Goal: Task Accomplishment & Management: Complete application form

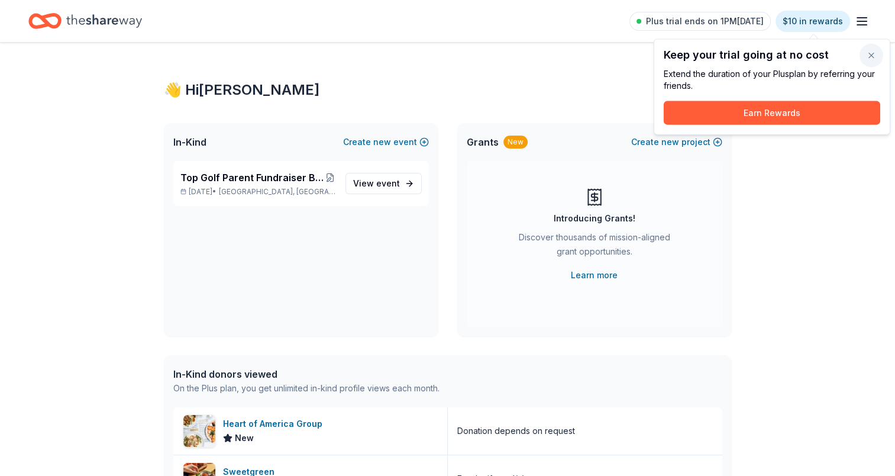
click at [869, 54] on button "button" at bounding box center [872, 56] width 24 height 24
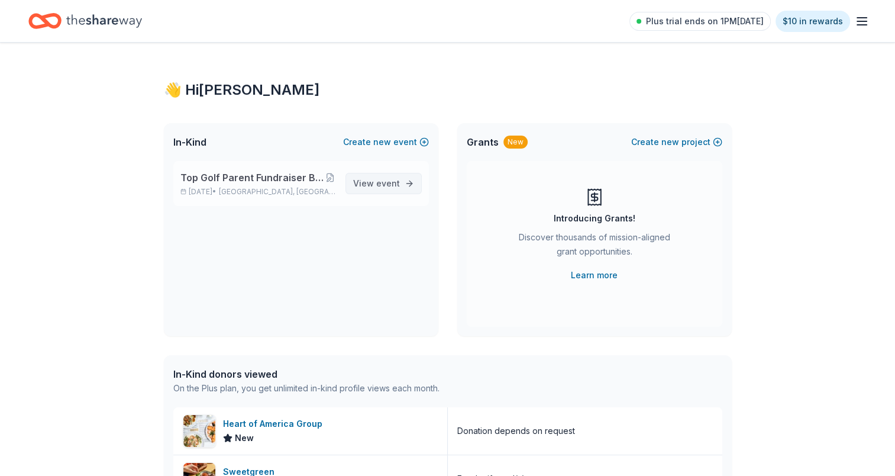
click at [391, 185] on span "event" at bounding box center [388, 183] width 24 height 10
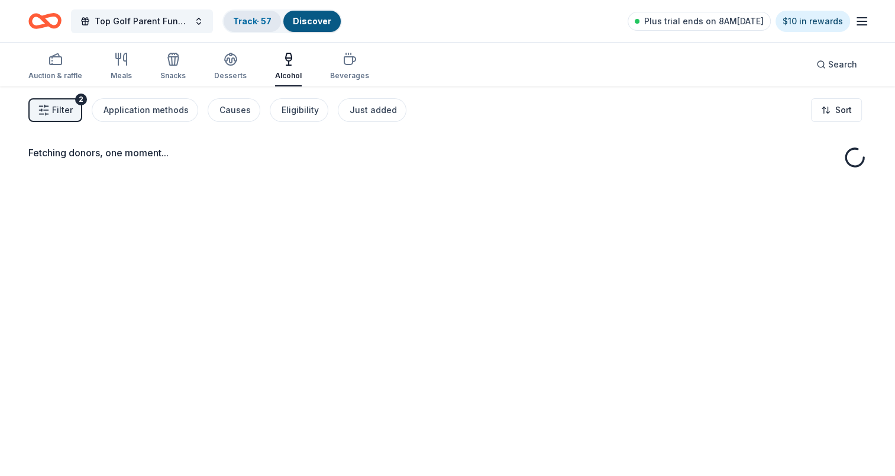
click at [258, 26] on div "Track · 57" at bounding box center [252, 21] width 57 height 21
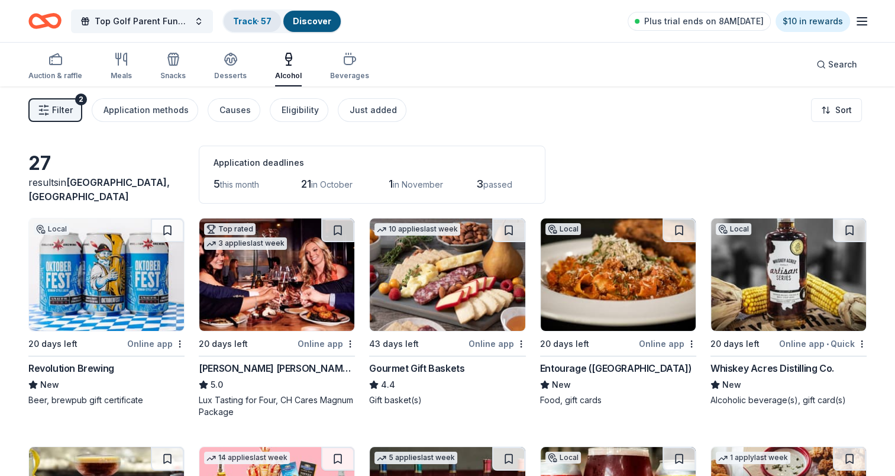
click at [254, 18] on link "Track · 57" at bounding box center [252, 21] width 38 height 10
click at [272, 25] on link "Track · 57" at bounding box center [252, 21] width 38 height 10
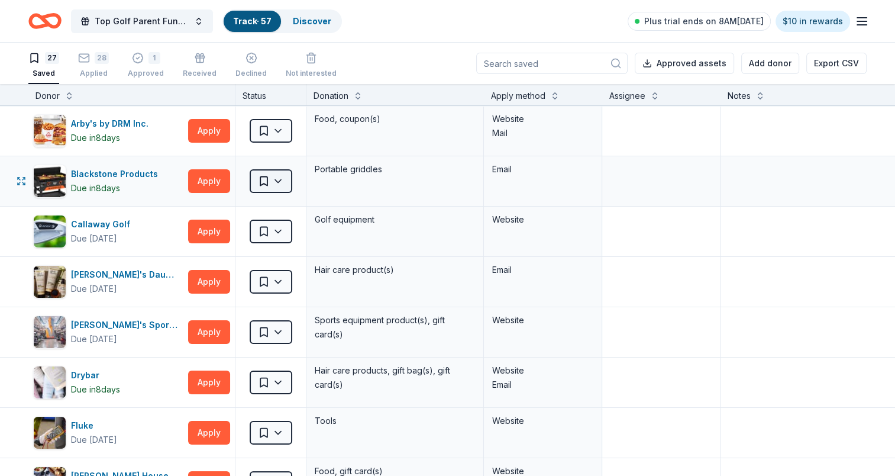
click at [276, 178] on html "Top Golf Parent Fundraiser Benefiting Indian Trail Elementary's PTA Track · 57 …" at bounding box center [447, 238] width 895 height 476
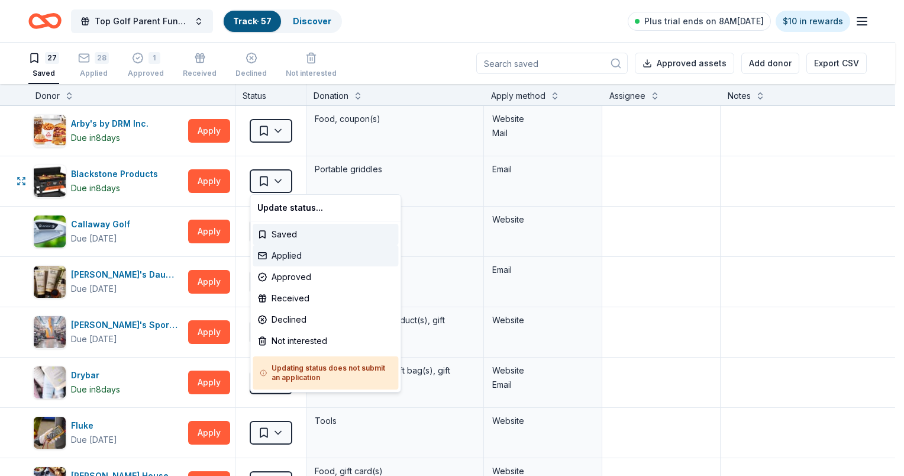
click at [283, 260] on div "Applied" at bounding box center [326, 255] width 146 height 21
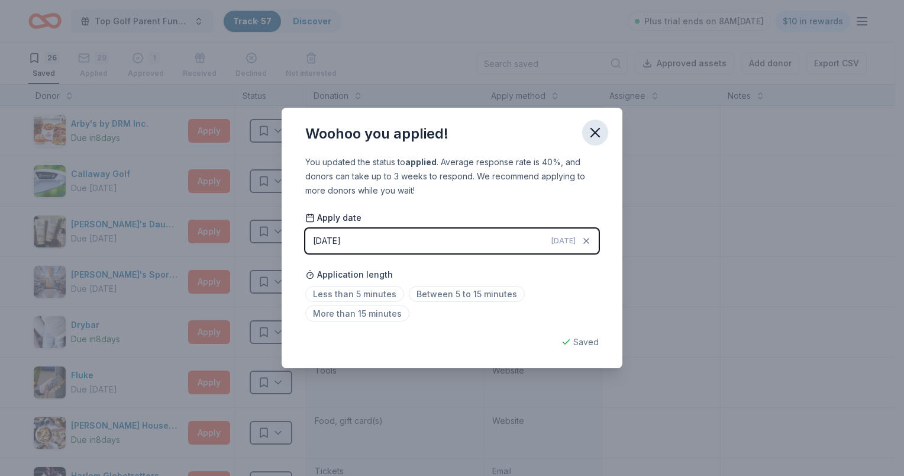
click at [595, 129] on icon "button" at bounding box center [595, 132] width 17 height 17
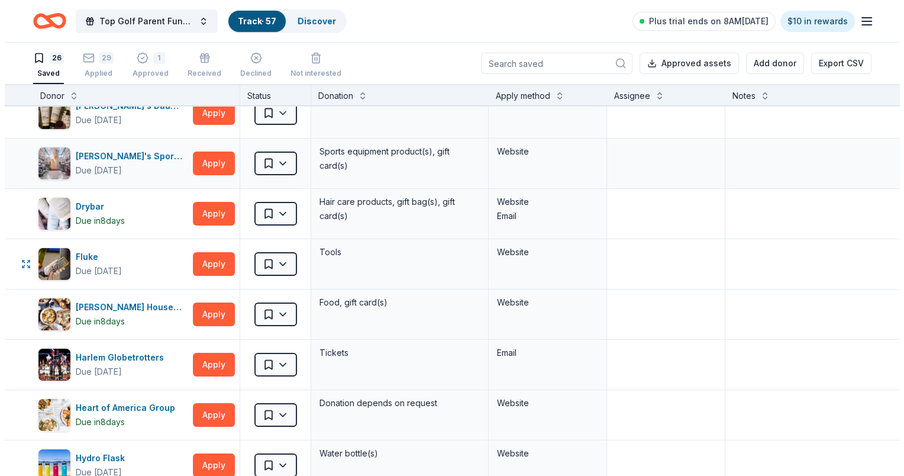
scroll to position [296, 0]
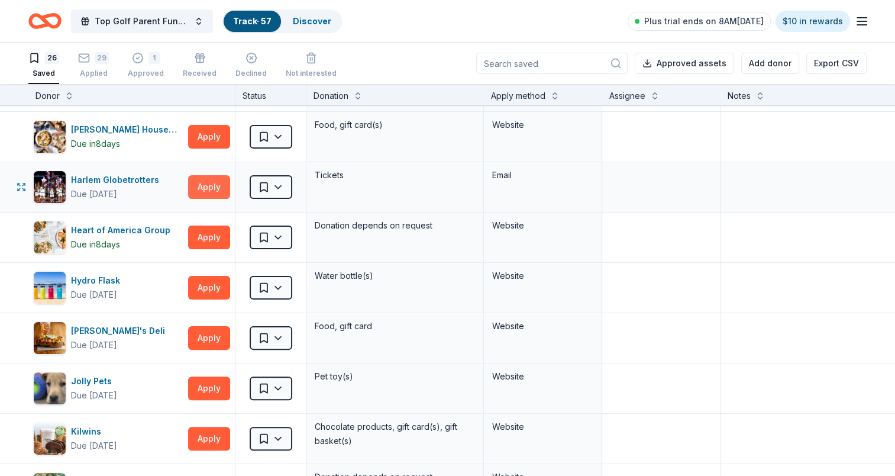
click at [204, 182] on button "Apply" at bounding box center [209, 187] width 42 height 24
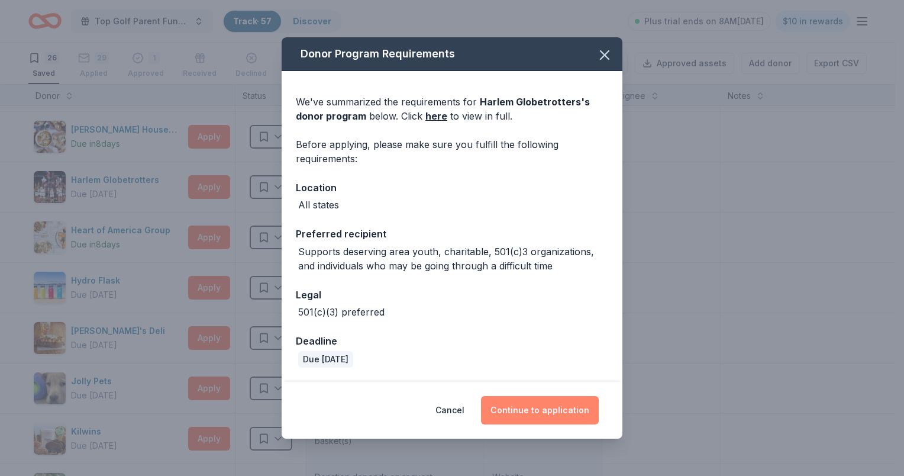
click at [537, 400] on button "Continue to application" at bounding box center [540, 410] width 118 height 28
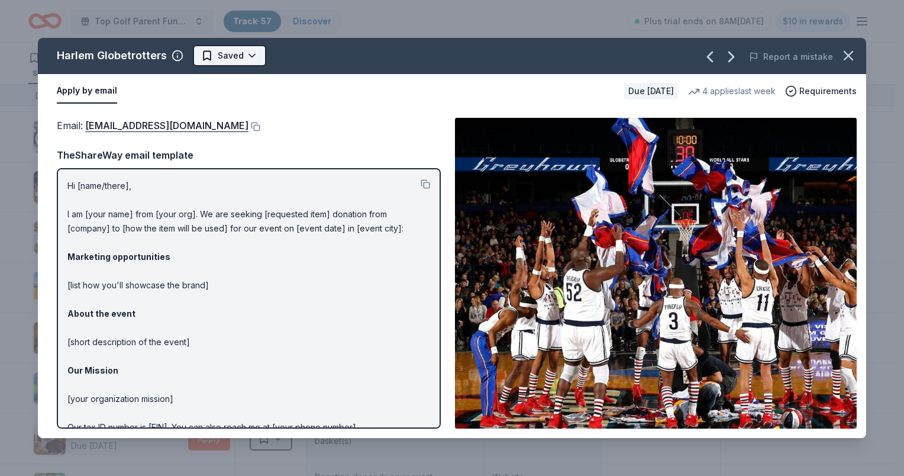
click at [246, 51] on html "Top Golf Parent Fundraiser Benefiting Indian Trail Elementary's PTA Track · 57 …" at bounding box center [452, 238] width 904 height 476
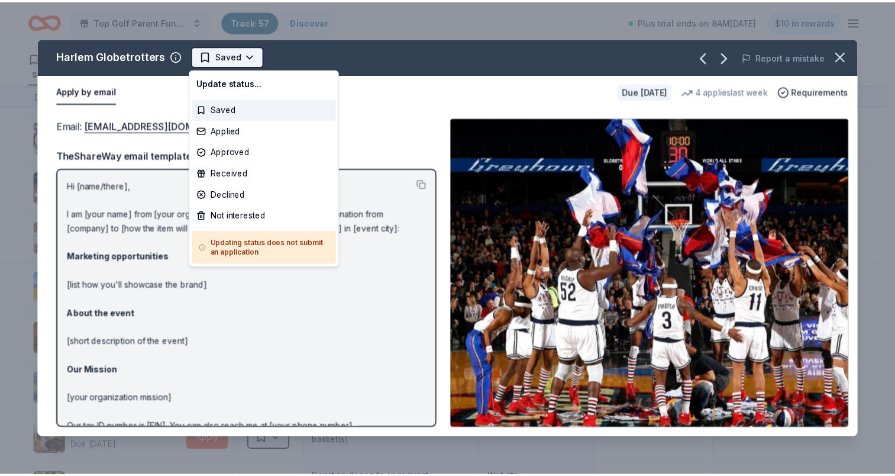
scroll to position [0, 0]
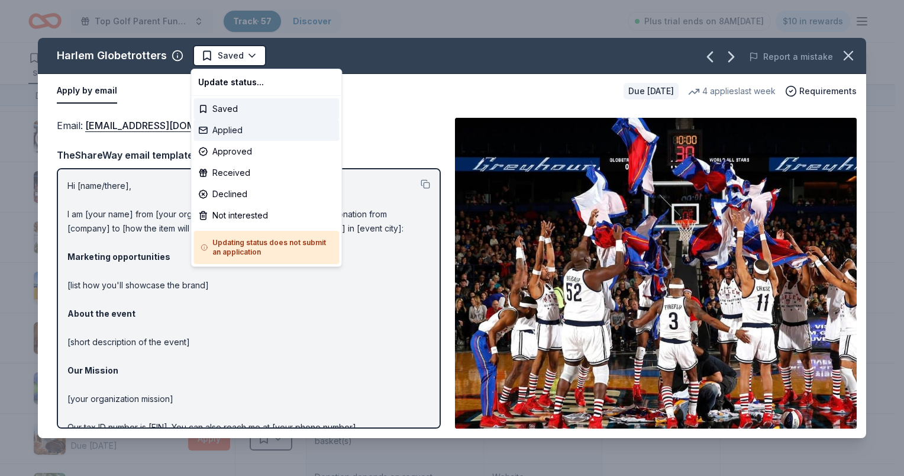
click at [246, 137] on div "Applied" at bounding box center [267, 130] width 146 height 21
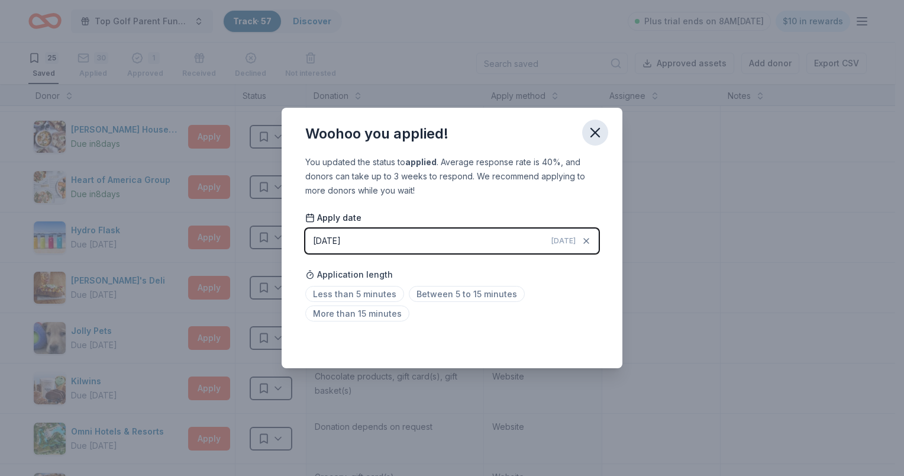
click at [594, 130] on icon "button" at bounding box center [595, 132] width 17 height 17
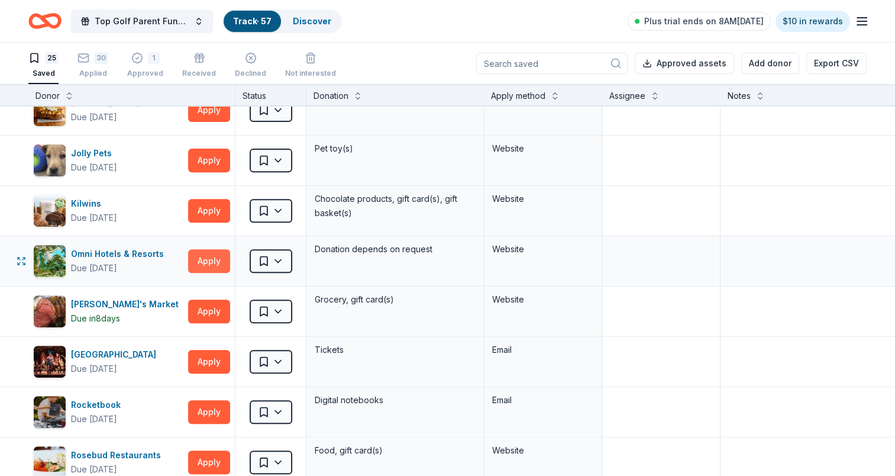
scroll to position [651, 0]
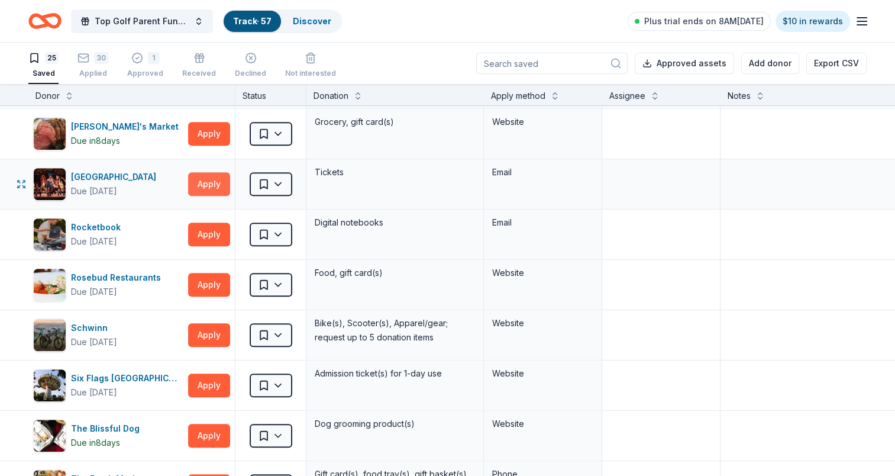
click at [205, 192] on button "Apply" at bounding box center [209, 184] width 42 height 24
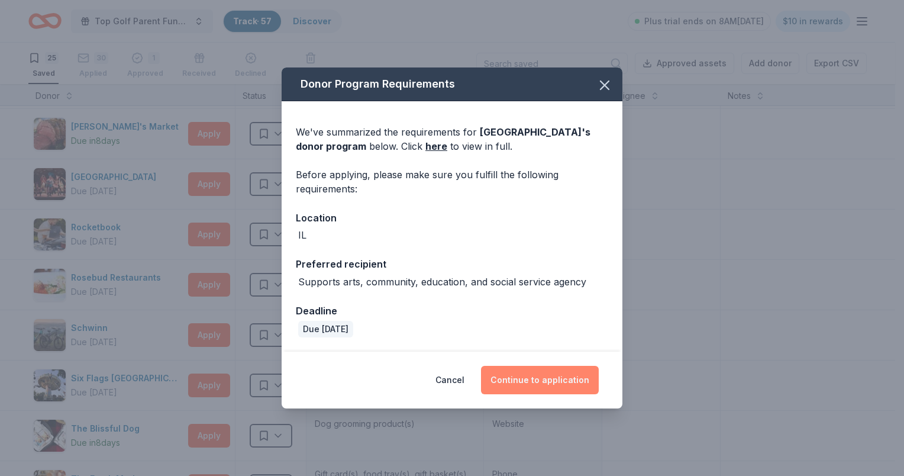
click at [544, 386] on button "Continue to application" at bounding box center [540, 380] width 118 height 28
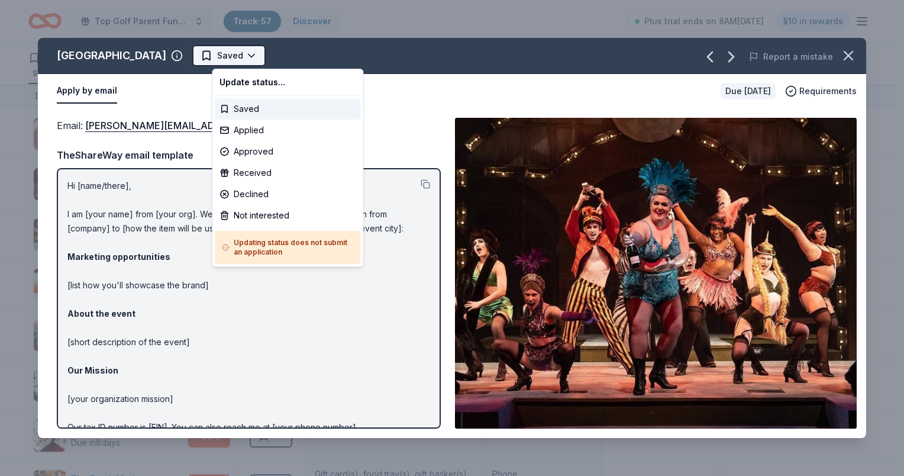
click at [265, 55] on html "Top Golf Parent Fundraiser Benefiting Indian Trail Elementary's PTA Track · 57 …" at bounding box center [452, 238] width 904 height 476
click at [260, 131] on div "Applied" at bounding box center [288, 130] width 146 height 21
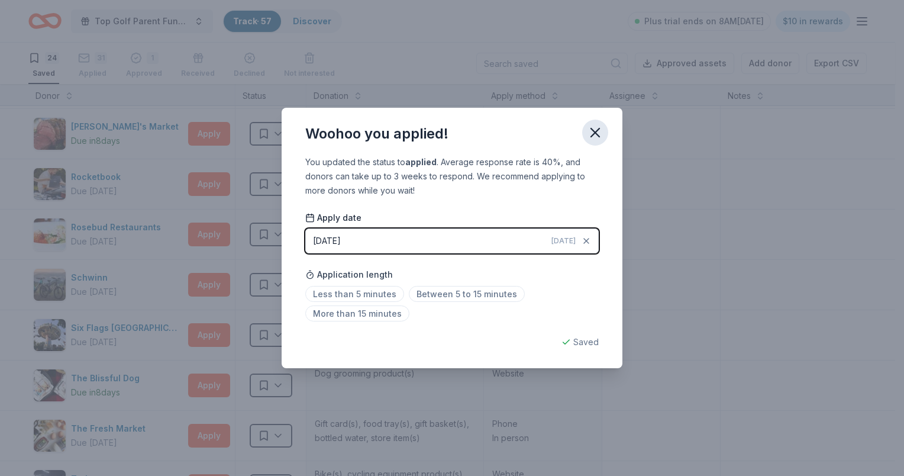
click at [604, 134] on button "button" at bounding box center [595, 133] width 26 height 26
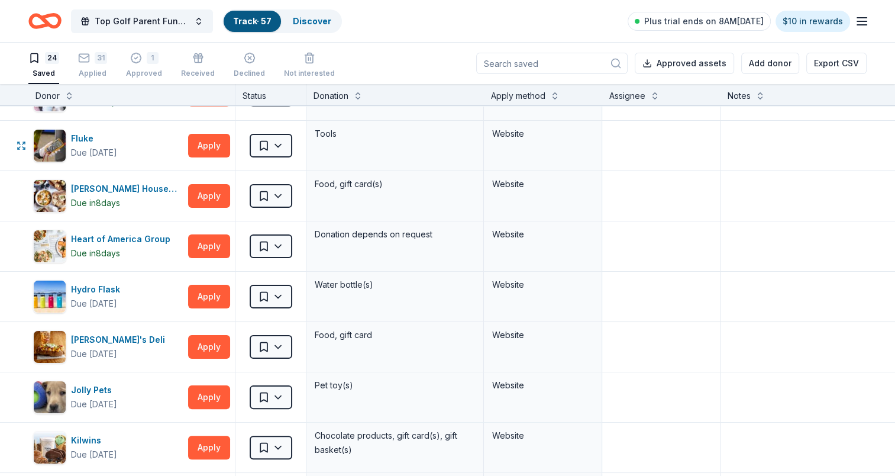
scroll to position [0, 0]
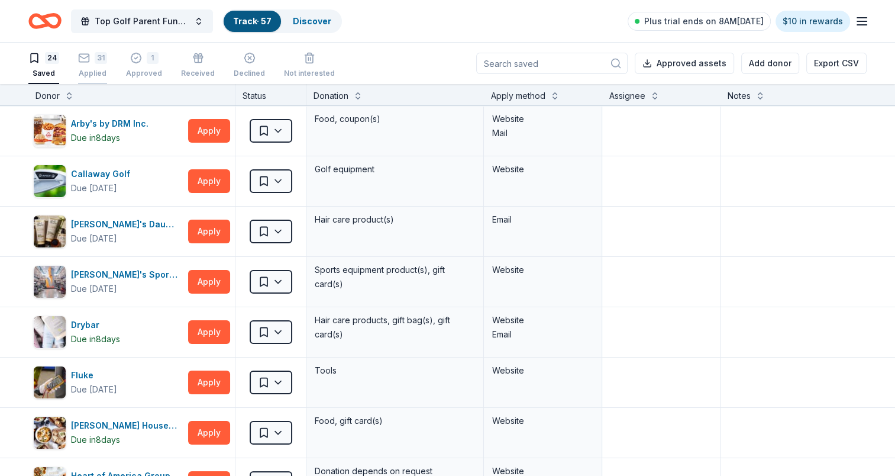
click at [92, 65] on div "31 Applied" at bounding box center [92, 60] width 29 height 26
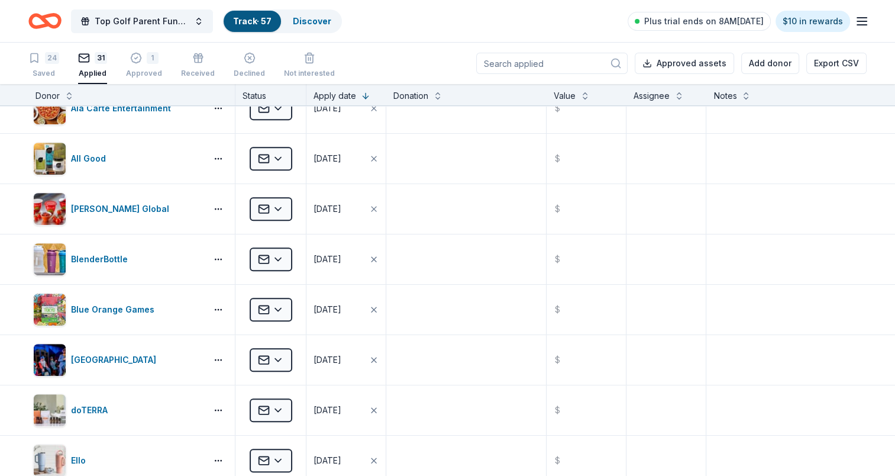
scroll to position [520, 0]
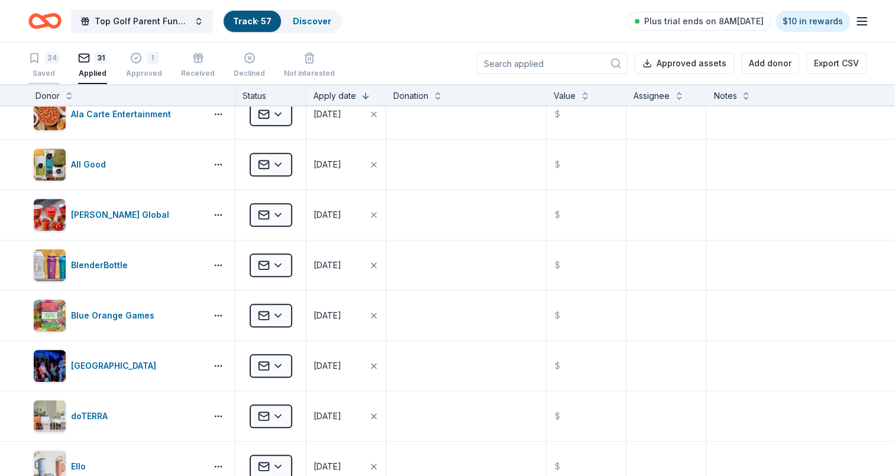
click at [41, 60] on div "24" at bounding box center [43, 58] width 31 height 12
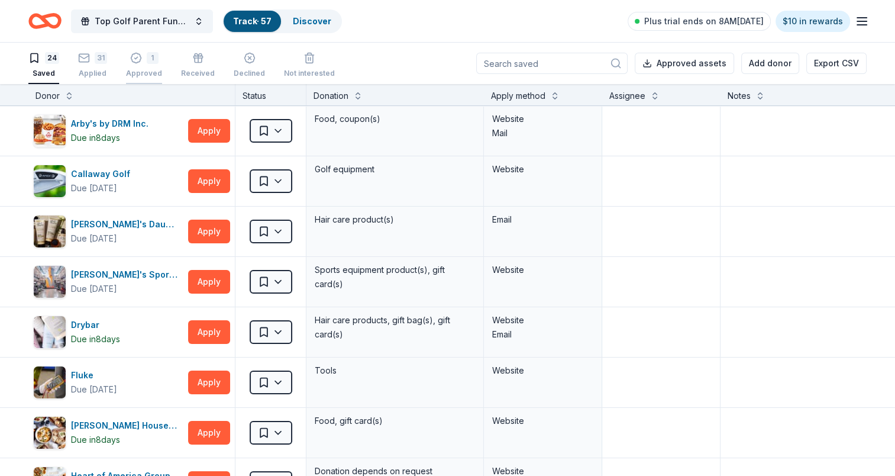
click at [151, 64] on div "1 Approved" at bounding box center [144, 65] width 36 height 26
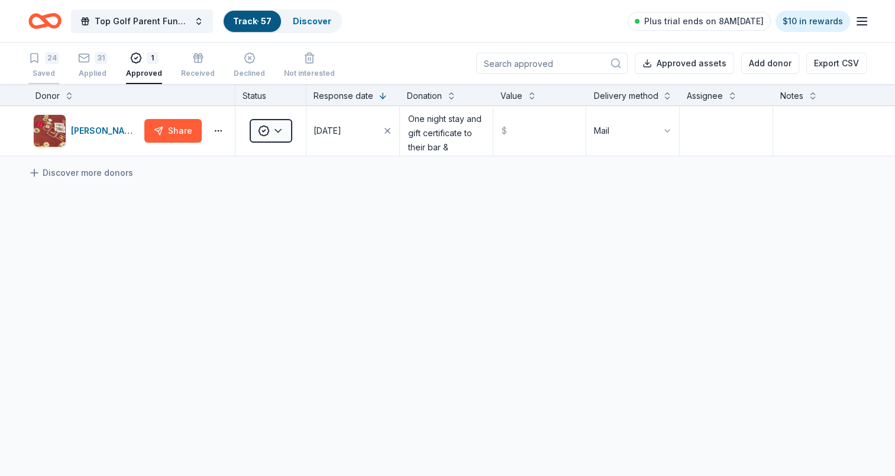
click at [54, 62] on div "24" at bounding box center [52, 58] width 14 height 12
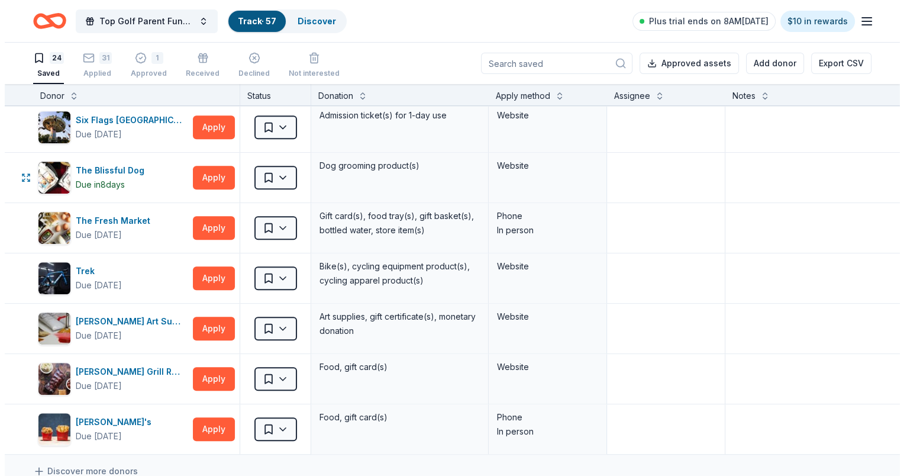
scroll to position [888, 0]
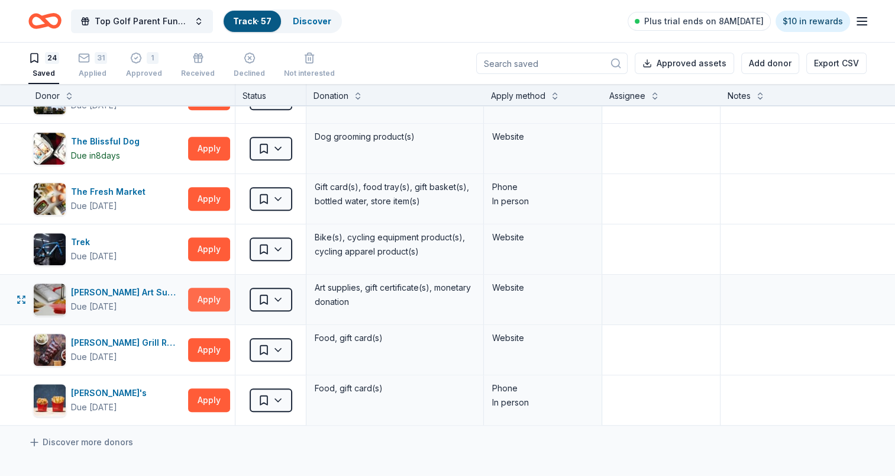
click at [204, 298] on button "Apply" at bounding box center [209, 300] width 42 height 24
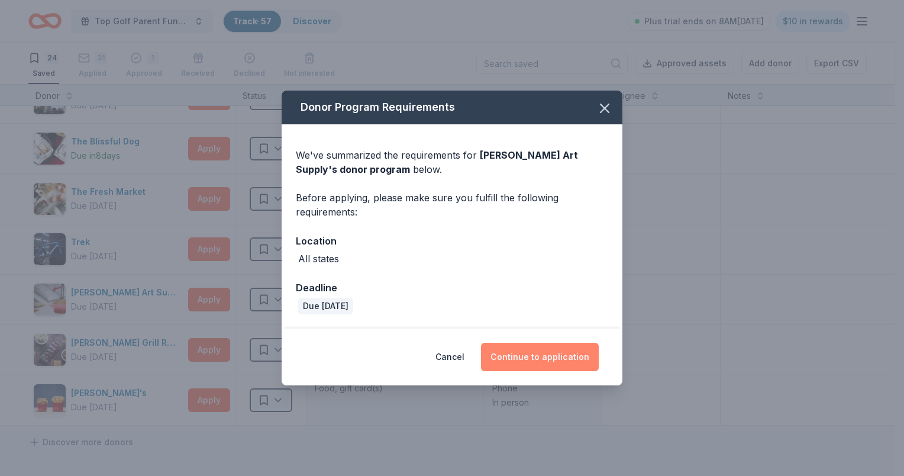
click at [525, 346] on button "Continue to application" at bounding box center [540, 357] width 118 height 28
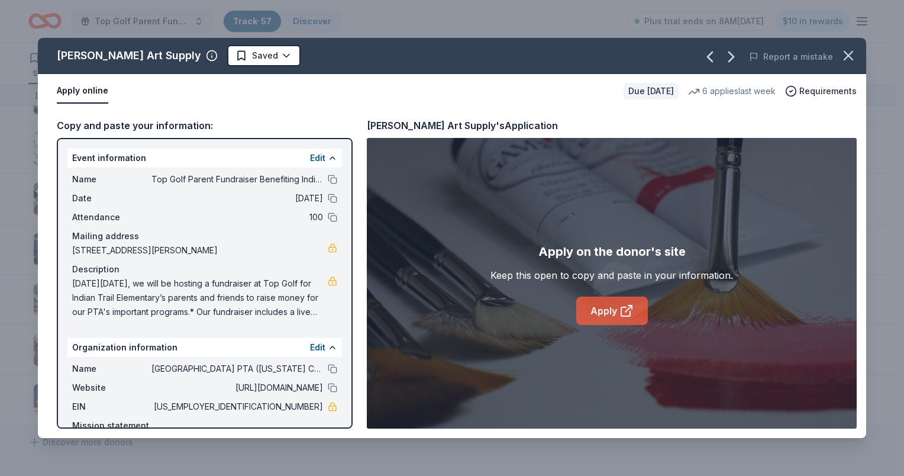
click at [601, 305] on link "Apply" at bounding box center [612, 310] width 72 height 28
click at [232, 52] on html "Top Golf Parent Fundraiser Benefiting Indian Trail Elementary's PTA Track · 57 …" at bounding box center [452, 238] width 904 height 476
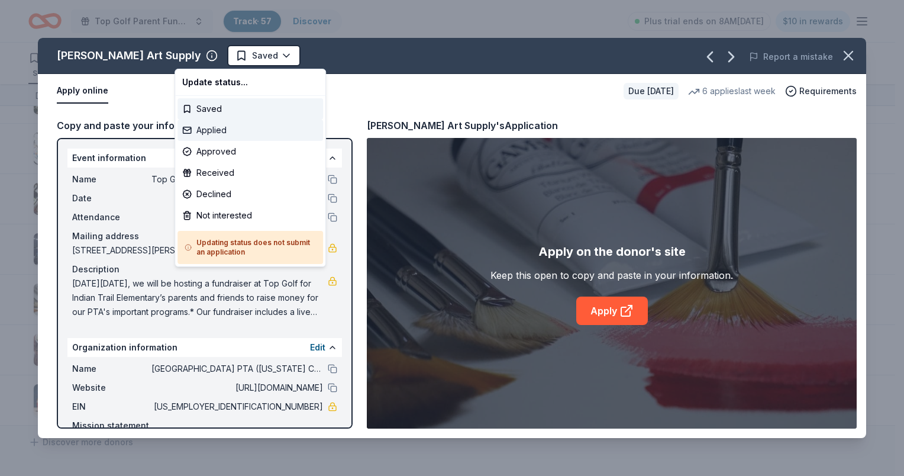
click at [215, 135] on div "Applied" at bounding box center [251, 130] width 146 height 21
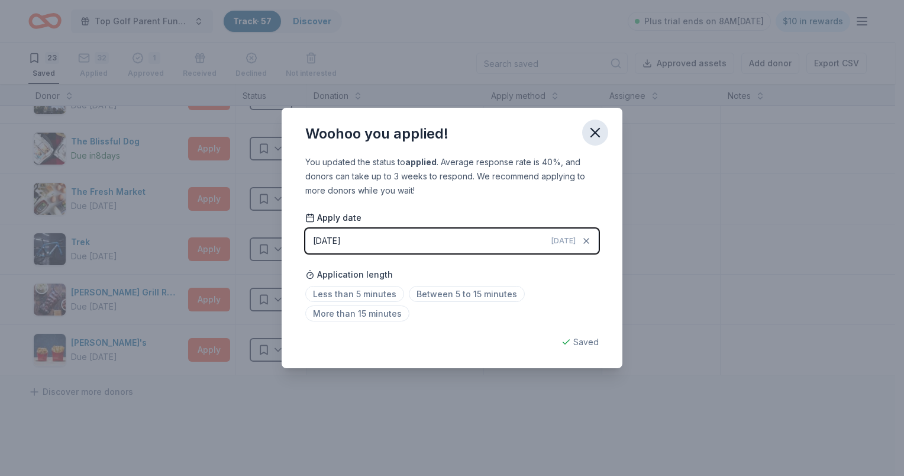
click at [589, 132] on icon "button" at bounding box center [595, 132] width 17 height 17
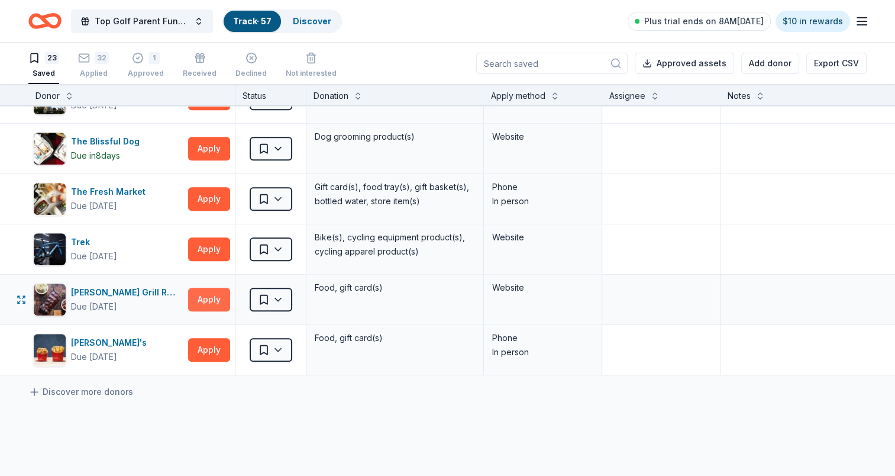
click at [196, 296] on button "Apply" at bounding box center [209, 300] width 42 height 24
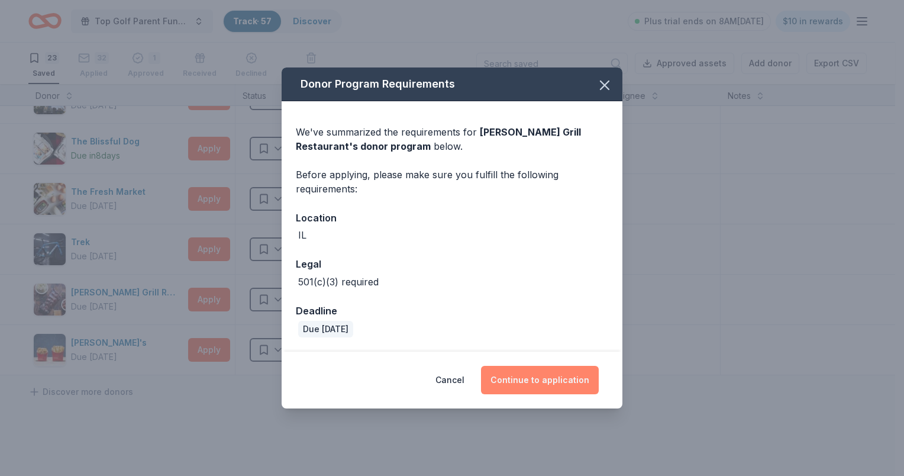
click at [556, 385] on button "Continue to application" at bounding box center [540, 380] width 118 height 28
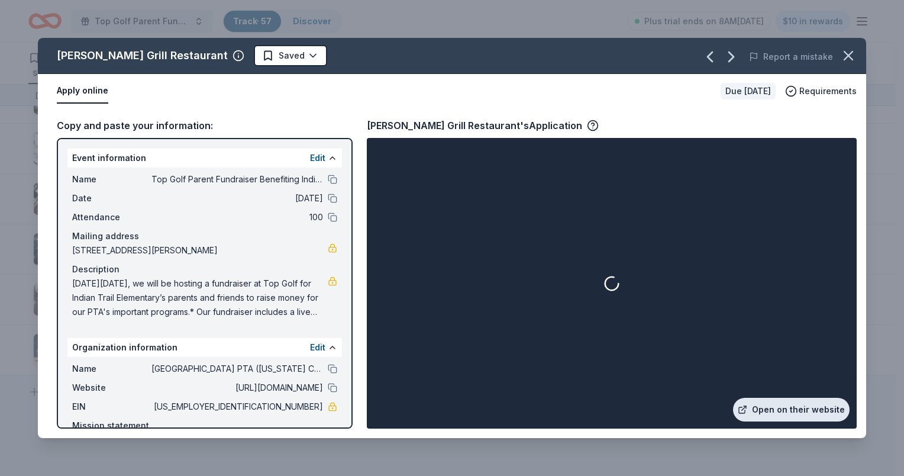
click at [801, 408] on link "Open on their website" at bounding box center [791, 410] width 117 height 24
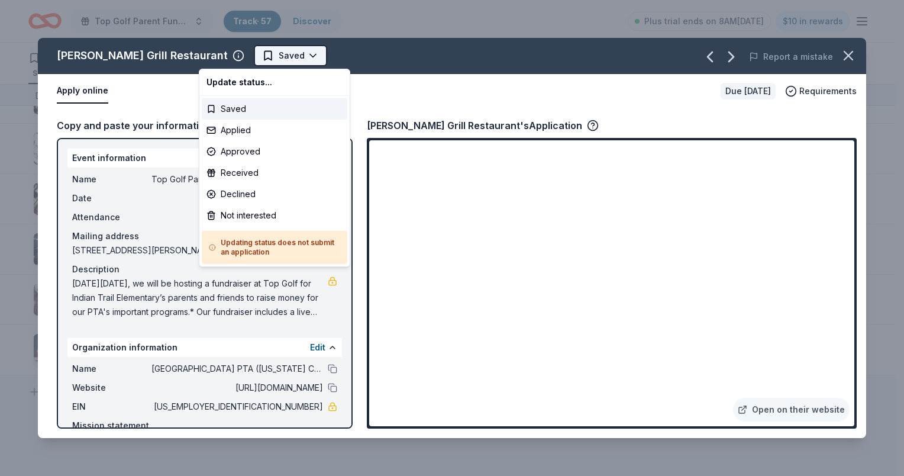
click at [263, 57] on html "Top Golf Parent Fundraiser Benefiting Indian Trail Elementary's PTA Track · 57 …" at bounding box center [452, 238] width 904 height 476
click at [251, 127] on div "Applied" at bounding box center [275, 130] width 146 height 21
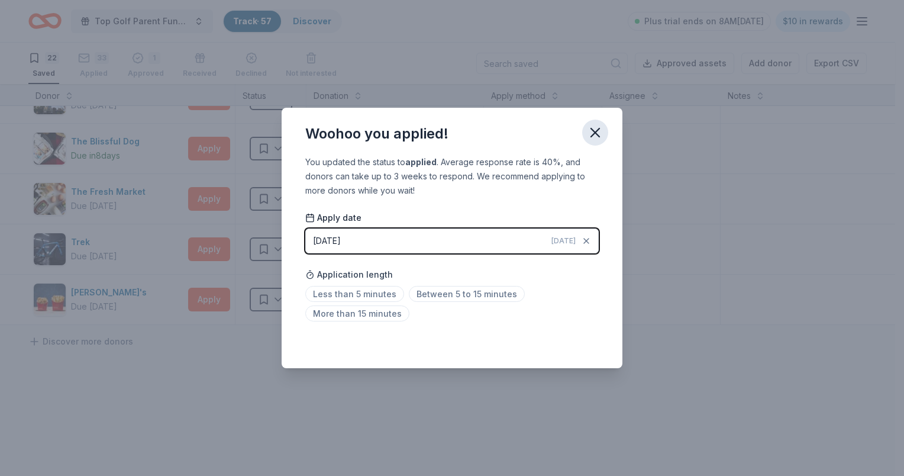
click at [594, 134] on icon "button" at bounding box center [595, 132] width 8 height 8
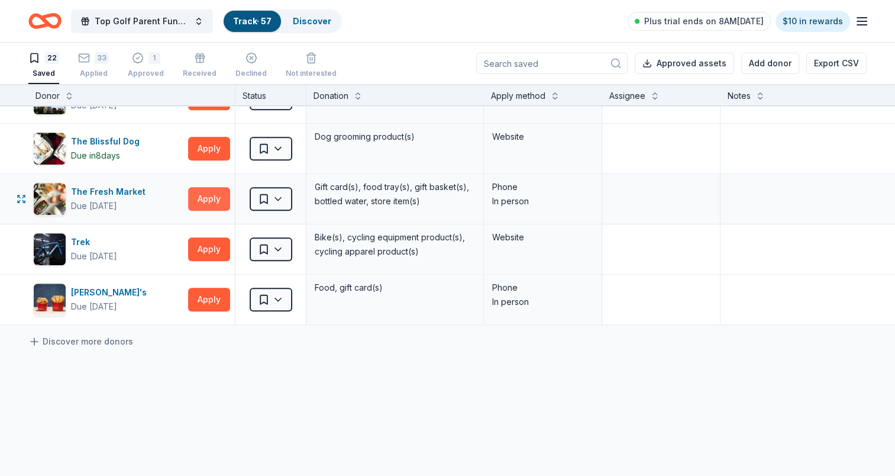
click at [211, 197] on button "Apply" at bounding box center [209, 199] width 42 height 24
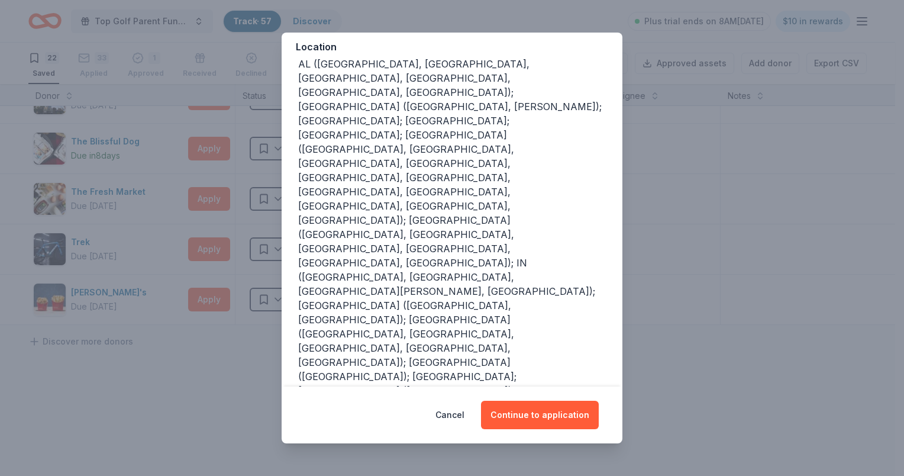
scroll to position [177, 0]
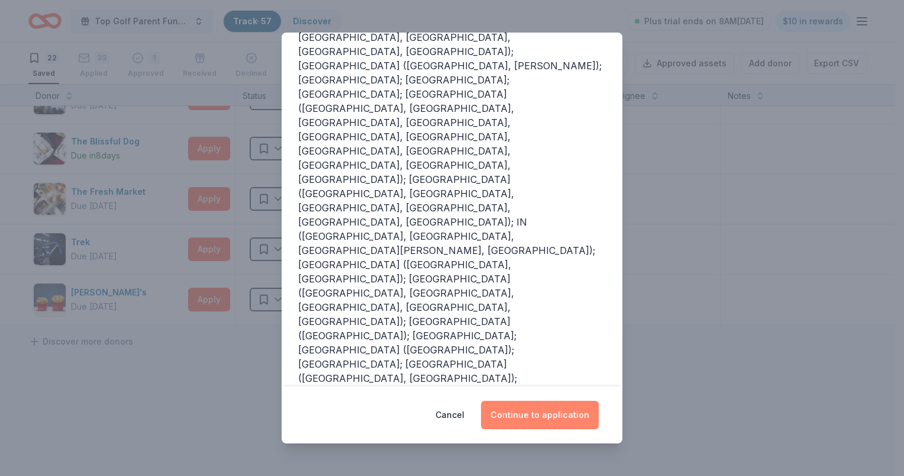
click at [517, 413] on button "Continue to application" at bounding box center [540, 415] width 118 height 28
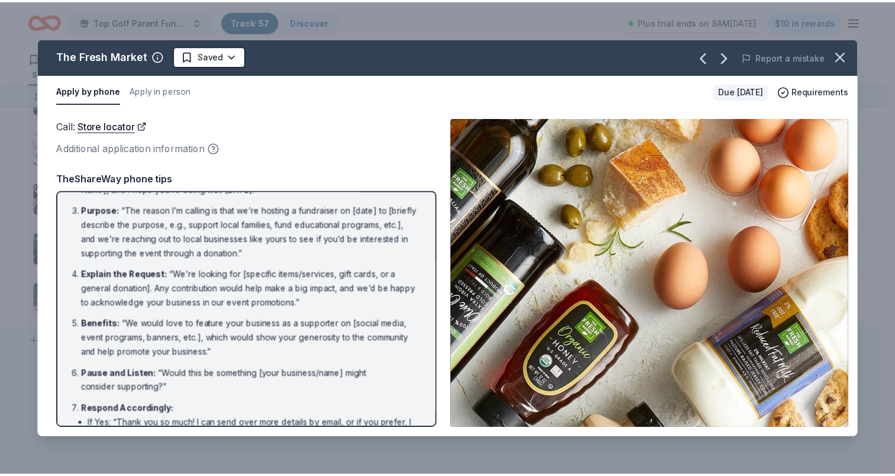
scroll to position [0, 0]
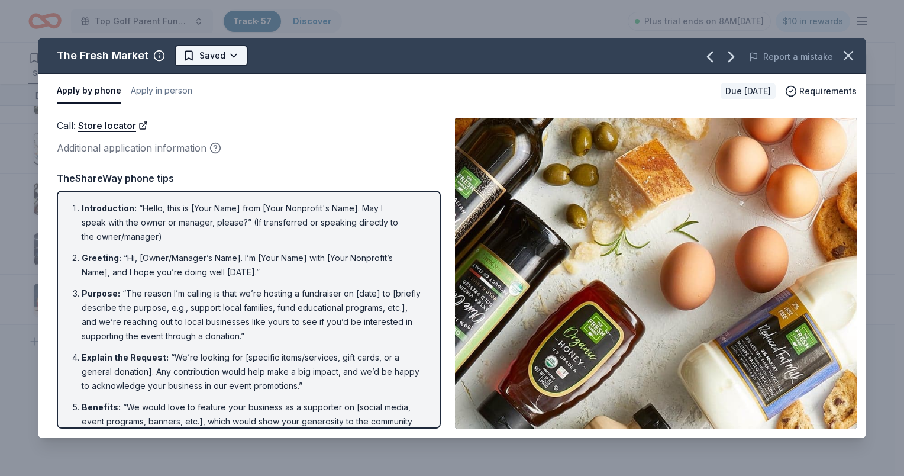
click at [220, 49] on html "Top Golf Parent Fundraiser Benefiting Indian Trail Elementary's PTA Track · 57 …" at bounding box center [452, 238] width 904 height 476
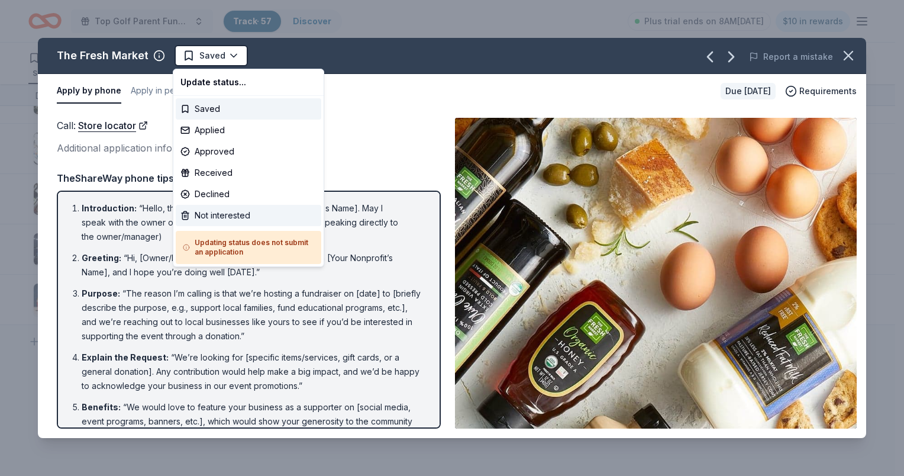
click at [223, 214] on div "Not interested" at bounding box center [249, 215] width 146 height 21
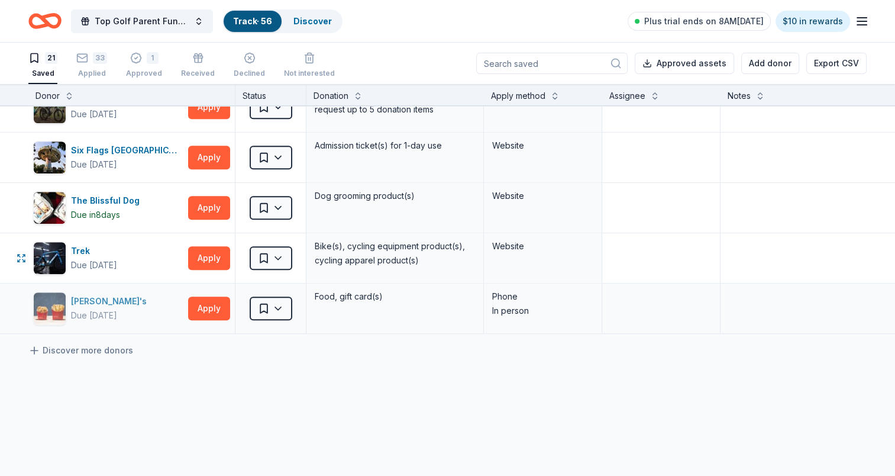
scroll to position [710, 0]
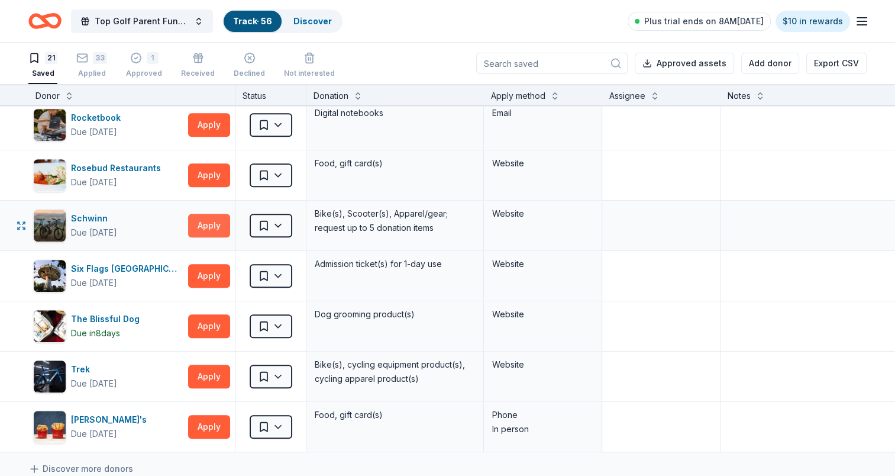
click at [201, 223] on button "Apply" at bounding box center [209, 226] width 42 height 24
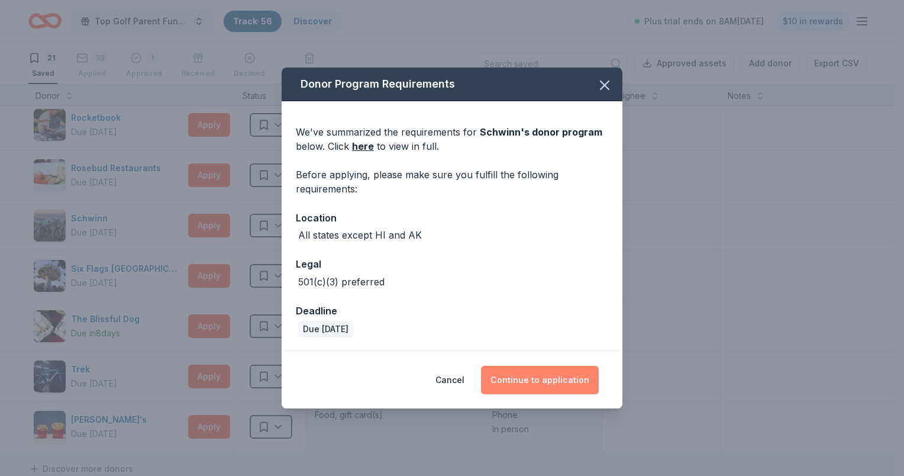
click at [512, 375] on button "Continue to application" at bounding box center [540, 380] width 118 height 28
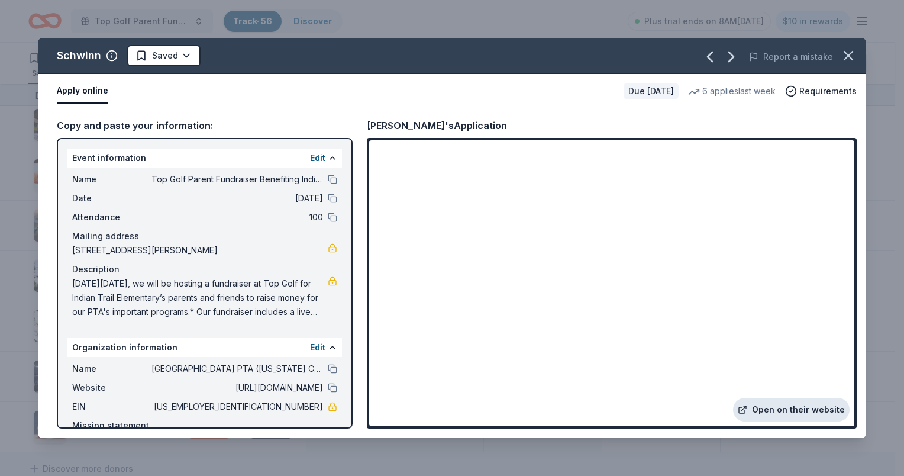
click at [792, 419] on link "Open on their website" at bounding box center [791, 410] width 117 height 24
click at [187, 54] on html "Top Golf Parent Fundraiser Benefiting Indian Trail Elementary's PTA Track · 56 …" at bounding box center [452, 238] width 904 height 476
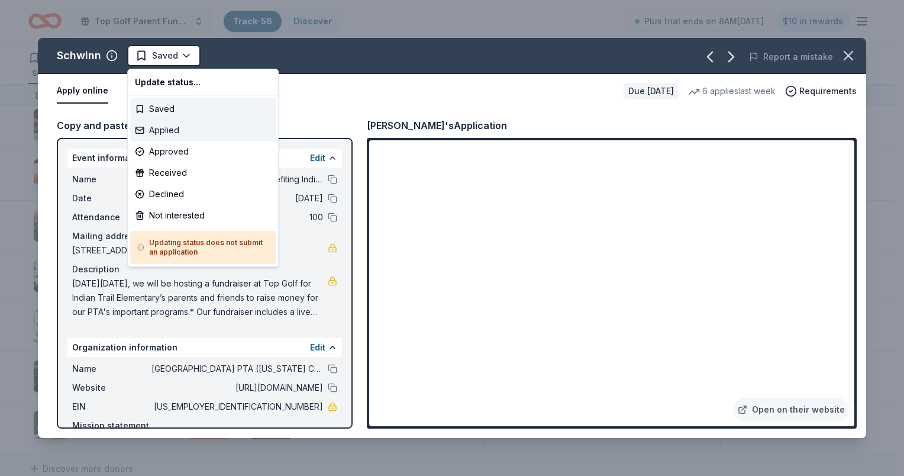
click at [180, 133] on div "Applied" at bounding box center [203, 130] width 146 height 21
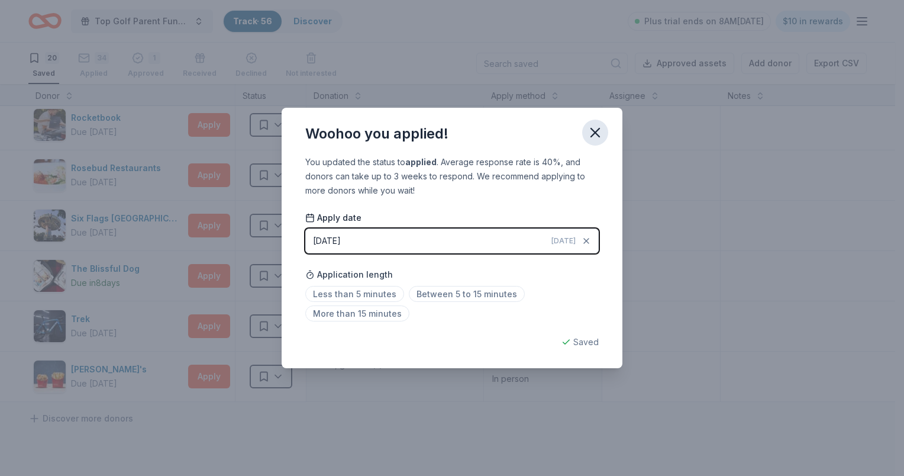
click at [595, 133] on icon "button" at bounding box center [595, 132] width 8 height 8
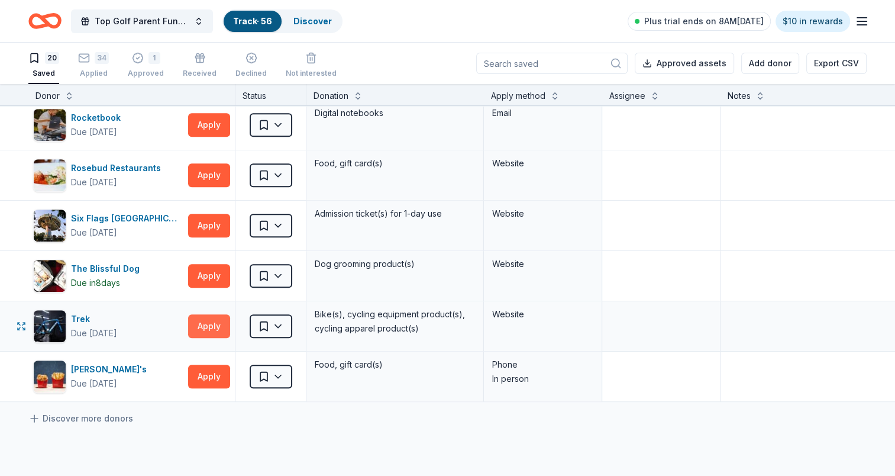
click at [201, 324] on button "Apply" at bounding box center [209, 326] width 42 height 24
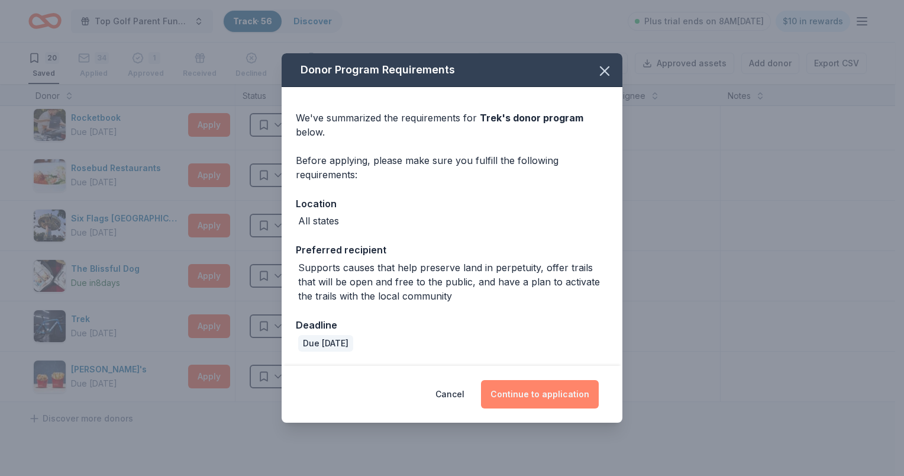
click at [541, 392] on button "Continue to application" at bounding box center [540, 394] width 118 height 28
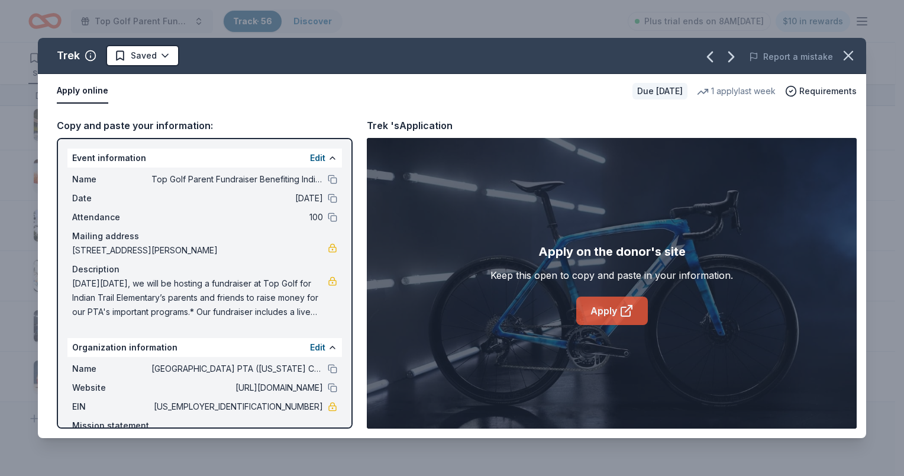
click at [594, 314] on link "Apply" at bounding box center [612, 310] width 72 height 28
click at [156, 60] on html "Top Golf Parent Fundraiser Benefiting Indian Trail Elementary's PTA Track · 56 …" at bounding box center [452, 238] width 904 height 476
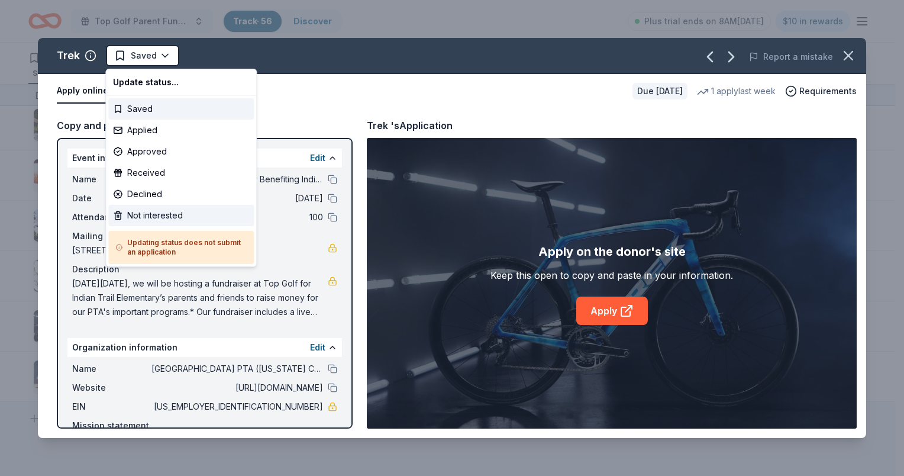
click at [166, 209] on div "Not interested" at bounding box center [181, 215] width 146 height 21
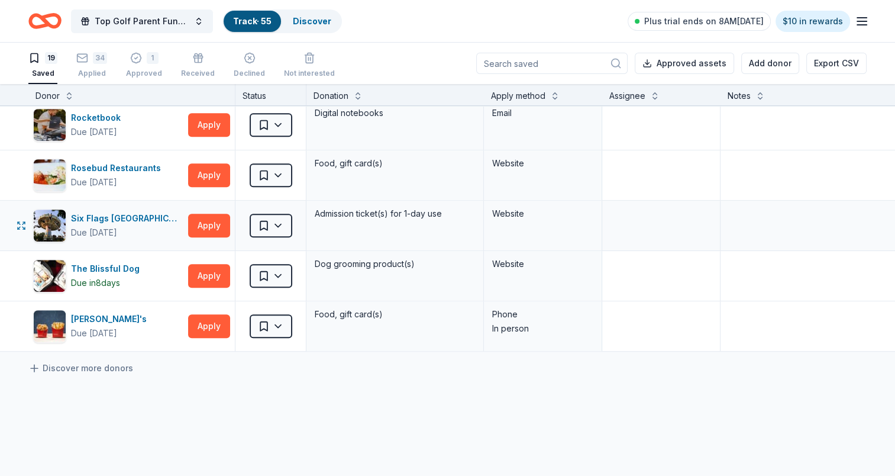
click at [203, 207] on div "Six Flags Great America (Gurnee) Due in 20 days Apply" at bounding box center [131, 226] width 207 height 50
click at [205, 220] on button "Apply" at bounding box center [209, 226] width 42 height 24
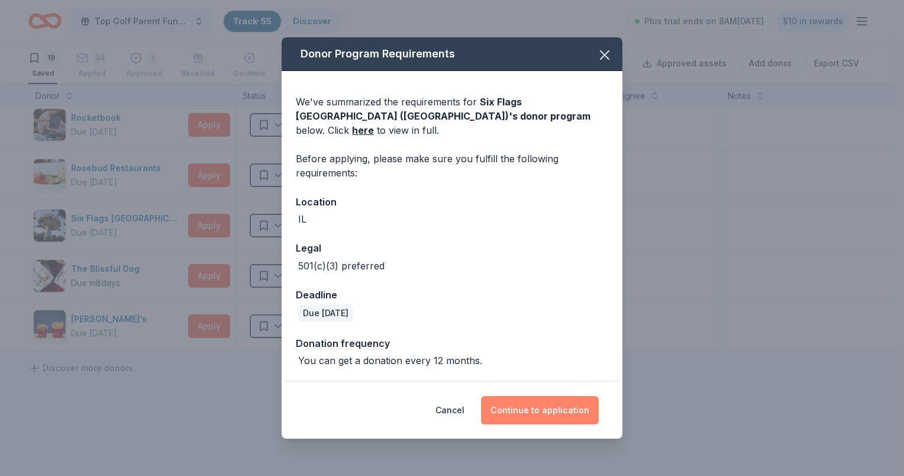
click at [556, 401] on button "Continue to application" at bounding box center [540, 410] width 118 height 28
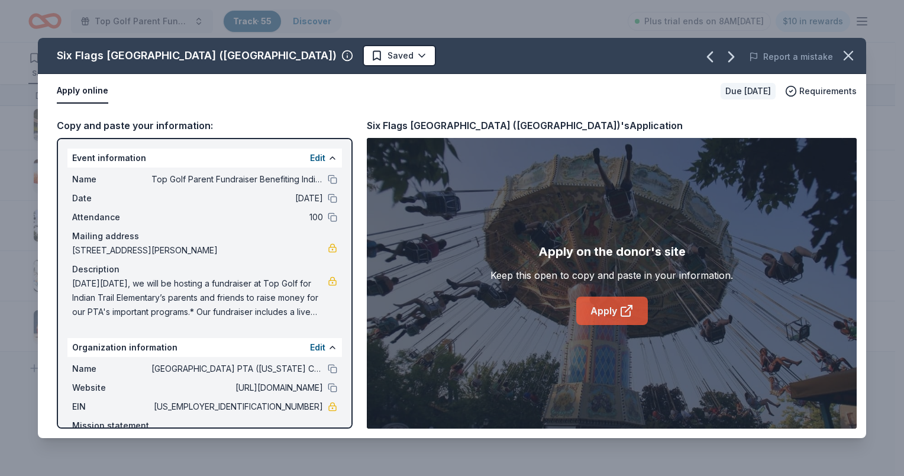
click at [594, 301] on link "Apply" at bounding box center [612, 310] width 72 height 28
click at [837, 53] on button "button" at bounding box center [849, 56] width 26 height 26
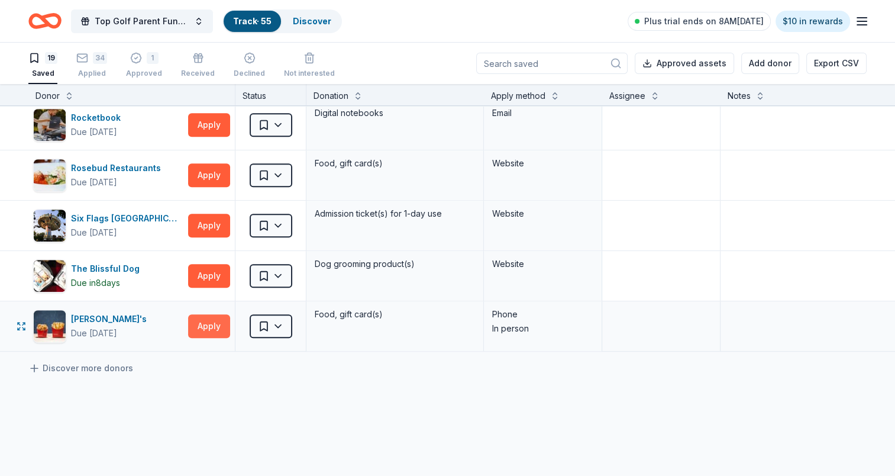
click at [218, 320] on button "Apply" at bounding box center [209, 326] width 42 height 24
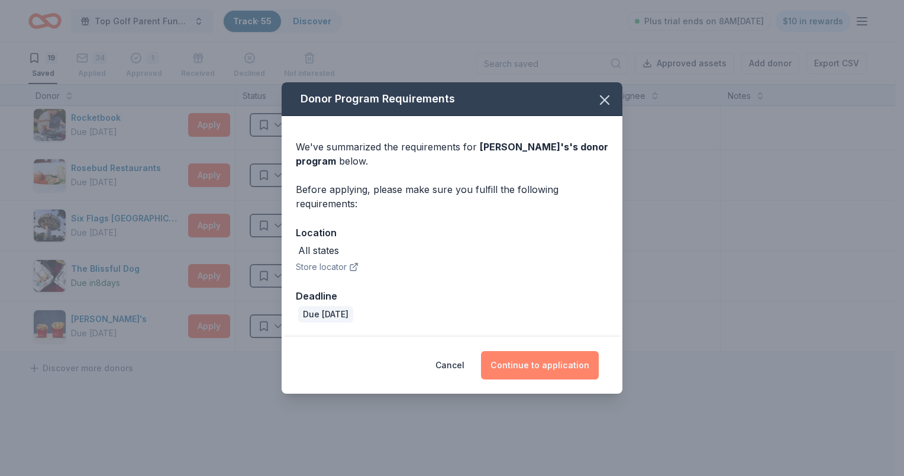
click at [527, 363] on button "Continue to application" at bounding box center [540, 365] width 118 height 28
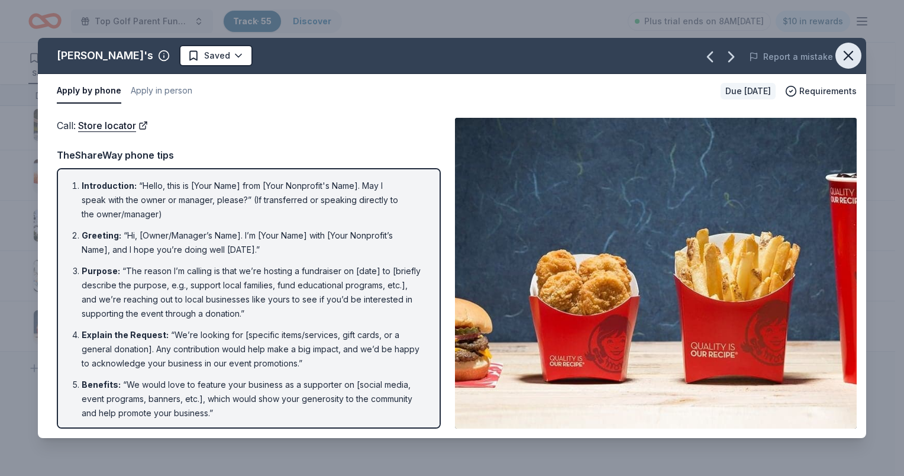
click at [845, 56] on icon "button" at bounding box center [848, 55] width 17 height 17
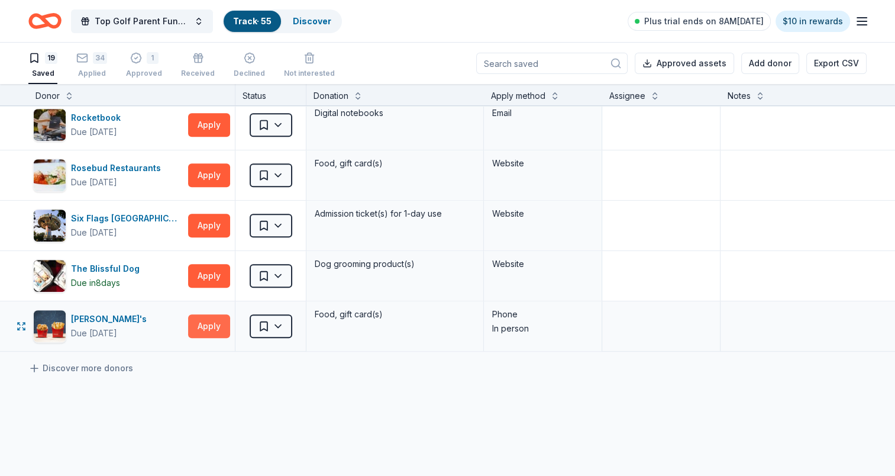
click at [190, 321] on button "Apply" at bounding box center [209, 326] width 42 height 24
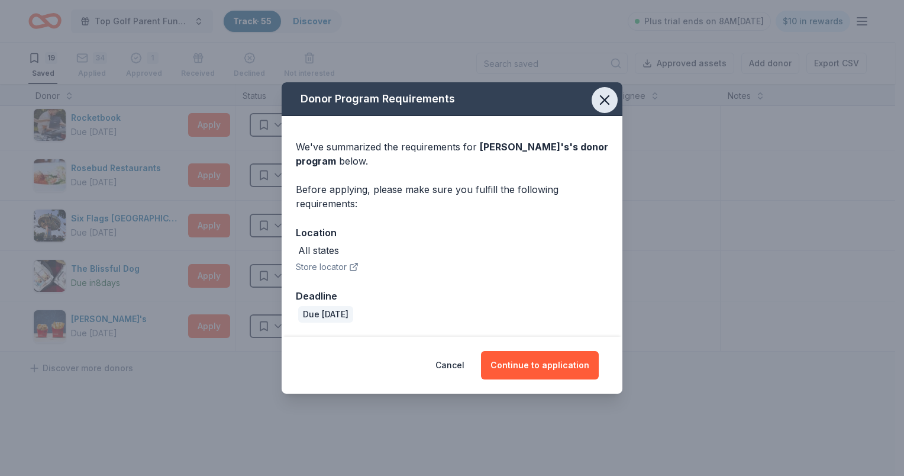
click at [606, 102] on icon "button" at bounding box center [605, 100] width 8 height 8
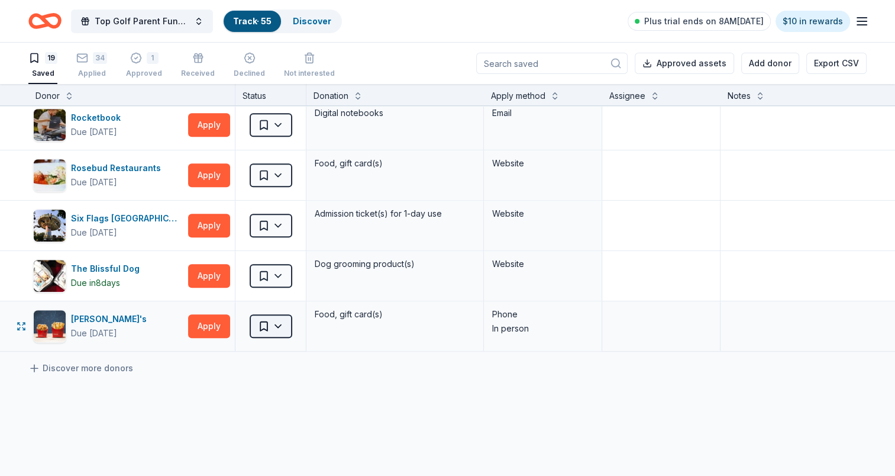
click at [285, 323] on html "Top Golf Parent Fundraiser Benefiting Indian Trail Elementary's PTA Track · 55 …" at bounding box center [447, 238] width 895 height 476
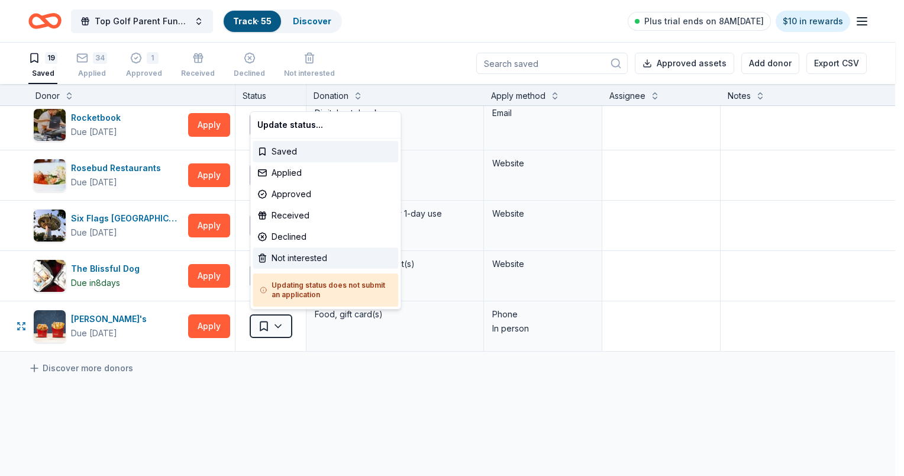
click at [275, 250] on div "Not interested" at bounding box center [326, 257] width 146 height 21
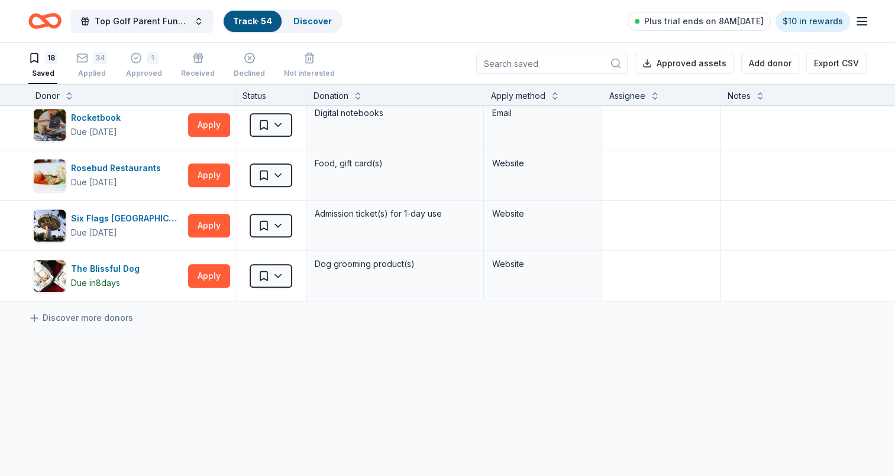
scroll to position [592, 0]
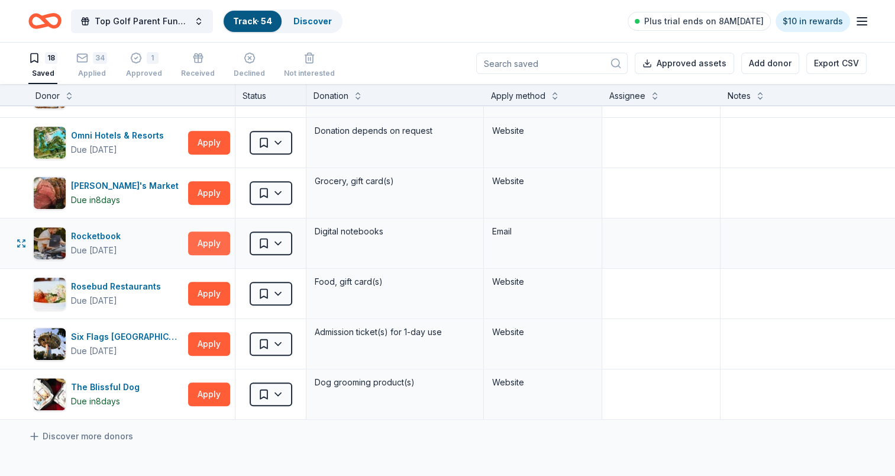
click at [216, 237] on button "Apply" at bounding box center [209, 243] width 42 height 24
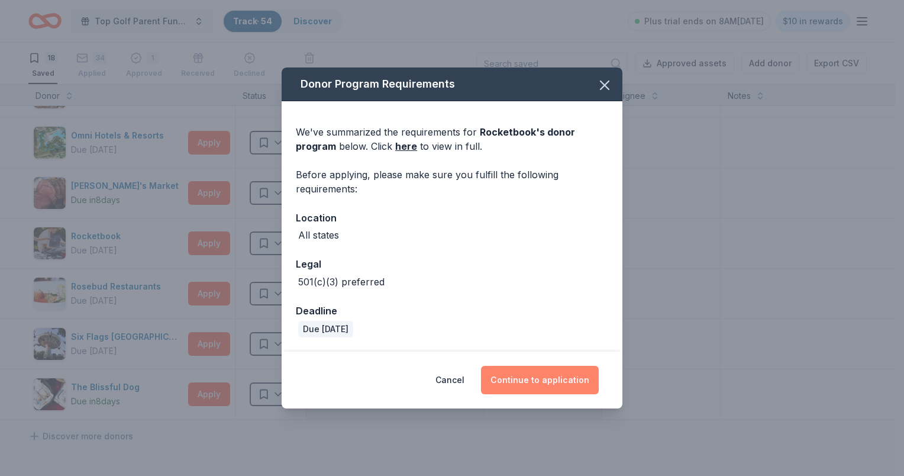
click at [549, 379] on button "Continue to application" at bounding box center [540, 380] width 118 height 28
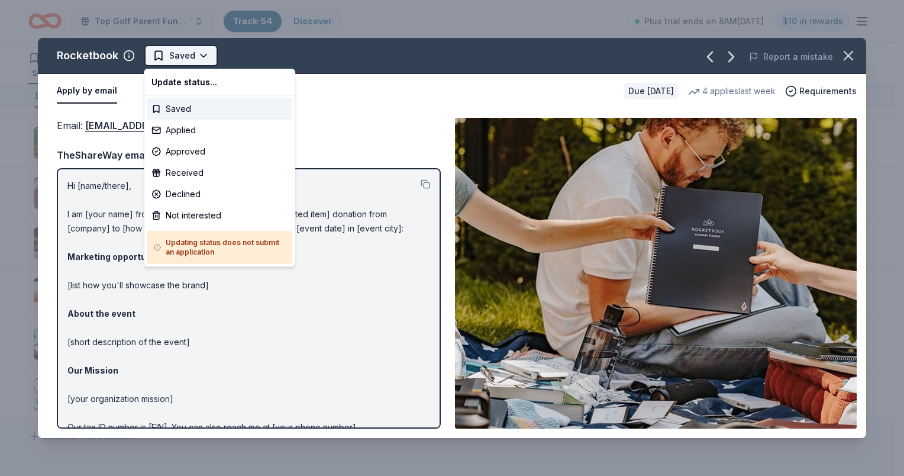
click at [198, 55] on html "Top Golf Parent Fundraiser Benefiting Indian Trail Elementary's PTA Track · 54 …" at bounding box center [452, 238] width 904 height 476
drag, startPoint x: 185, startPoint y: 125, endPoint x: 270, endPoint y: 180, distance: 101.4
click at [186, 126] on div "Applied" at bounding box center [220, 130] width 146 height 21
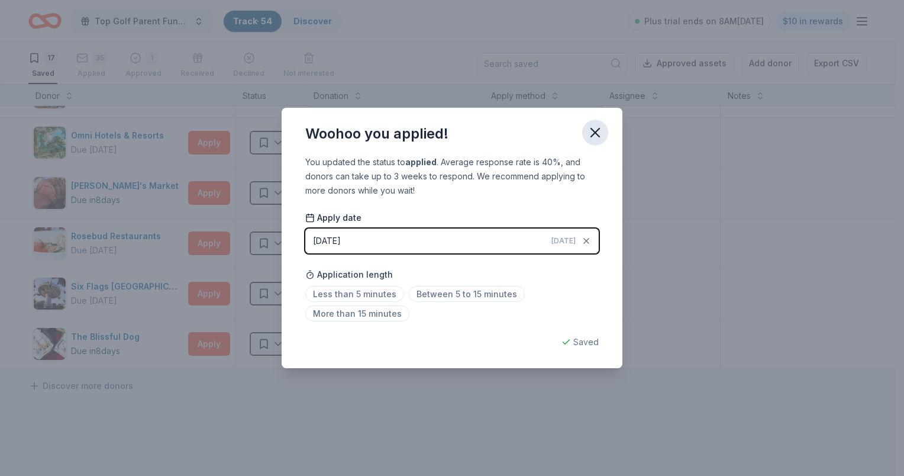
click at [599, 140] on icon "button" at bounding box center [595, 132] width 17 height 17
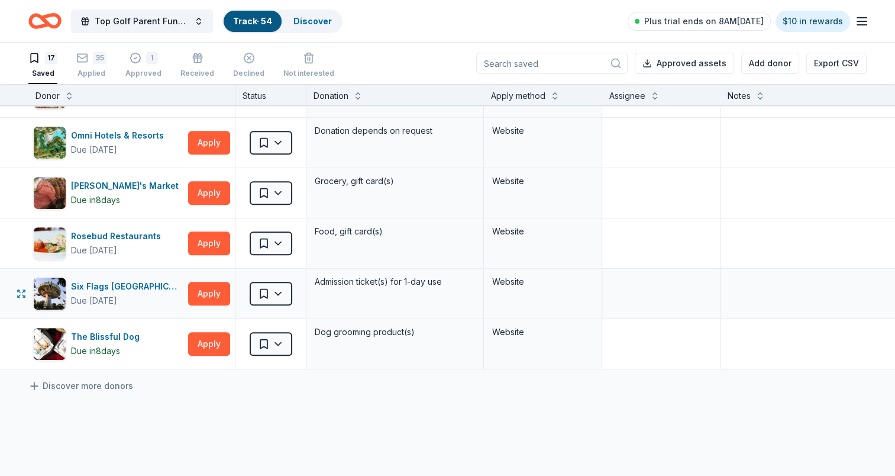
scroll to position [473, 0]
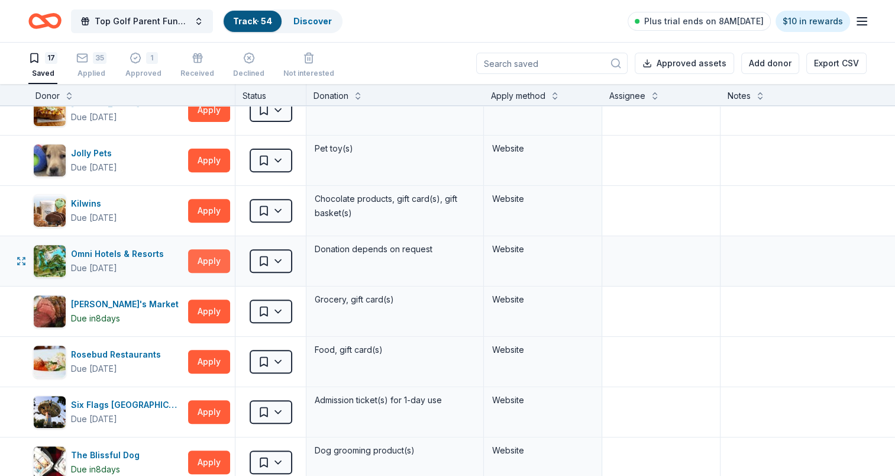
click at [203, 253] on button "Apply" at bounding box center [209, 261] width 42 height 24
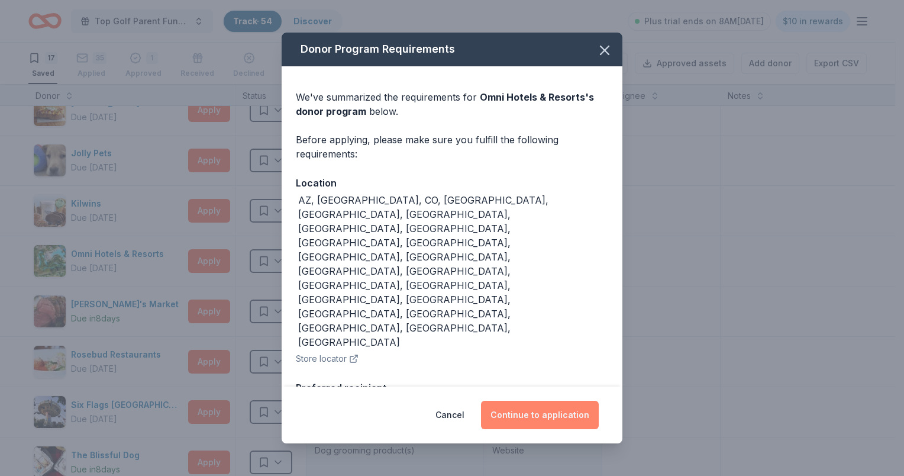
click at [525, 401] on button "Continue to application" at bounding box center [540, 415] width 118 height 28
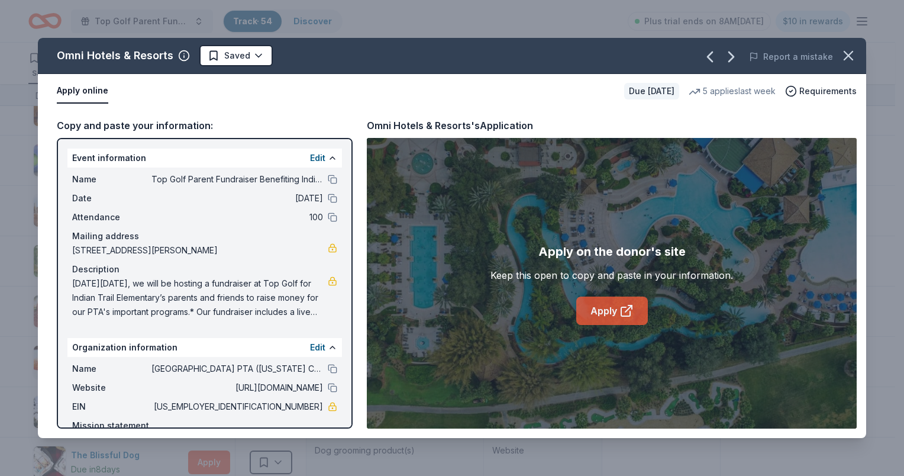
click at [605, 307] on link "Apply" at bounding box center [612, 310] width 72 height 28
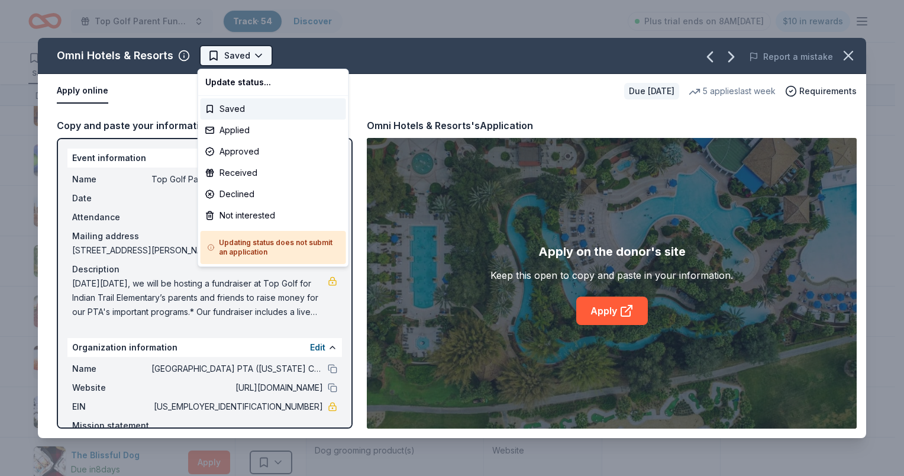
click at [260, 59] on html "Top Golf Parent Fundraiser Benefiting Indian Trail Elementary's PTA Track · 54 …" at bounding box center [452, 238] width 904 height 476
click at [250, 125] on div "Applied" at bounding box center [274, 130] width 146 height 21
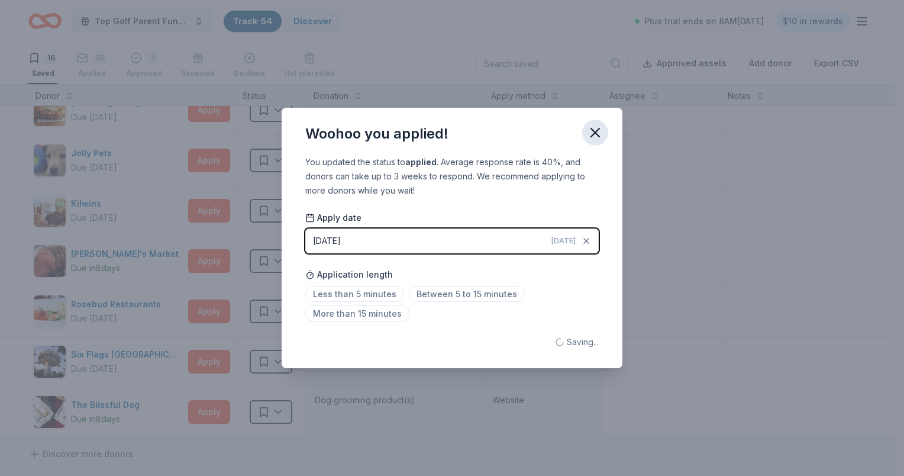
click at [602, 135] on icon "button" at bounding box center [595, 132] width 17 height 17
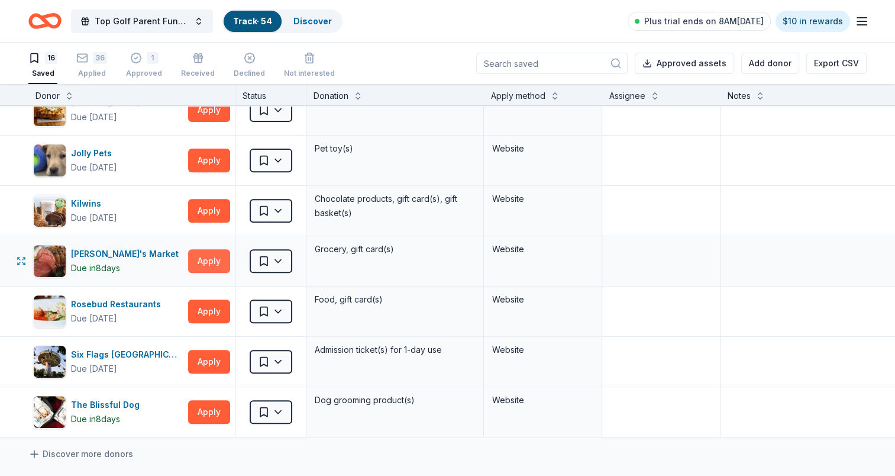
click at [205, 249] on button "Apply" at bounding box center [209, 261] width 42 height 24
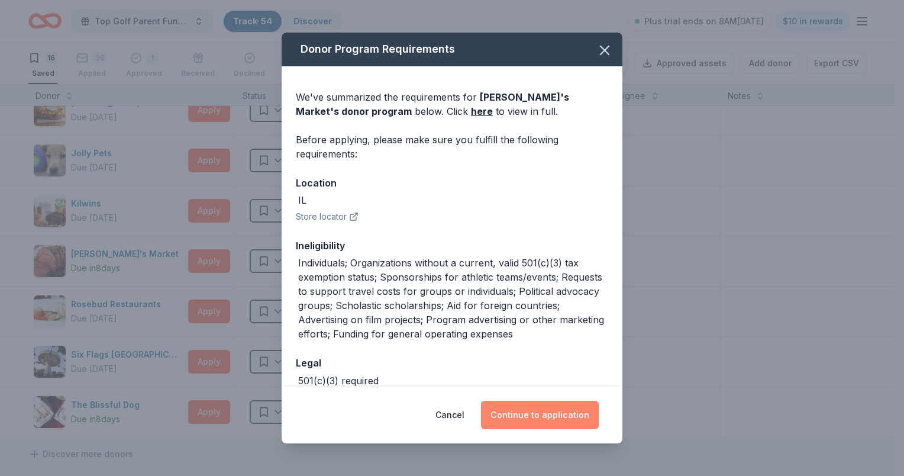
click at [535, 412] on button "Continue to application" at bounding box center [540, 415] width 118 height 28
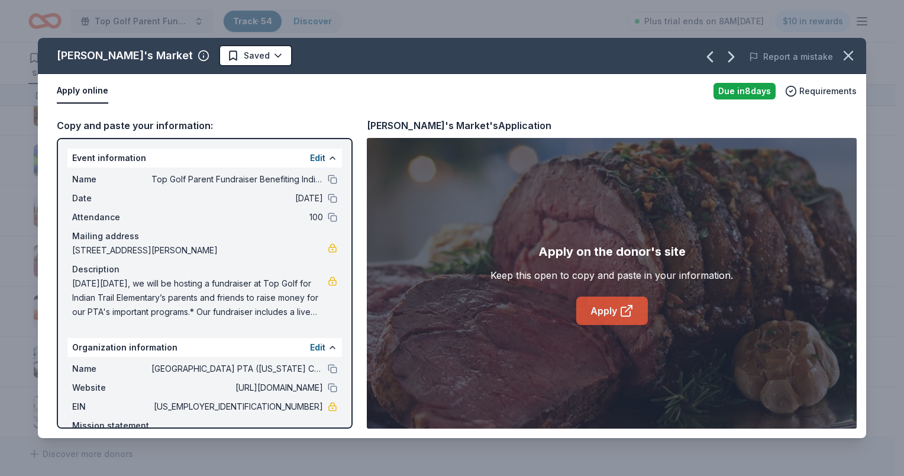
click at [614, 310] on link "Apply" at bounding box center [612, 310] width 72 height 28
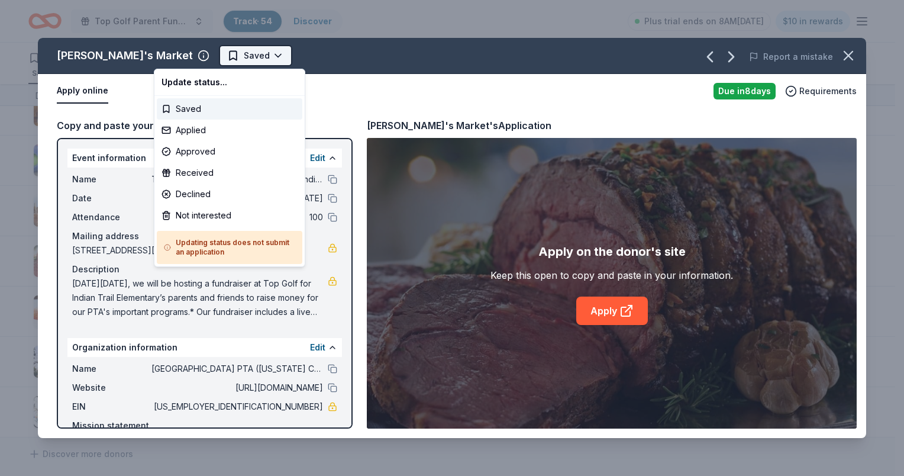
click at [215, 51] on html "Top Golf Parent Fundraiser Benefiting Indian Trail Elementary's PTA Track · 54 …" at bounding box center [452, 238] width 904 height 476
click at [196, 132] on div "Applied" at bounding box center [230, 130] width 146 height 21
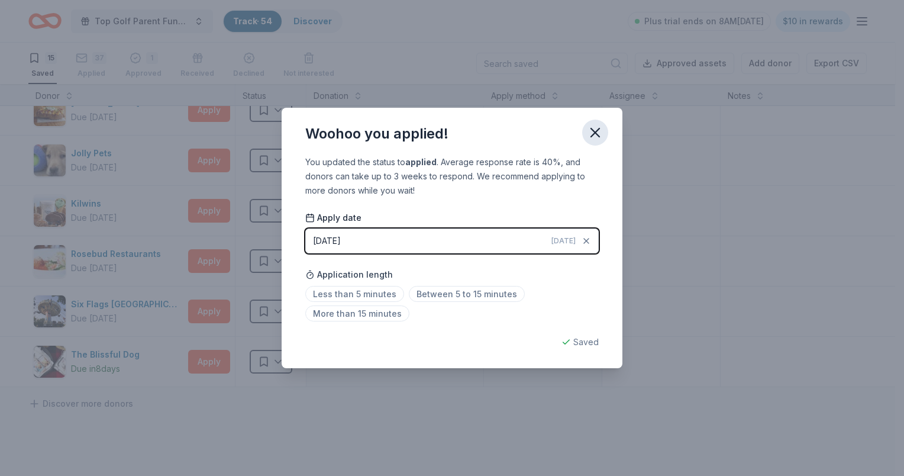
click at [591, 129] on icon "button" at bounding box center [595, 132] width 8 height 8
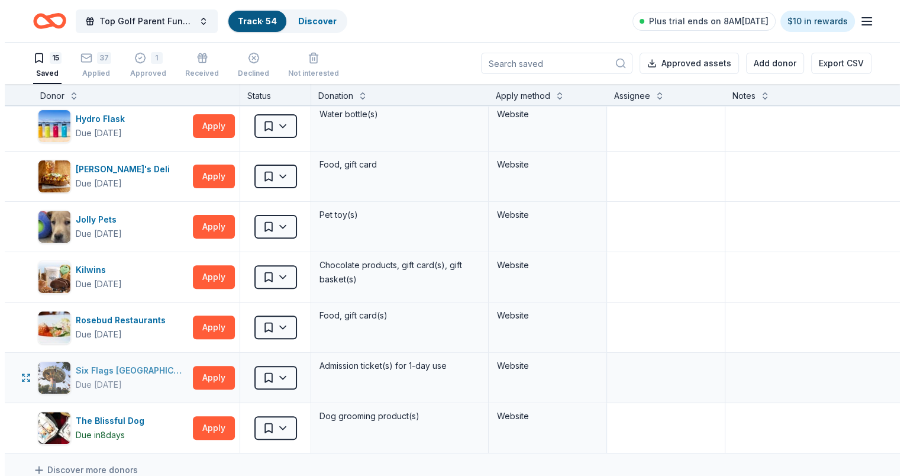
scroll to position [355, 0]
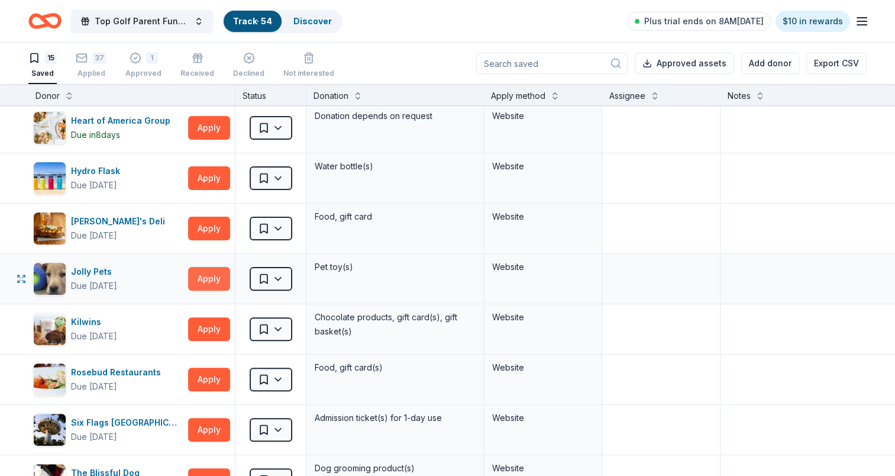
click at [212, 285] on button "Apply" at bounding box center [209, 279] width 42 height 24
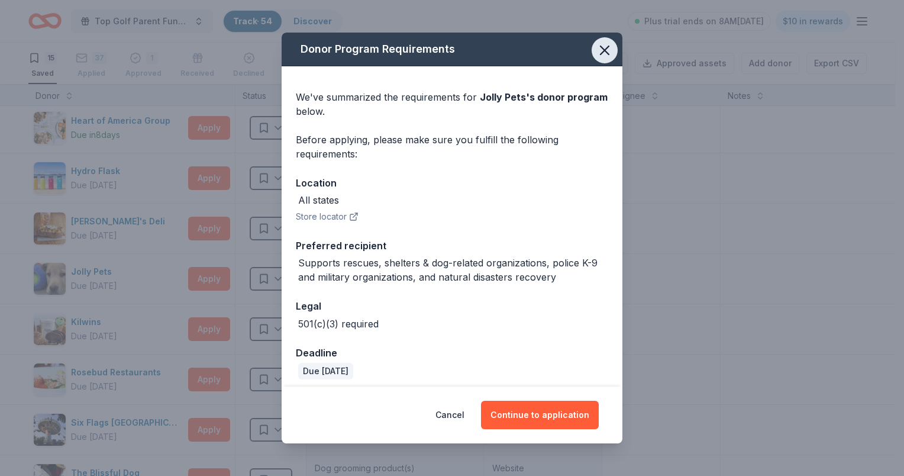
click at [599, 52] on icon "button" at bounding box center [605, 50] width 17 height 17
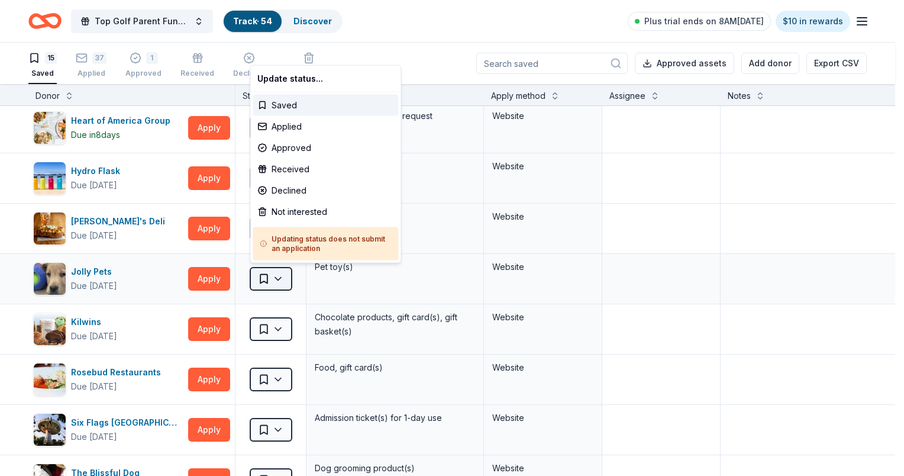
click at [283, 276] on html "Top Golf Parent Fundraiser Benefiting Indian Trail Elementary's PTA Track · 54 …" at bounding box center [452, 238] width 904 height 476
click at [286, 214] on div "Not interested" at bounding box center [326, 211] width 146 height 21
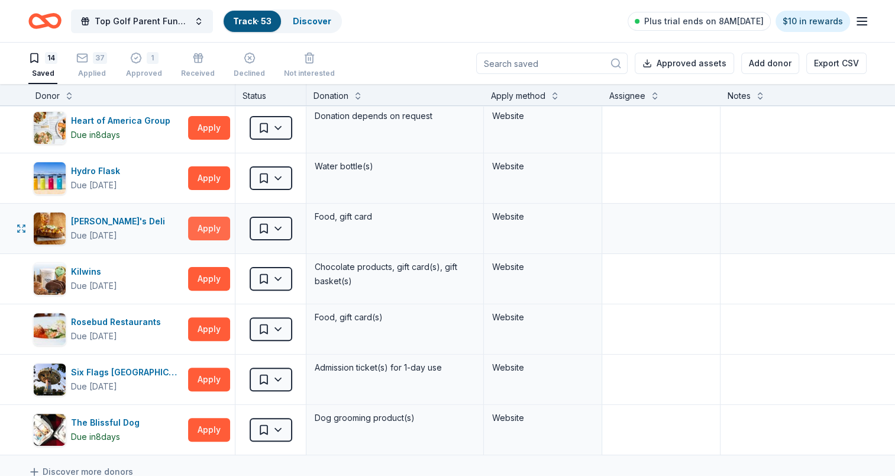
click at [215, 226] on button "Apply" at bounding box center [209, 229] width 42 height 24
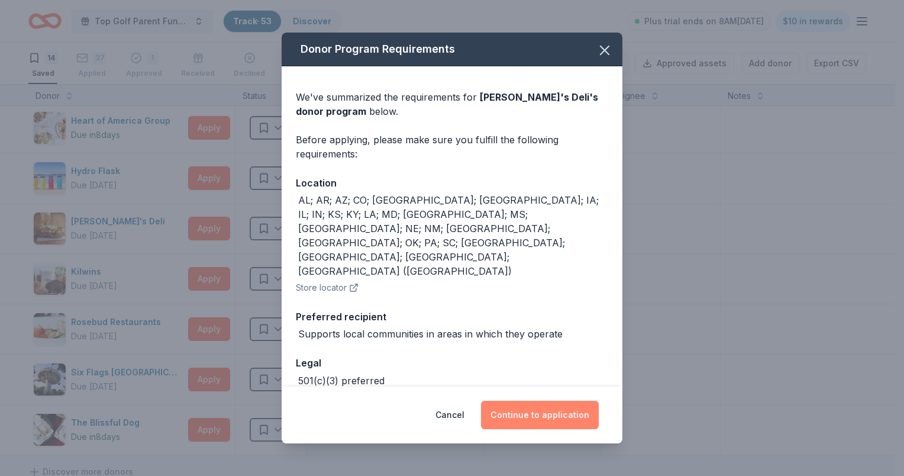
click at [535, 407] on button "Continue to application" at bounding box center [540, 415] width 118 height 28
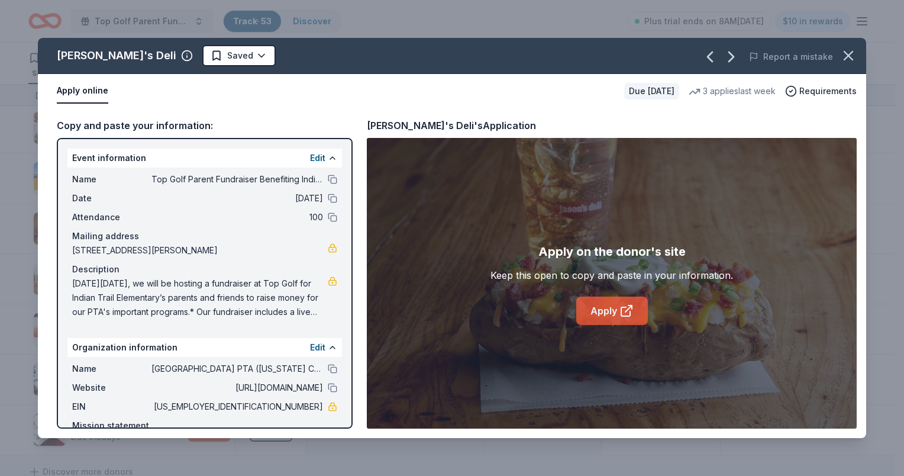
click at [615, 308] on link "Apply" at bounding box center [612, 310] width 72 height 28
click at [206, 62] on html "Top Golf Parent Fundraiser Benefiting Indian Trail Elementary's PTA Track · 53 …" at bounding box center [452, 238] width 904 height 476
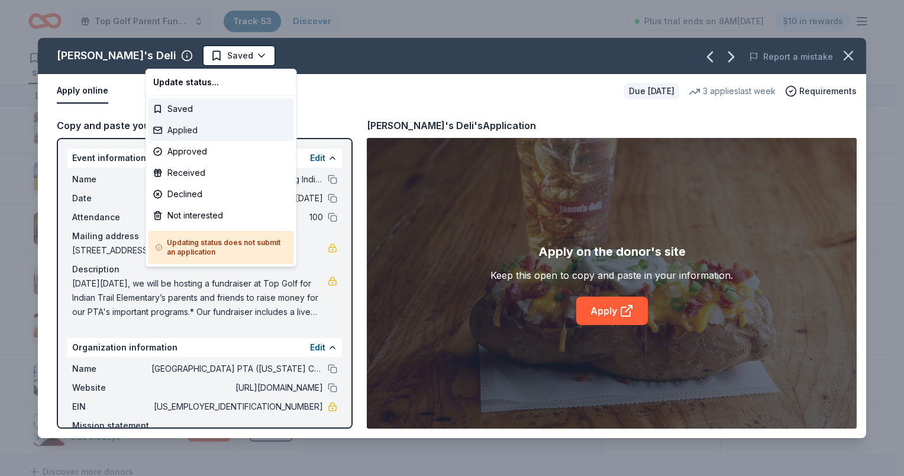
click at [200, 137] on div "Applied" at bounding box center [222, 130] width 146 height 21
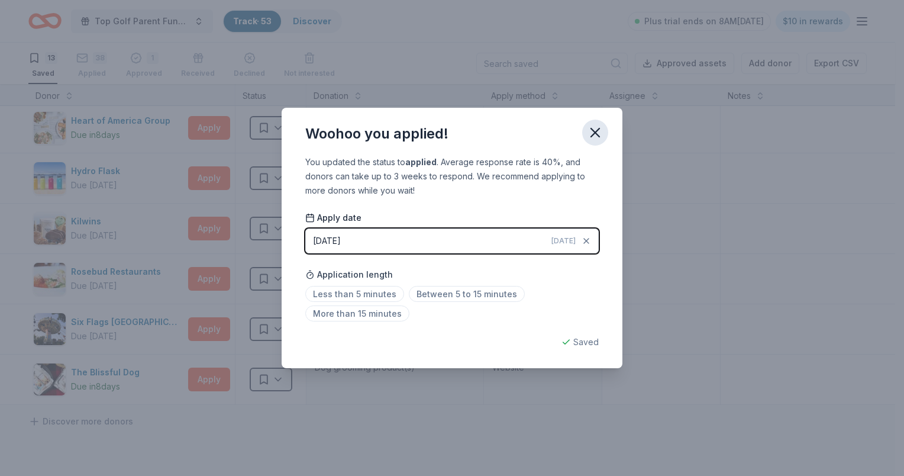
click at [601, 135] on icon "button" at bounding box center [595, 132] width 17 height 17
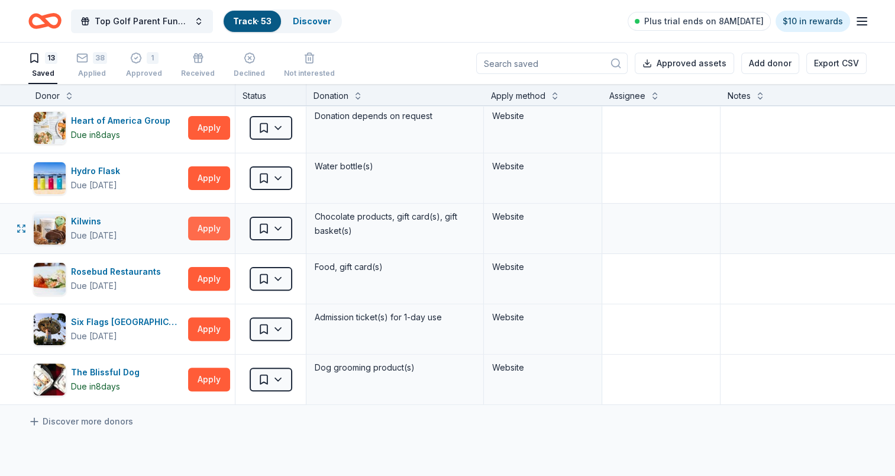
click at [211, 226] on button "Apply" at bounding box center [209, 229] width 42 height 24
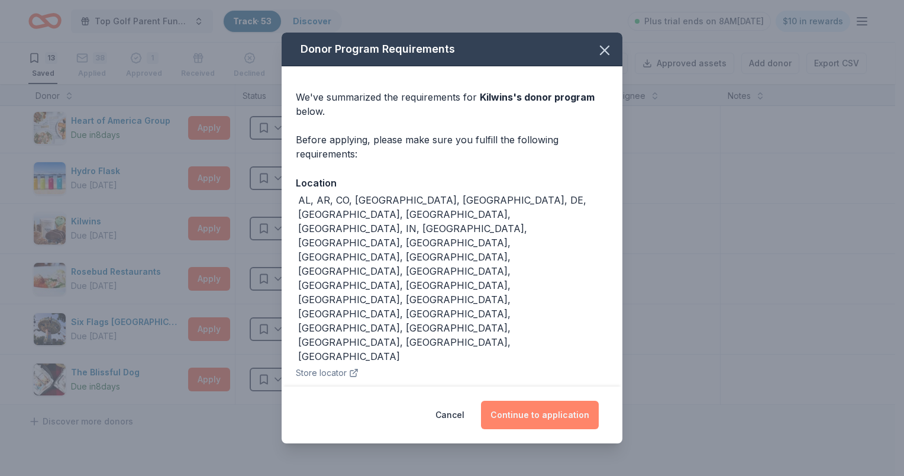
click at [559, 401] on button "Continue to application" at bounding box center [540, 415] width 118 height 28
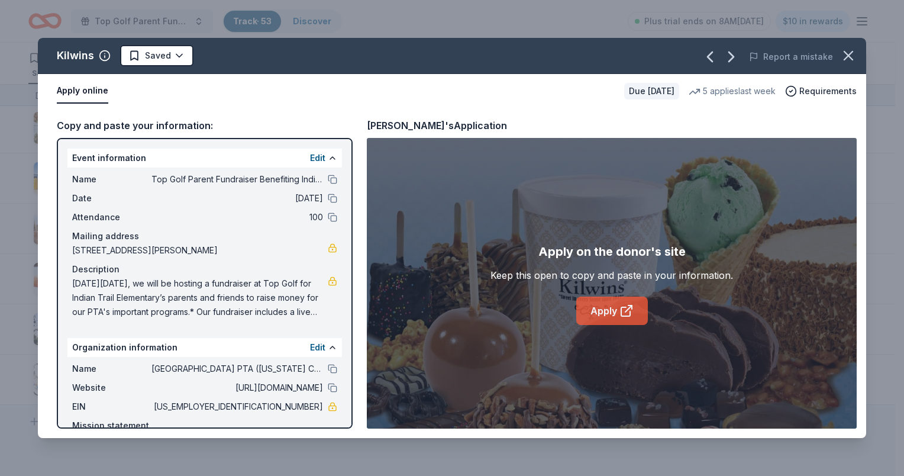
click at [626, 308] on icon at bounding box center [627, 311] width 14 height 14
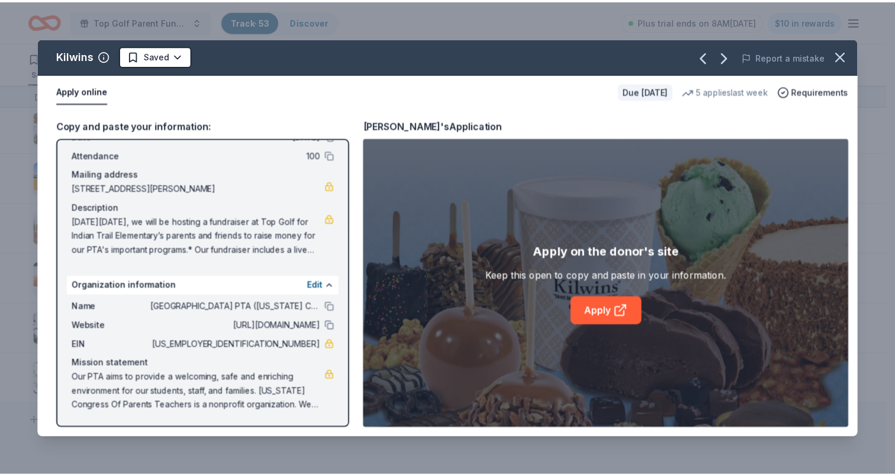
scroll to position [76, 0]
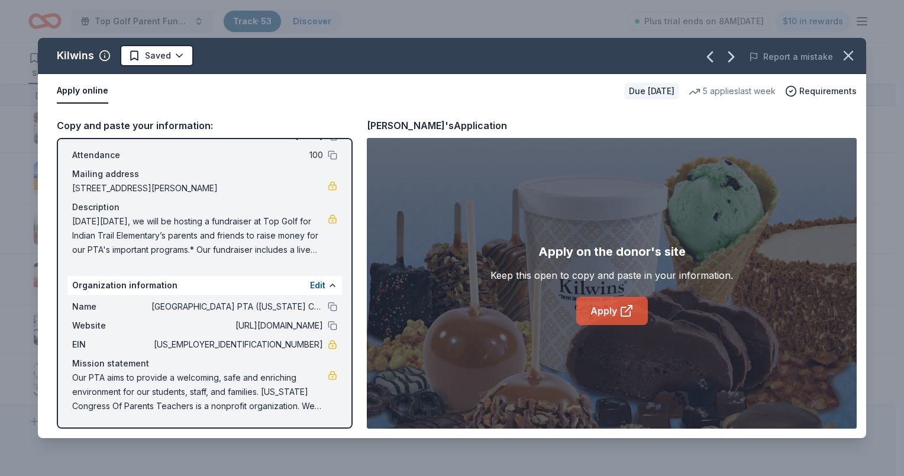
click at [611, 310] on link "Apply" at bounding box center [612, 310] width 72 height 28
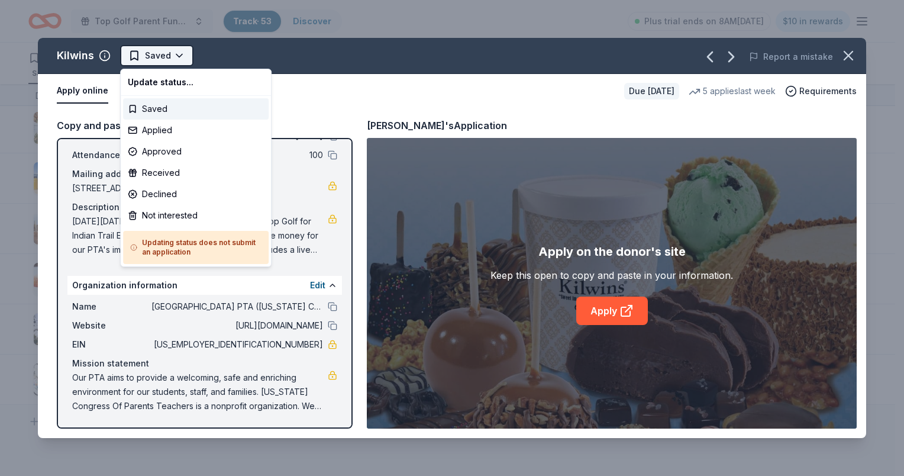
click at [176, 56] on html "Top Golf Parent Fundraiser Benefiting Indian Trail Elementary's PTA Track · 53 …" at bounding box center [452, 238] width 904 height 476
click at [171, 131] on div "Applied" at bounding box center [196, 130] width 146 height 21
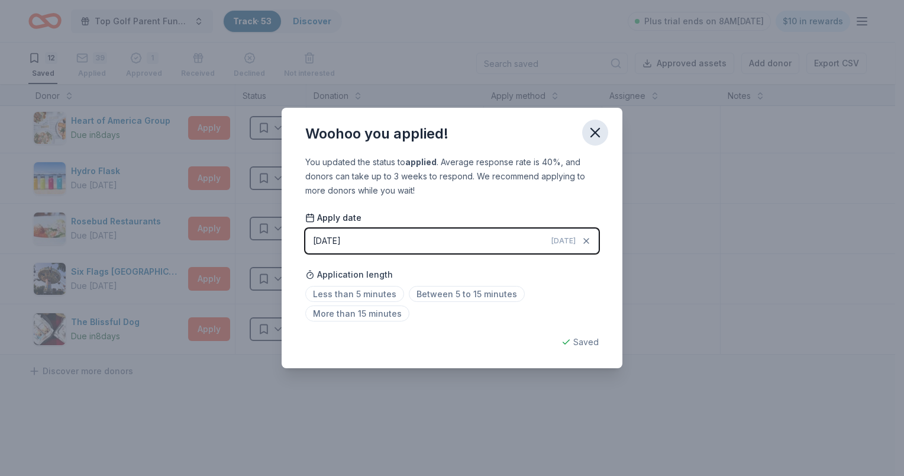
click at [593, 134] on icon "button" at bounding box center [595, 132] width 17 height 17
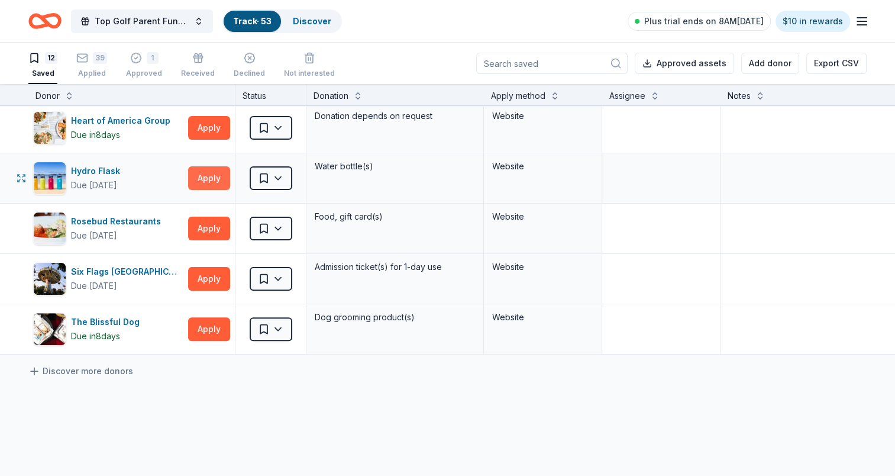
click at [219, 173] on button "Apply" at bounding box center [209, 178] width 42 height 24
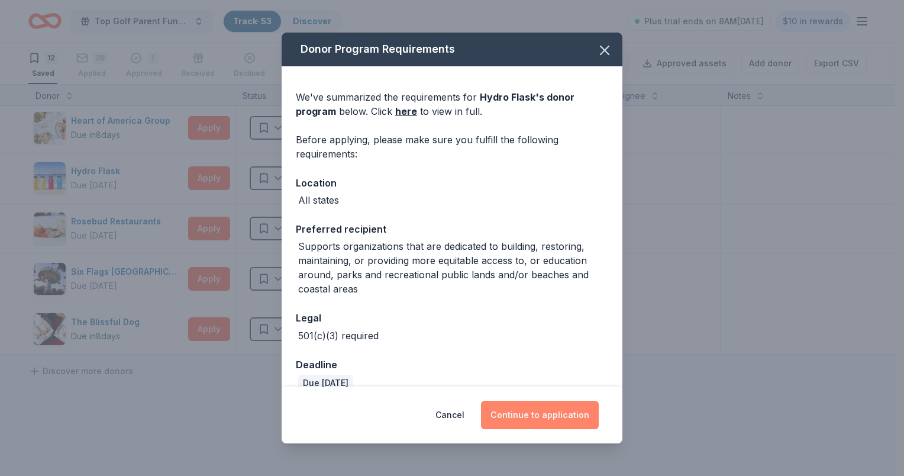
click at [547, 419] on button "Continue to application" at bounding box center [540, 415] width 118 height 28
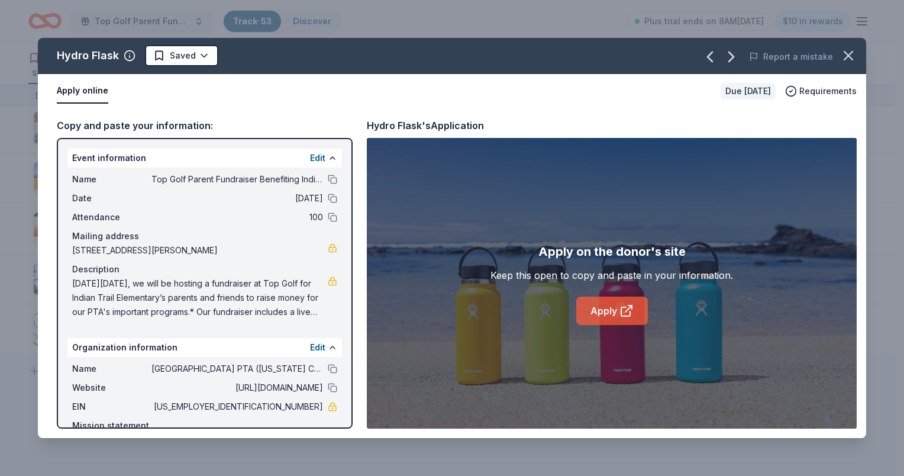
click at [609, 311] on link "Apply" at bounding box center [612, 310] width 72 height 28
click at [856, 60] on icon "button" at bounding box center [848, 55] width 17 height 17
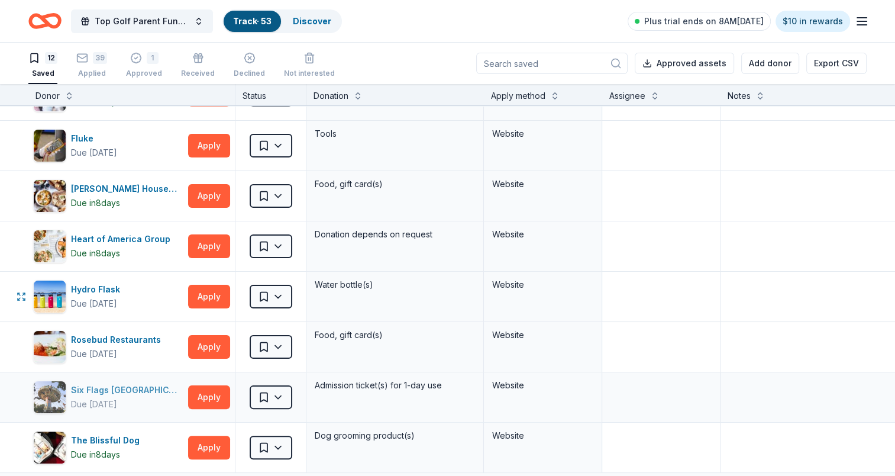
scroll to position [296, 0]
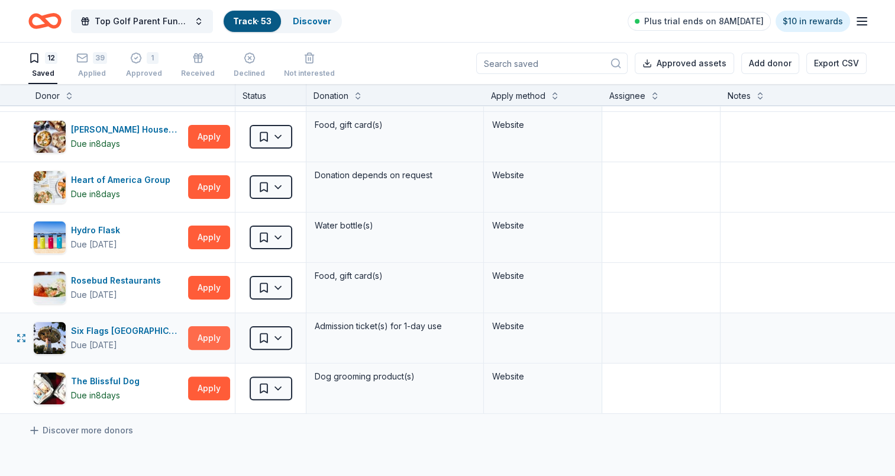
click at [206, 348] on button "Apply" at bounding box center [209, 338] width 42 height 24
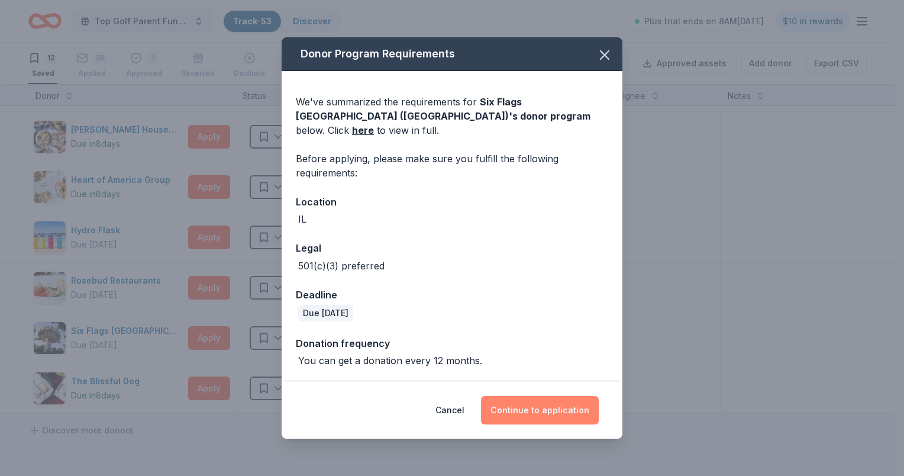
click at [507, 396] on button "Continue to application" at bounding box center [540, 410] width 118 height 28
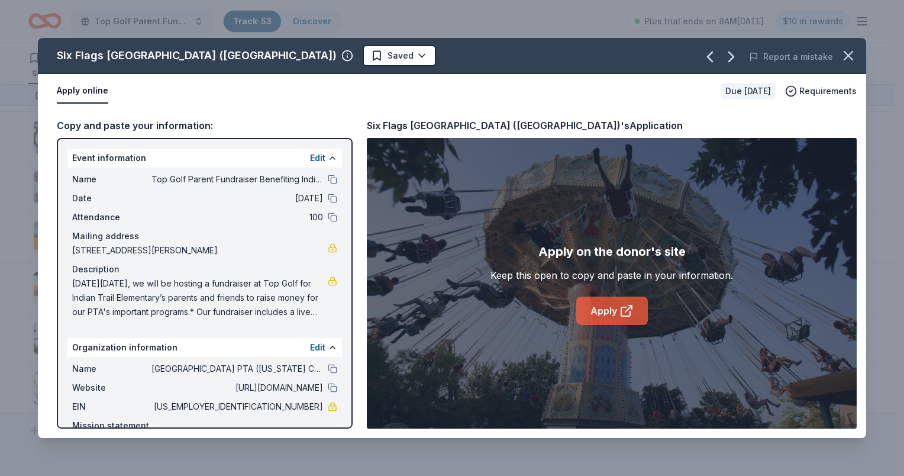
click at [599, 309] on link "Apply" at bounding box center [612, 310] width 72 height 28
click at [853, 50] on icon "button" at bounding box center [848, 55] width 17 height 17
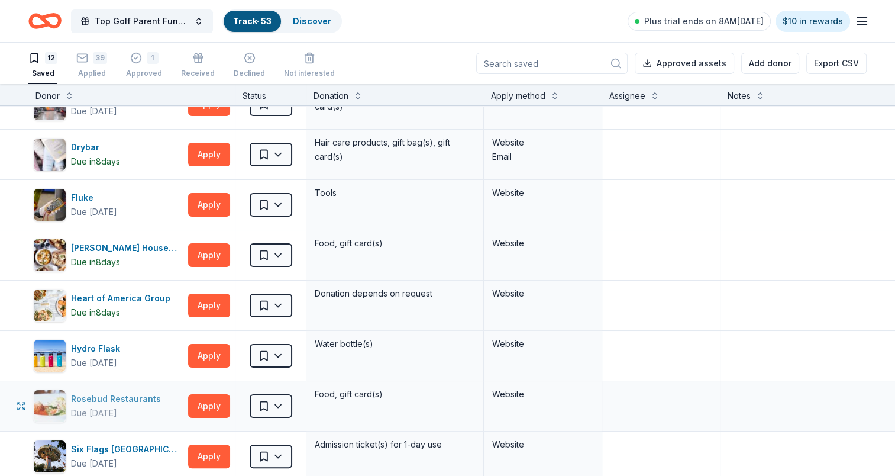
scroll to position [0, 0]
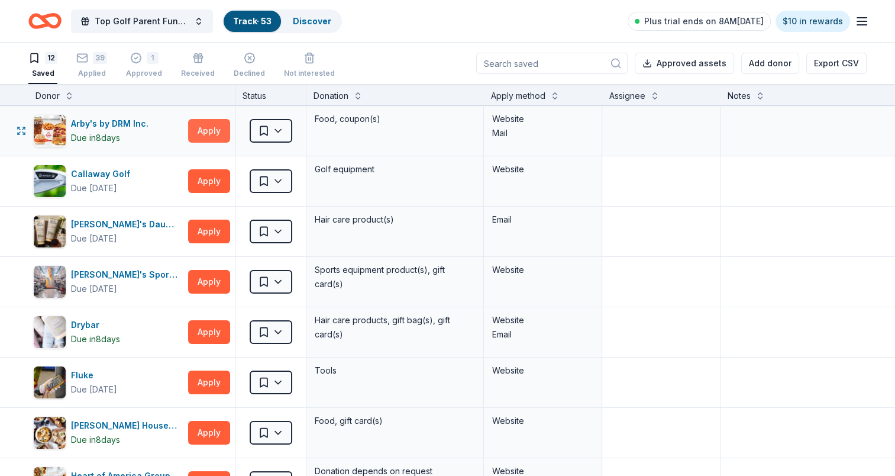
click at [195, 127] on button "Apply" at bounding box center [209, 131] width 42 height 24
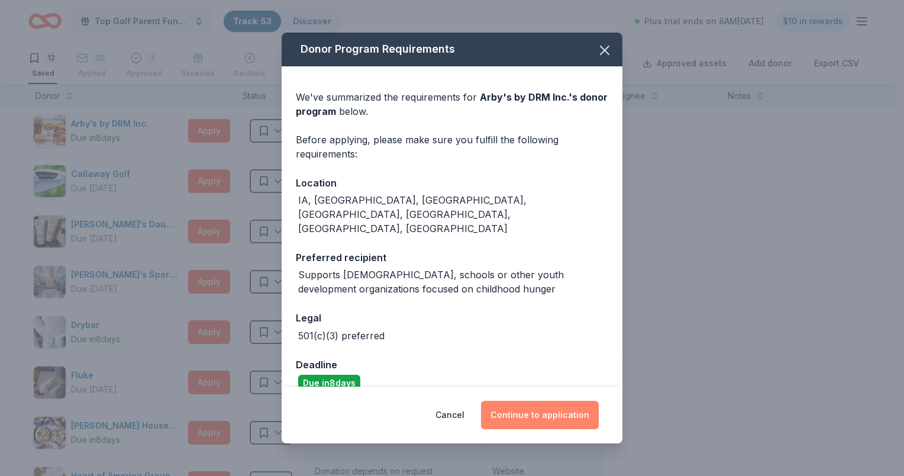
click at [531, 404] on button "Continue to application" at bounding box center [540, 415] width 118 height 28
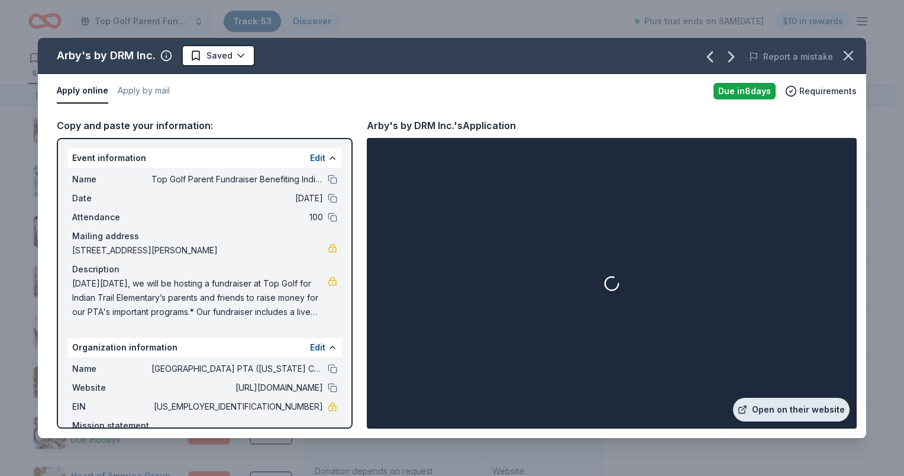
click at [781, 412] on link "Open on their website" at bounding box center [791, 410] width 117 height 24
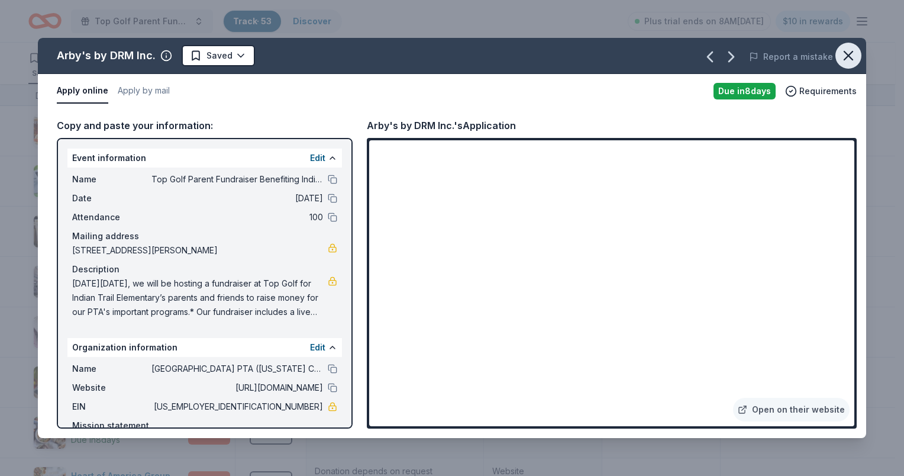
click at [856, 59] on icon "button" at bounding box center [848, 55] width 17 height 17
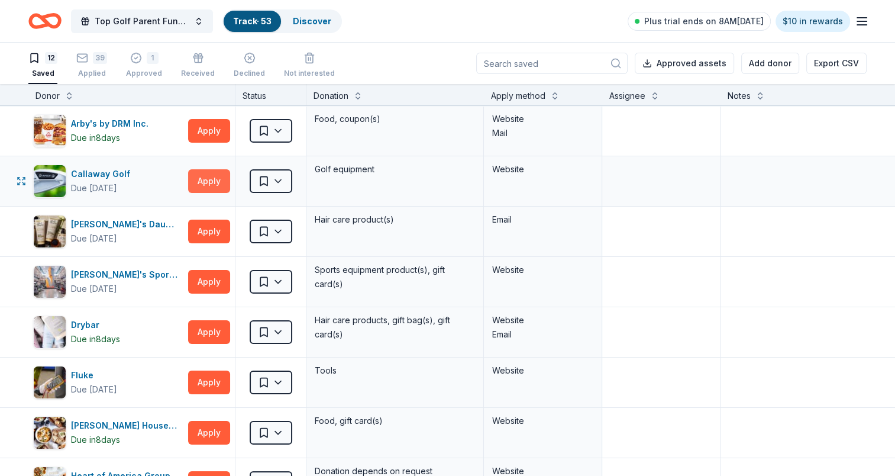
click at [211, 182] on button "Apply" at bounding box center [209, 181] width 42 height 24
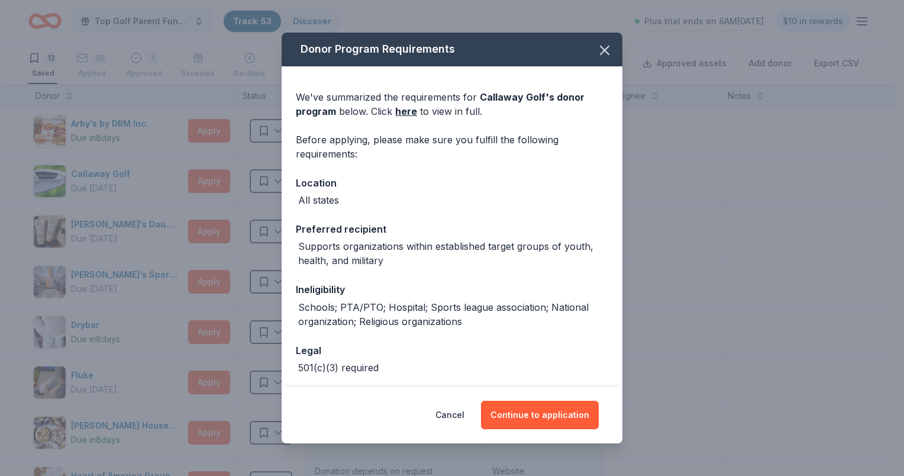
click at [4, 227] on div "Donor Program Requirements We've summarized the requirements for Callaway Golf …" at bounding box center [452, 238] width 904 height 476
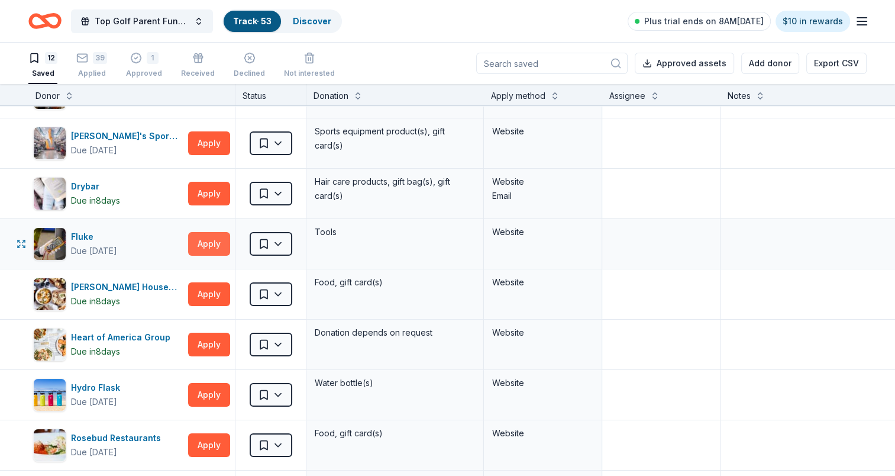
scroll to position [118, 0]
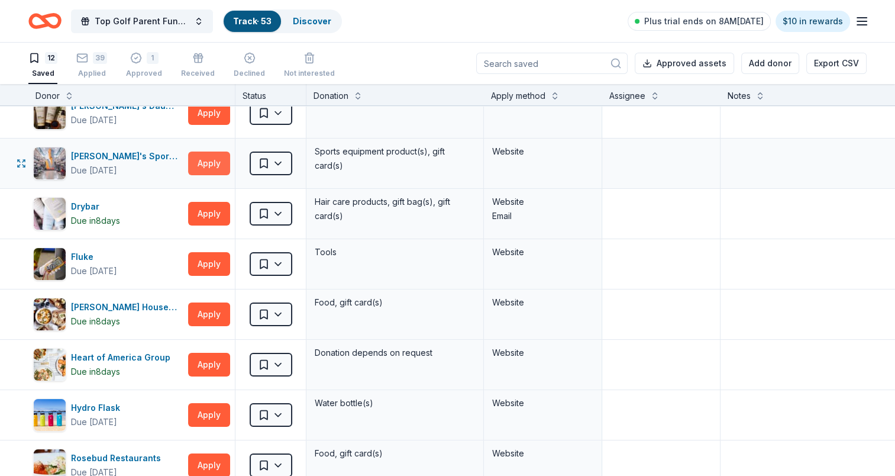
click at [199, 161] on button "Apply" at bounding box center [209, 163] width 42 height 24
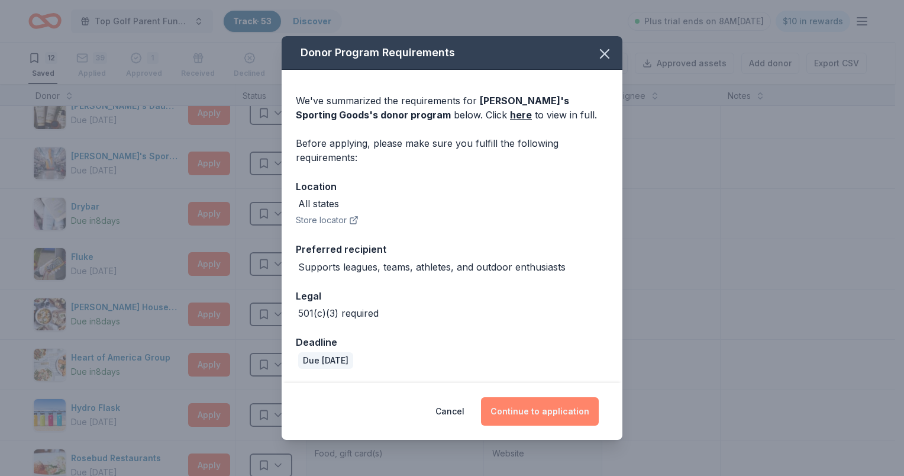
click at [544, 420] on button "Continue to application" at bounding box center [540, 411] width 118 height 28
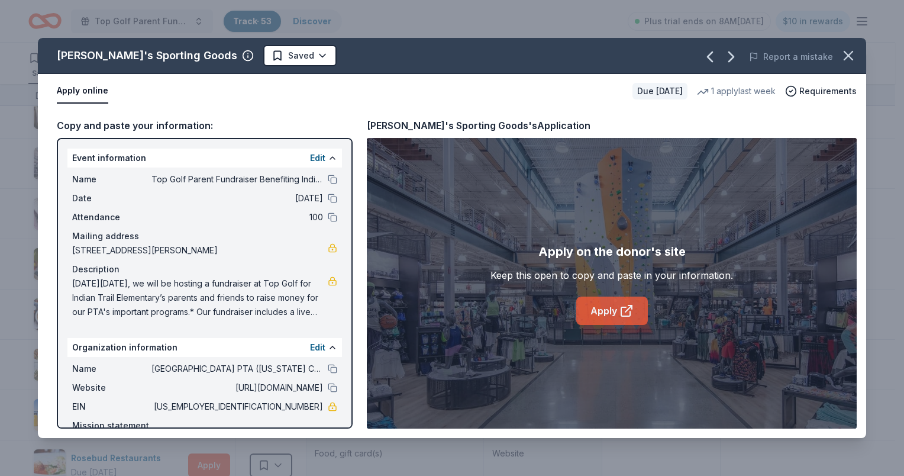
click at [615, 312] on link "Apply" at bounding box center [612, 310] width 72 height 28
click at [847, 60] on icon "button" at bounding box center [848, 55] width 17 height 17
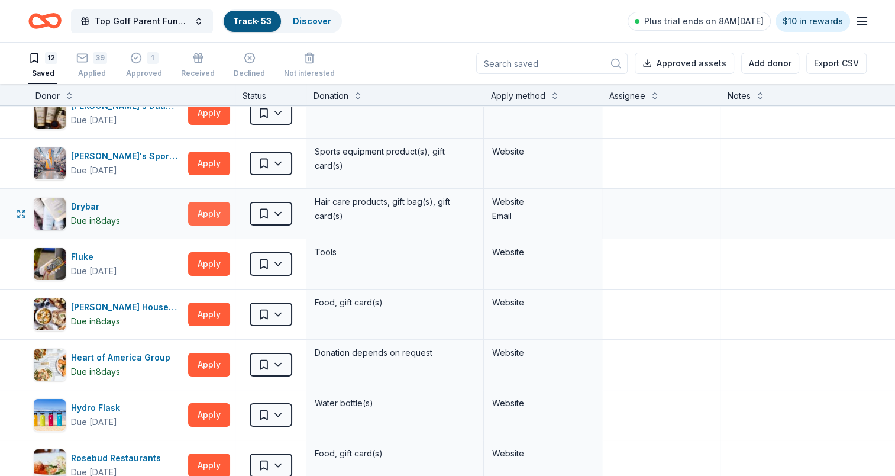
click at [214, 208] on button "Apply" at bounding box center [209, 214] width 42 height 24
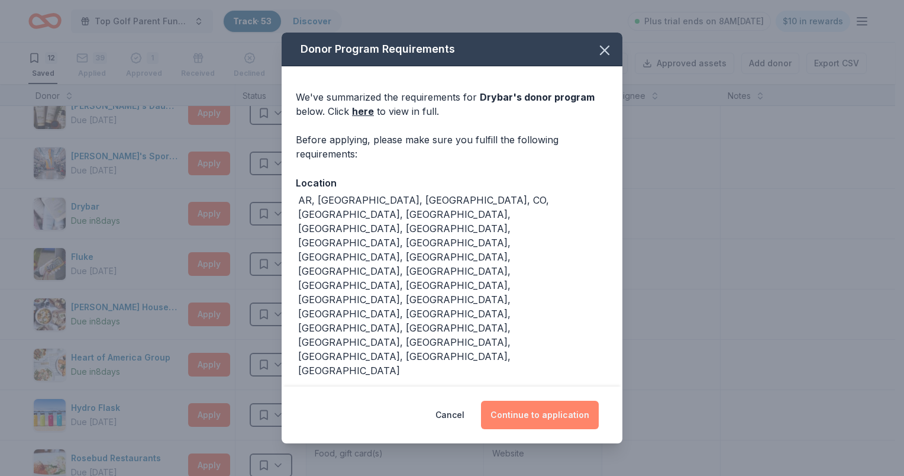
click at [572, 423] on button "Continue to application" at bounding box center [540, 415] width 118 height 28
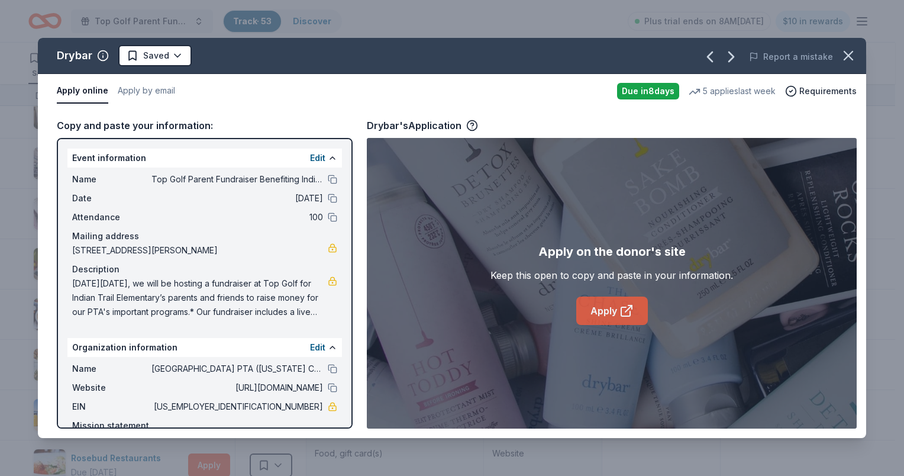
click at [599, 302] on link "Apply" at bounding box center [612, 310] width 72 height 28
click at [176, 56] on html "Top Golf Parent Fundraiser Benefiting Indian Trail Elementary's PTA Track · 53 …" at bounding box center [452, 238] width 904 height 476
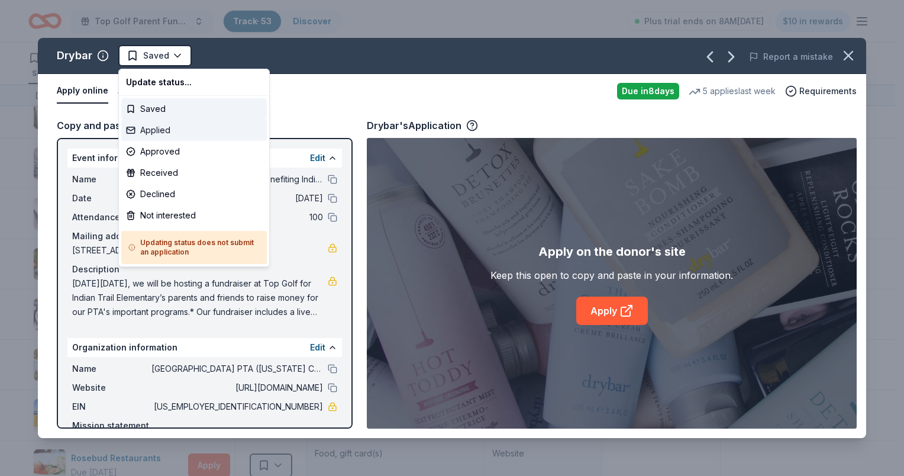
click at [166, 128] on div "Applied" at bounding box center [194, 130] width 146 height 21
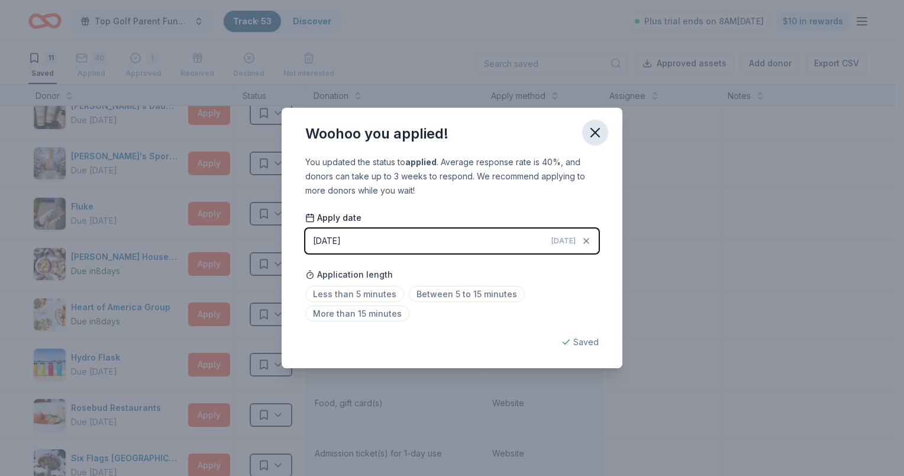
click at [592, 130] on icon "button" at bounding box center [595, 132] width 8 height 8
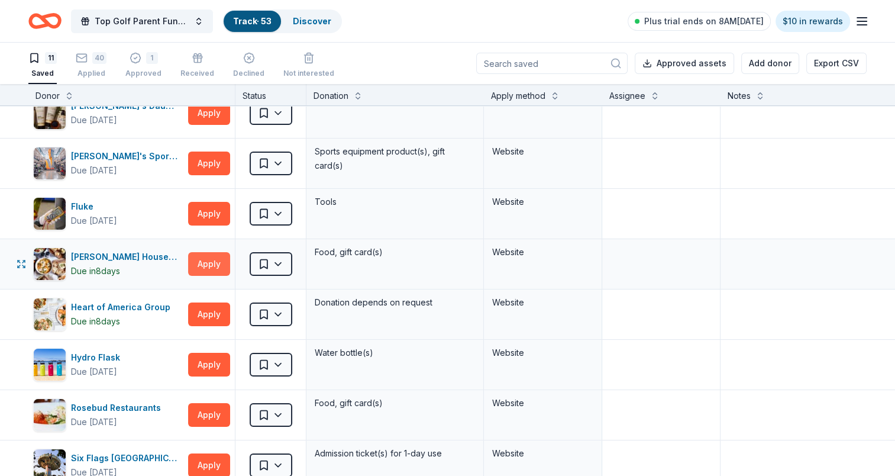
click at [199, 259] on button "Apply" at bounding box center [209, 264] width 42 height 24
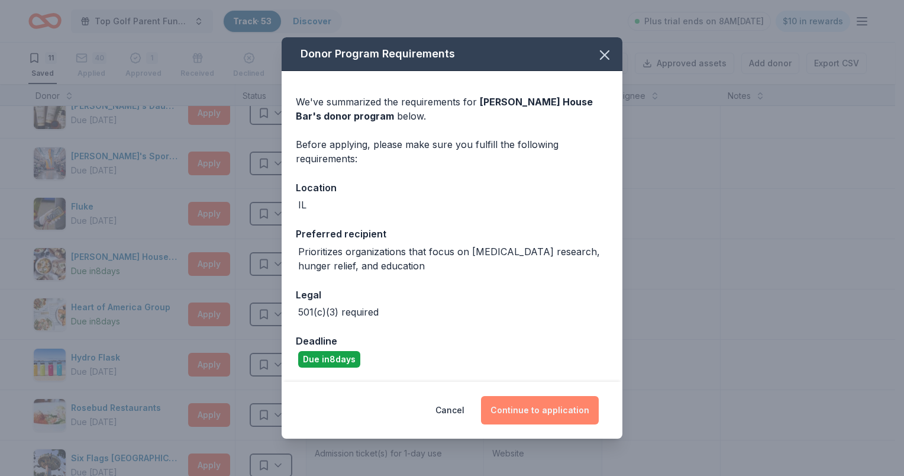
click at [568, 415] on button "Continue to application" at bounding box center [540, 410] width 118 height 28
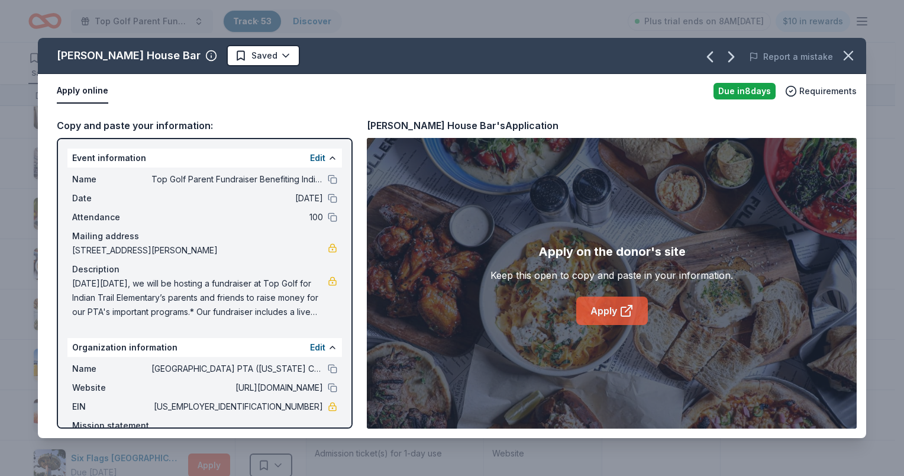
click at [602, 315] on link "Apply" at bounding box center [612, 310] width 72 height 28
click at [857, 56] on button "button" at bounding box center [849, 56] width 26 height 26
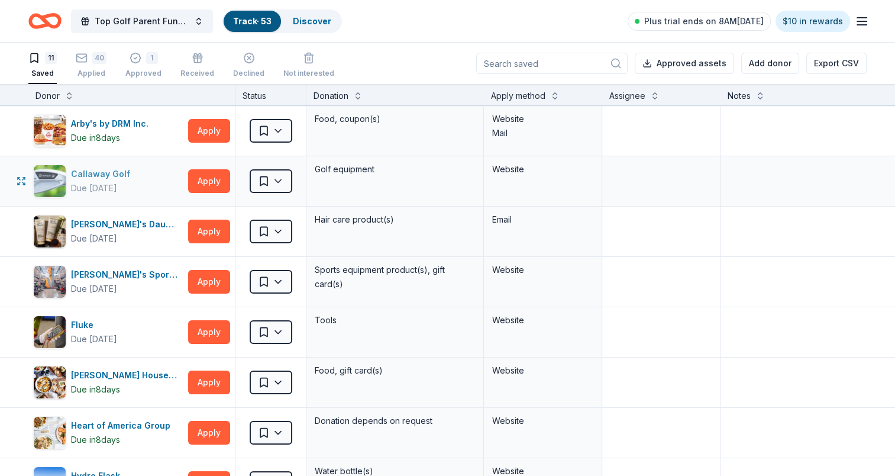
scroll to position [178, 0]
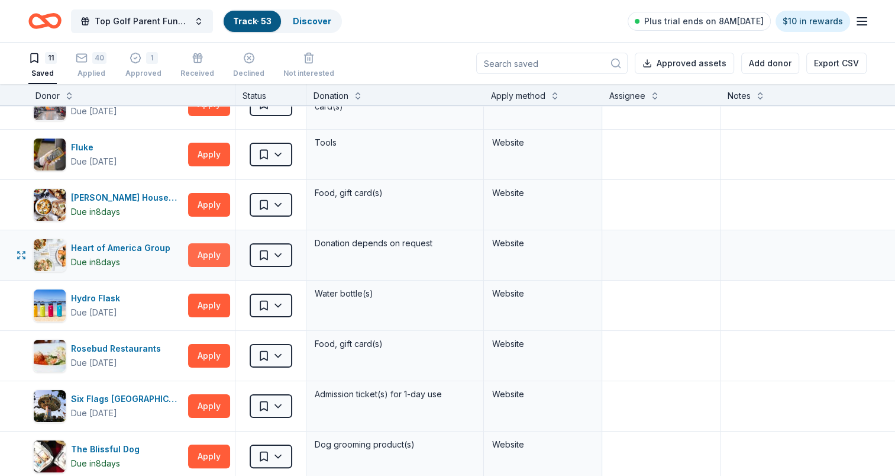
click at [196, 256] on button "Apply" at bounding box center [209, 255] width 42 height 24
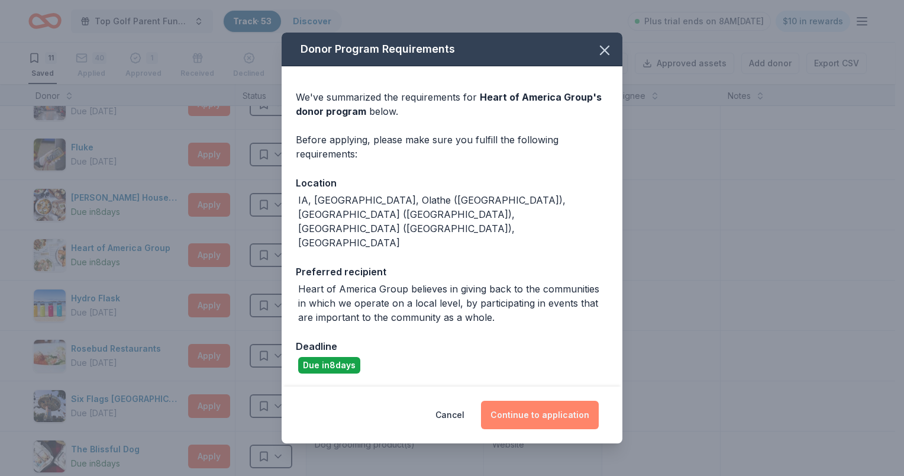
click at [528, 401] on button "Continue to application" at bounding box center [540, 415] width 118 height 28
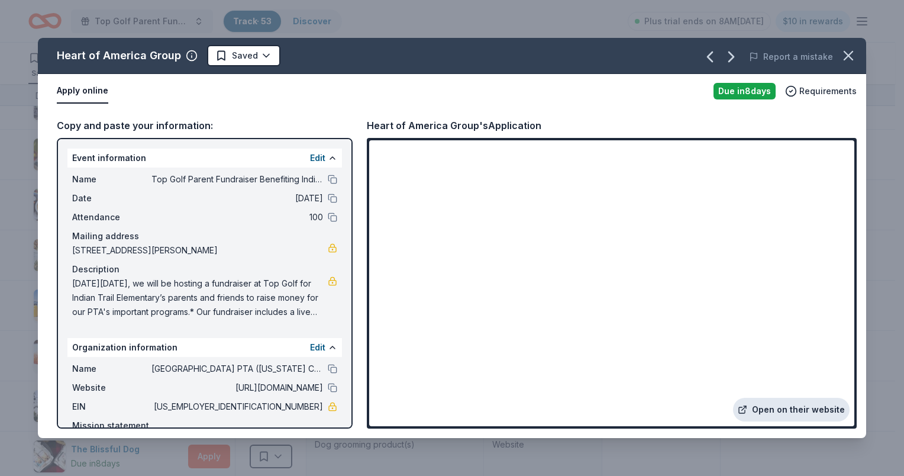
click at [784, 410] on link "Open on their website" at bounding box center [791, 410] width 117 height 24
click at [849, 56] on icon "button" at bounding box center [848, 55] width 8 height 8
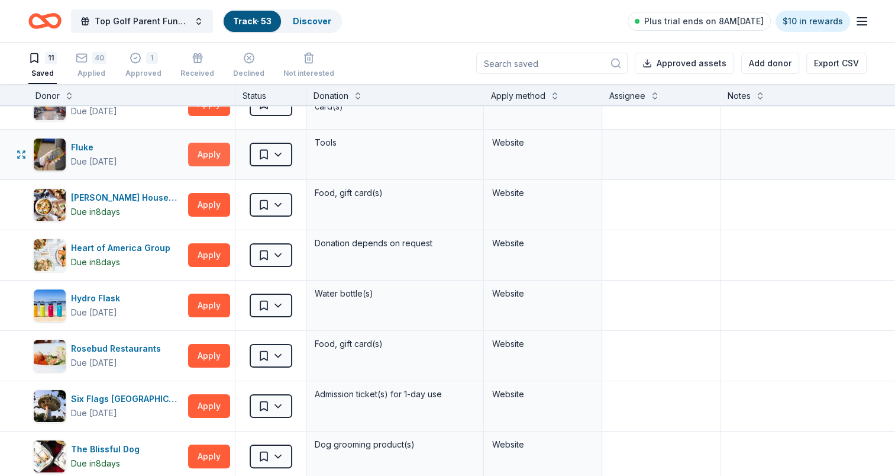
click at [207, 153] on button "Apply" at bounding box center [209, 155] width 42 height 24
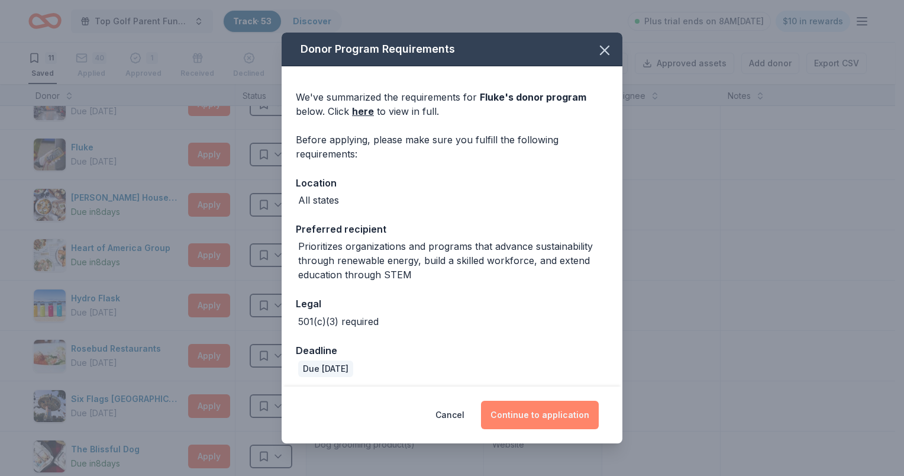
click at [552, 423] on button "Continue to application" at bounding box center [540, 415] width 118 height 28
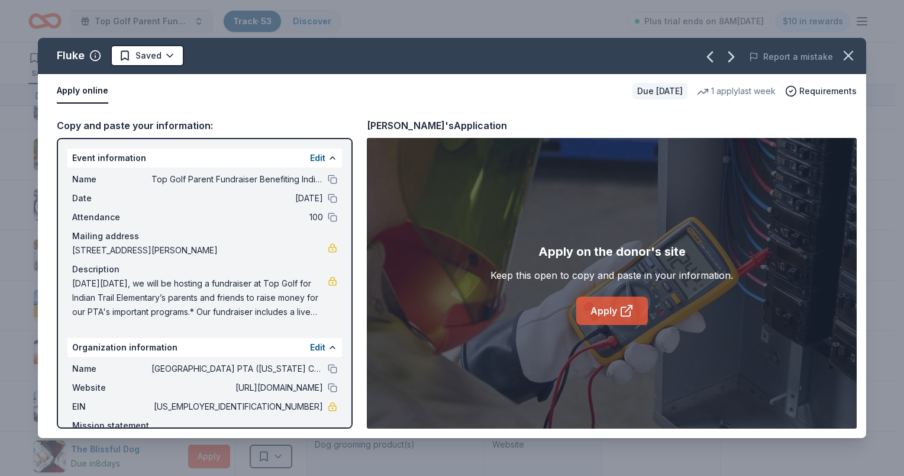
click at [622, 308] on icon at bounding box center [627, 311] width 14 height 14
click at [841, 57] on icon "button" at bounding box center [848, 55] width 17 height 17
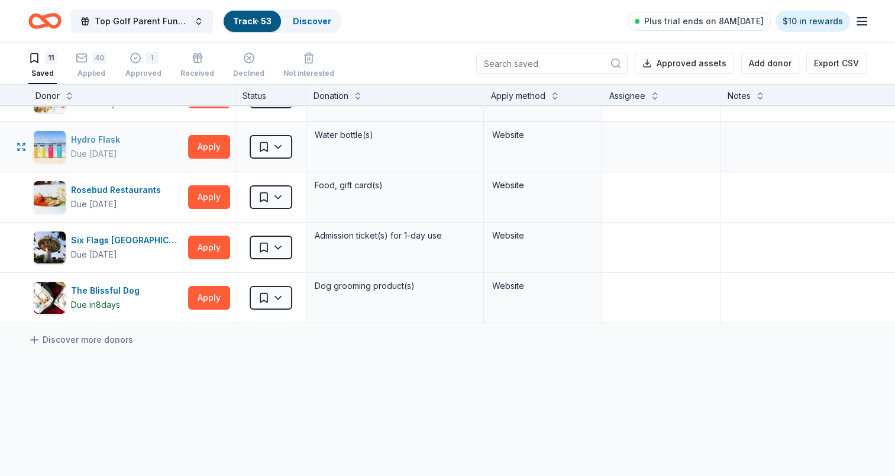
scroll to position [412, 0]
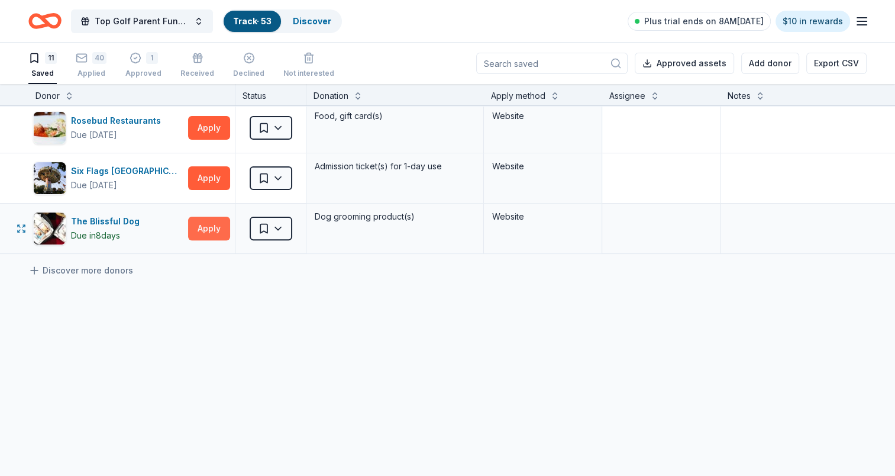
click at [204, 219] on button "Apply" at bounding box center [209, 229] width 42 height 24
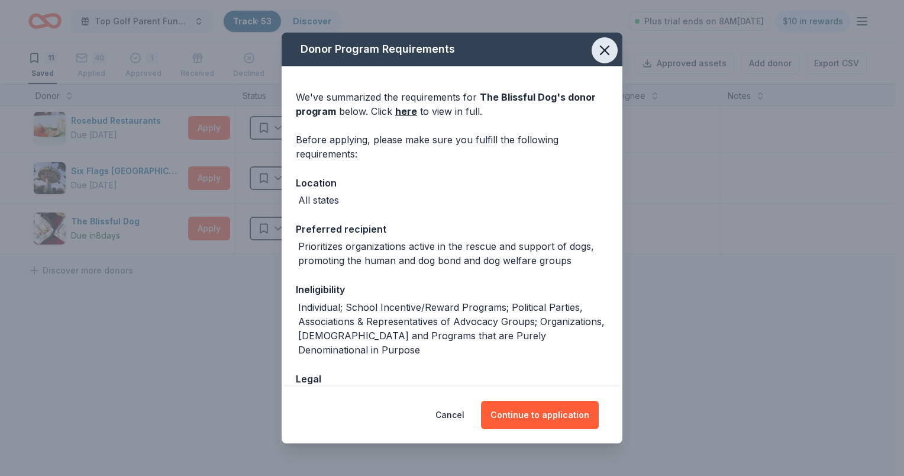
click at [597, 53] on icon "button" at bounding box center [605, 50] width 17 height 17
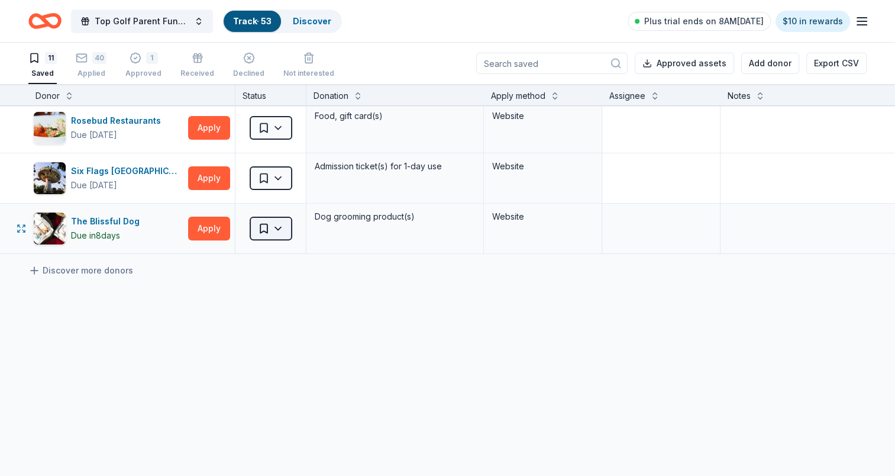
click at [286, 224] on html "Top Golf Parent Fundraiser Benefiting Indian Trail Elementary's PTA Track · 53 …" at bounding box center [447, 238] width 895 height 476
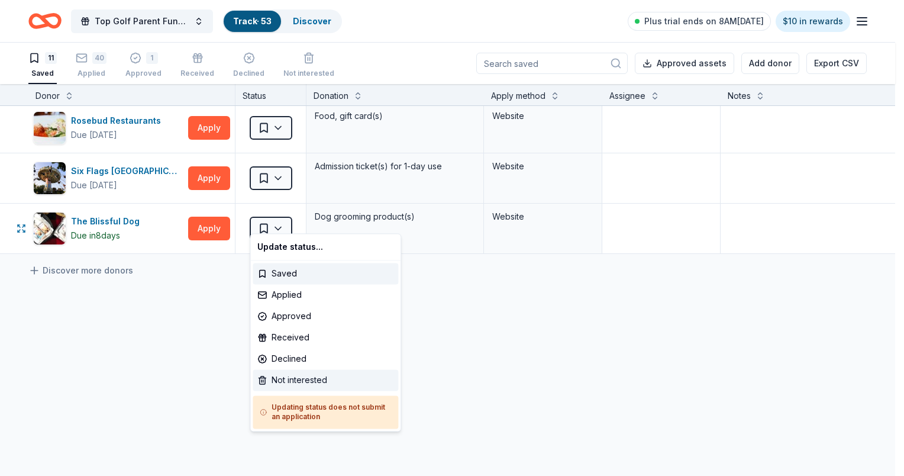
click at [300, 375] on div "Not interested" at bounding box center [326, 379] width 146 height 21
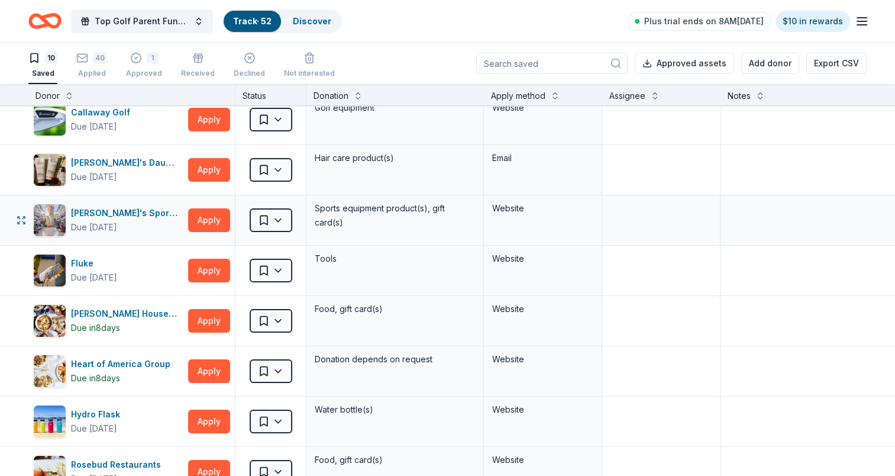
scroll to position [0, 0]
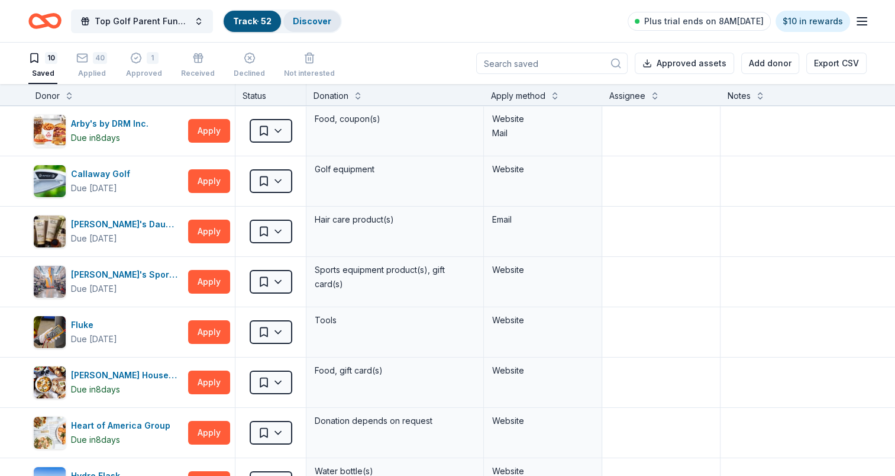
click at [311, 25] on link "Discover" at bounding box center [312, 21] width 38 height 10
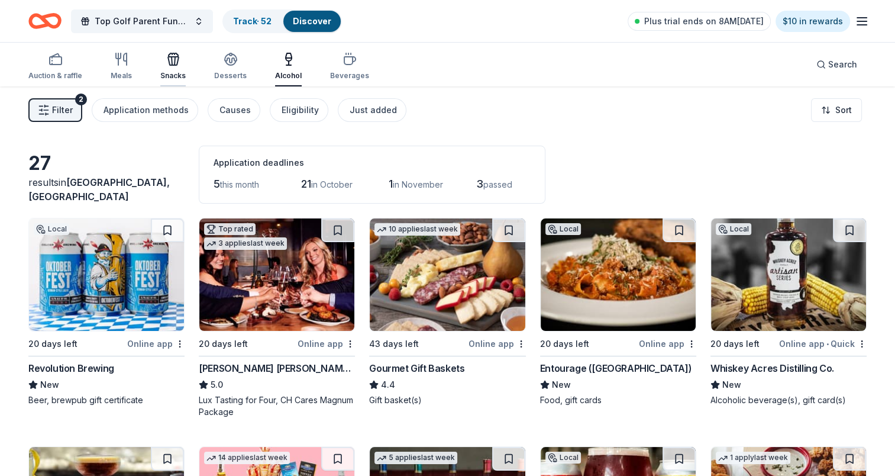
click at [183, 66] on div "Snacks" at bounding box center [172, 66] width 25 height 28
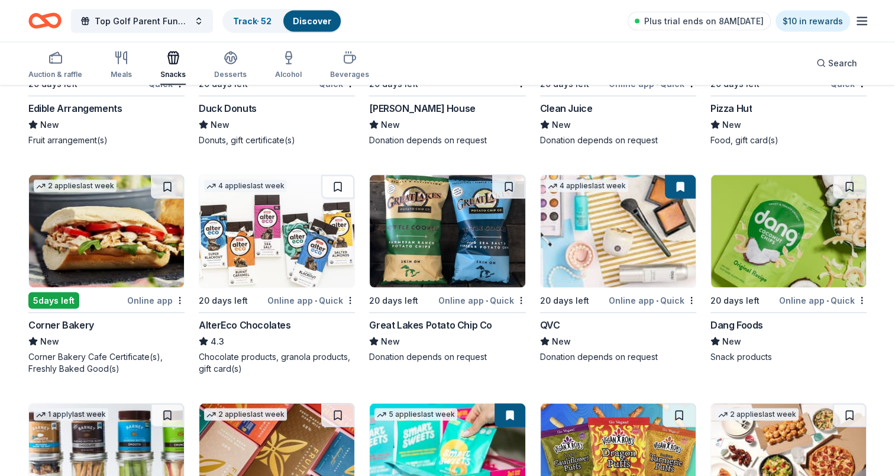
scroll to position [2315, 0]
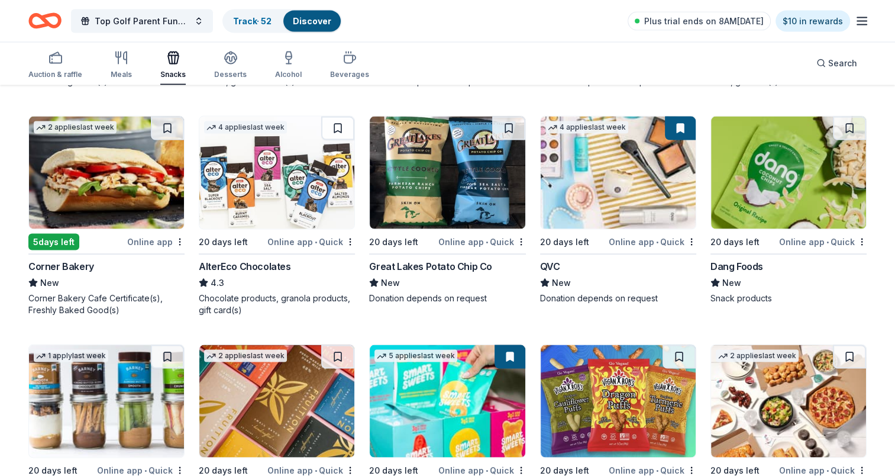
click at [814, 174] on img at bounding box center [788, 173] width 155 height 112
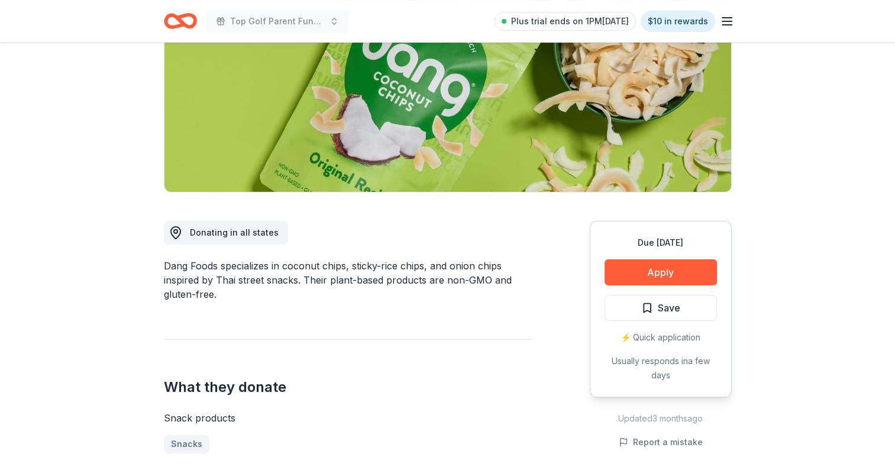
scroll to position [237, 0]
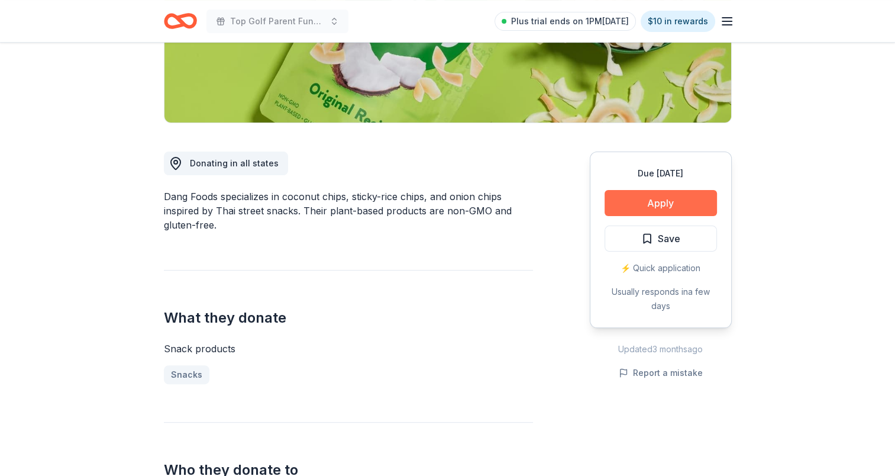
click at [660, 206] on button "Apply" at bounding box center [661, 203] width 112 height 26
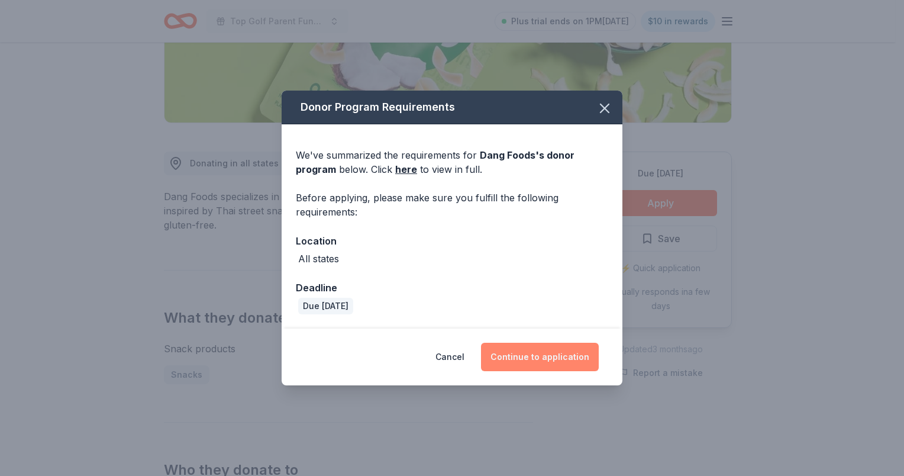
click at [547, 354] on button "Continue to application" at bounding box center [540, 357] width 118 height 28
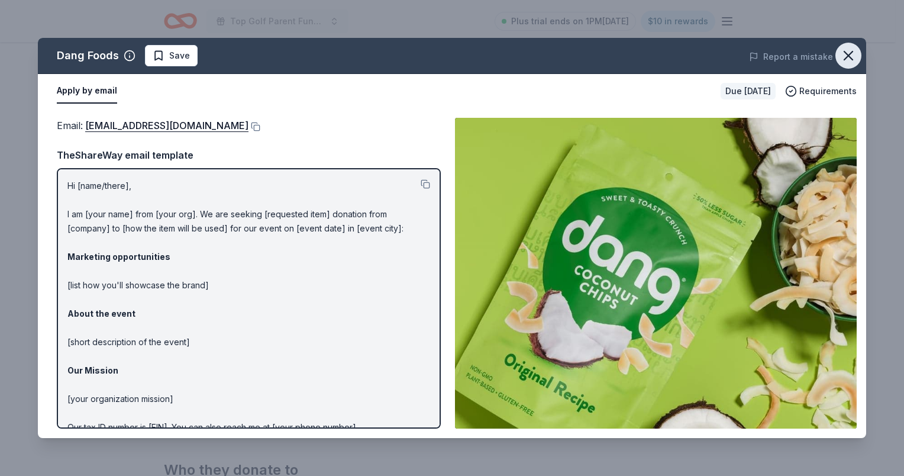
click at [844, 48] on icon "button" at bounding box center [848, 55] width 17 height 17
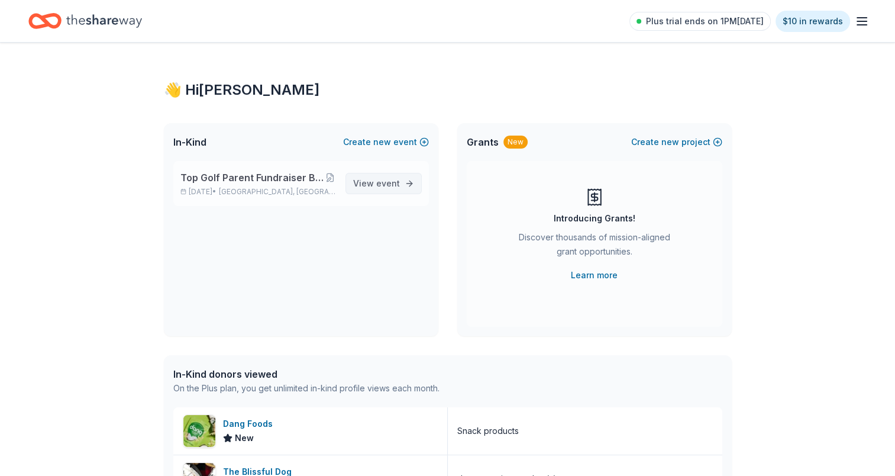
click at [382, 179] on span "event" at bounding box center [388, 183] width 24 height 10
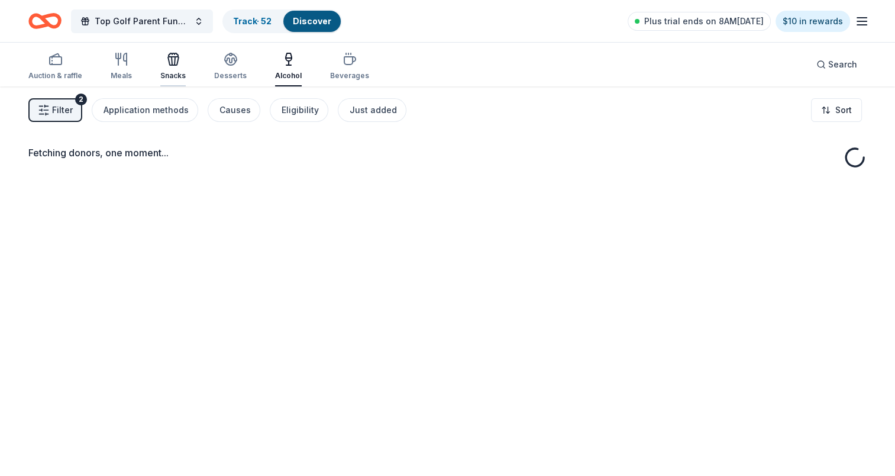
click at [182, 65] on div "button" at bounding box center [172, 59] width 25 height 14
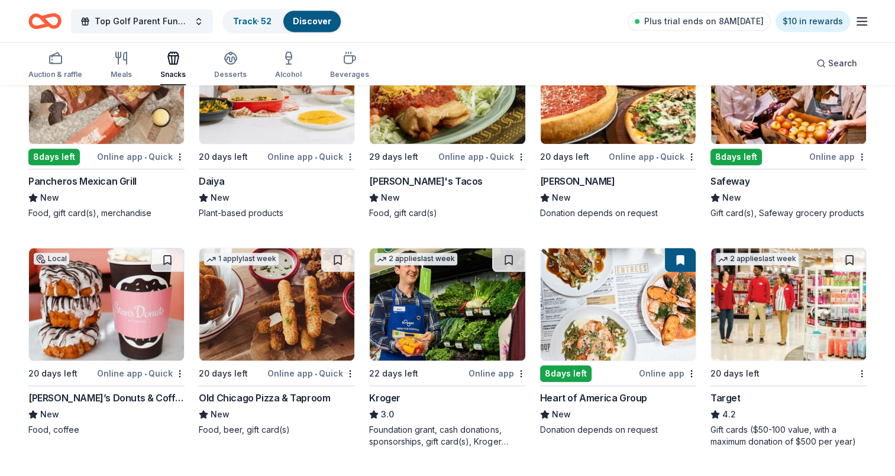
scroll to position [1184, 0]
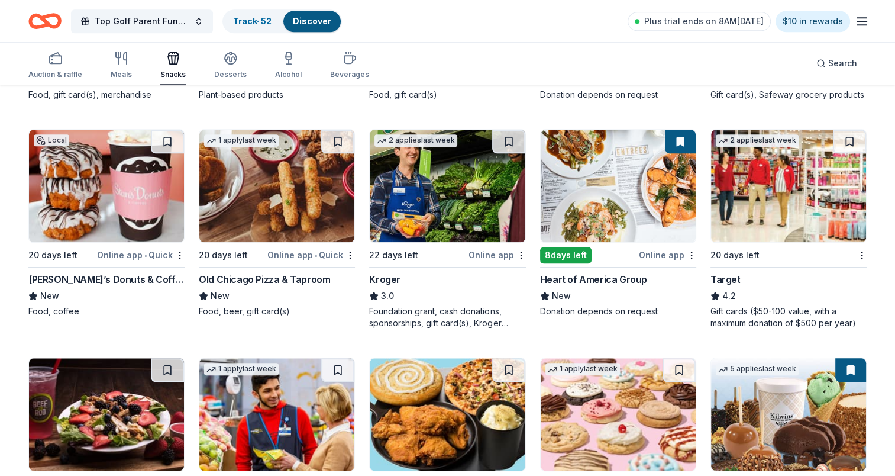
click at [50, 190] on img at bounding box center [106, 186] width 155 height 112
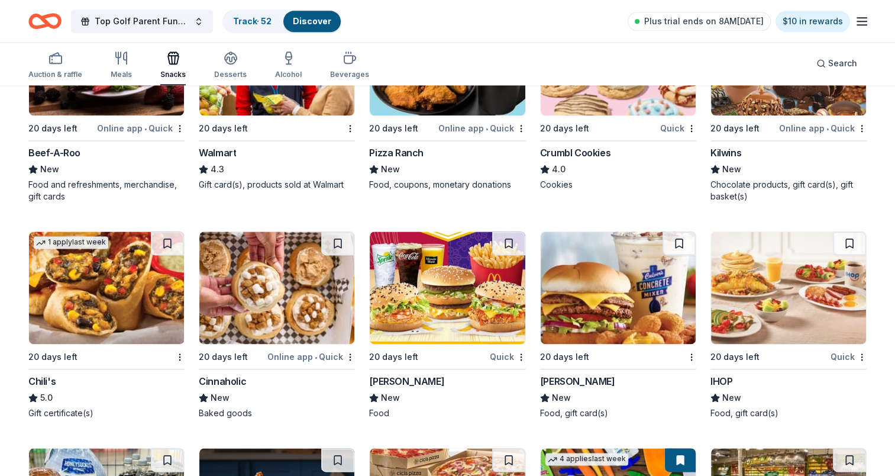
scroll to position [1657, 0]
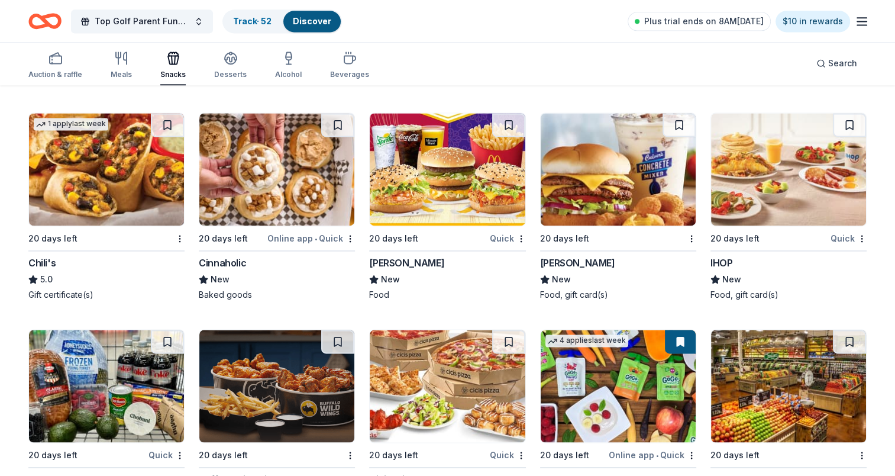
click at [446, 166] on img at bounding box center [447, 169] width 155 height 112
click at [775, 151] on img at bounding box center [788, 169] width 155 height 112
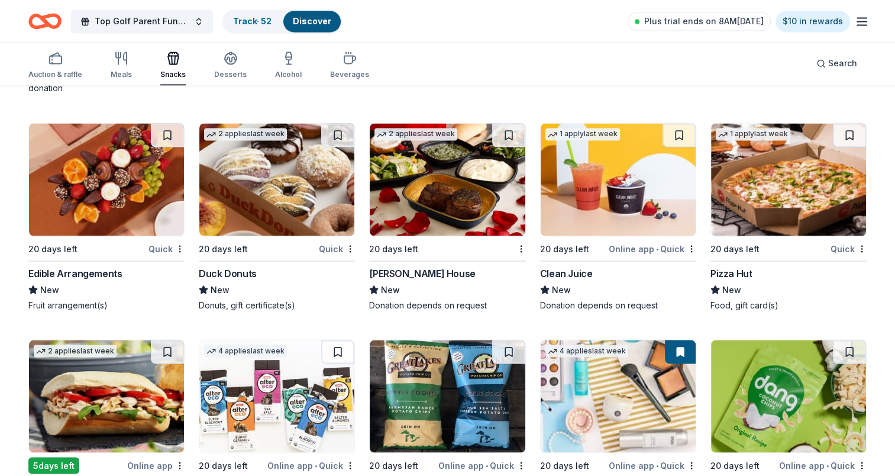
scroll to position [2190, 0]
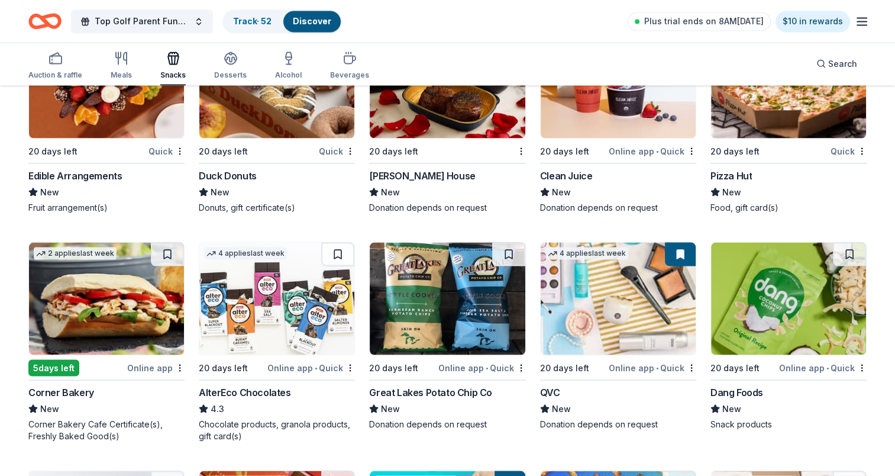
click at [77, 107] on img at bounding box center [106, 81] width 155 height 112
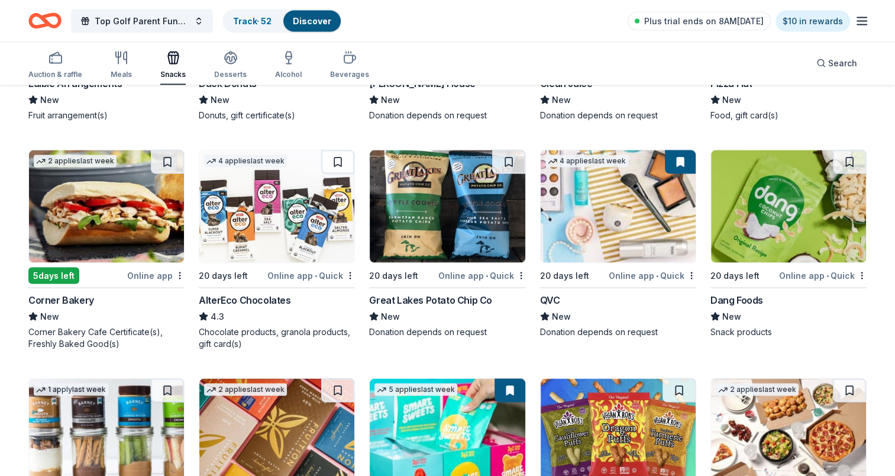
scroll to position [2367, 0]
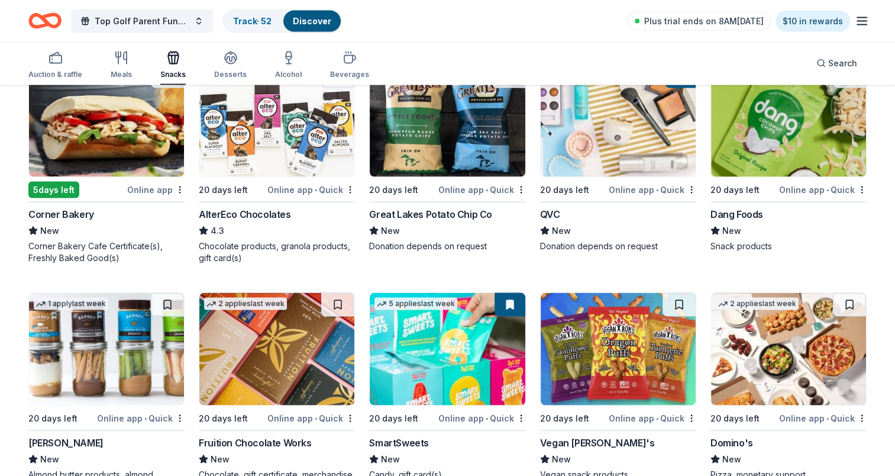
click at [282, 135] on img at bounding box center [276, 121] width 155 height 112
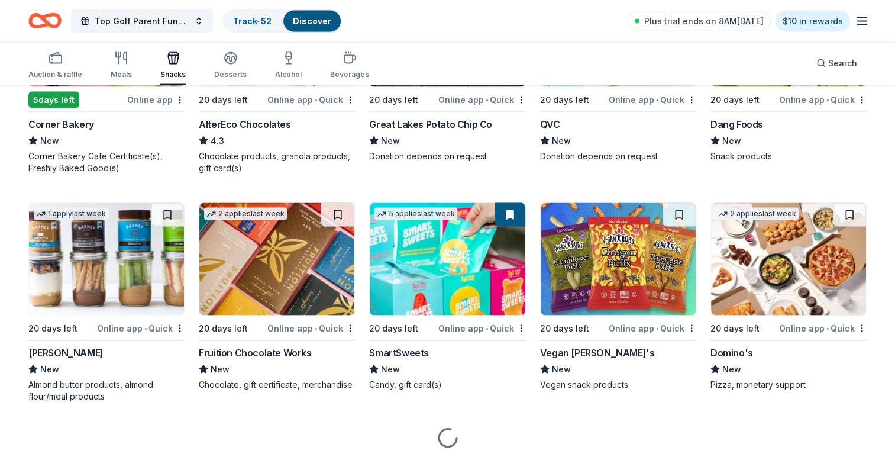
scroll to position [2476, 0]
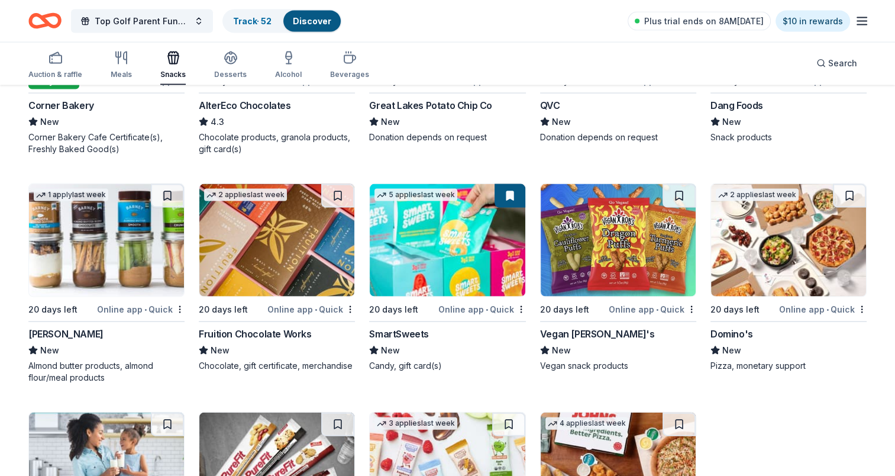
click at [774, 265] on img at bounding box center [788, 240] width 155 height 112
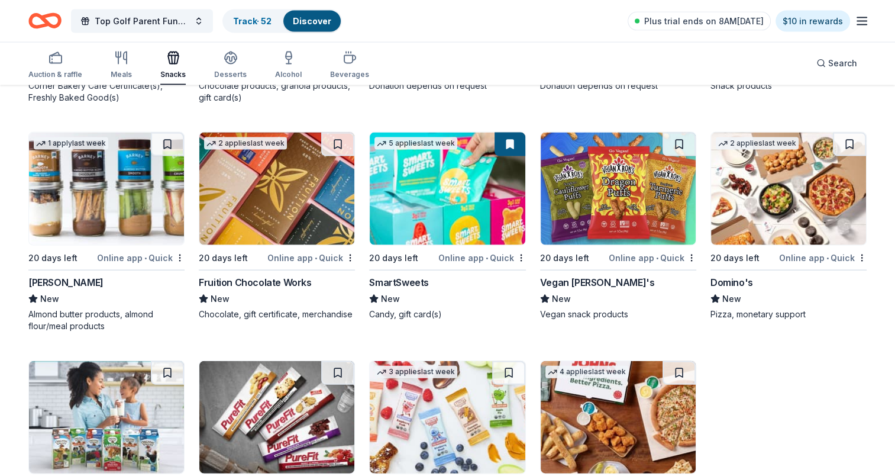
scroll to position [2594, 0]
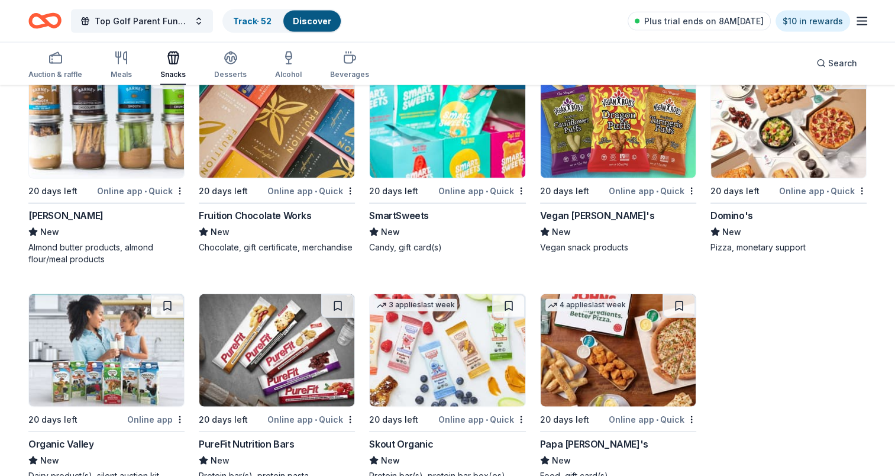
click at [99, 142] on img at bounding box center [106, 122] width 155 height 112
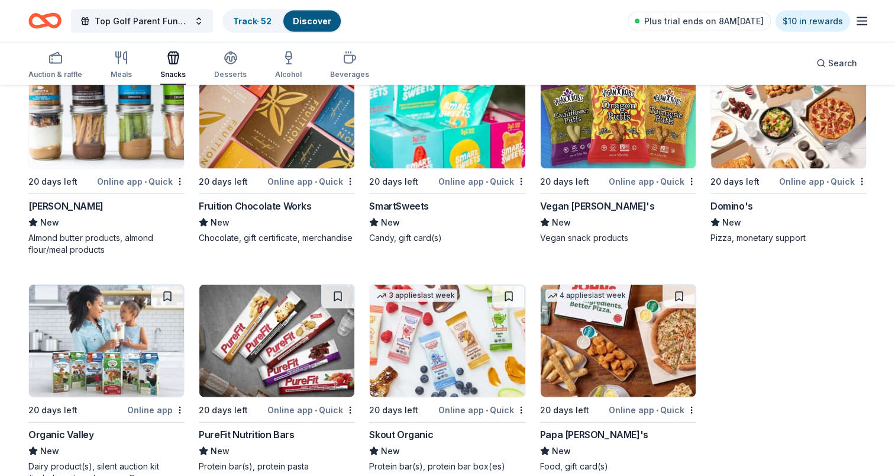
scroll to position [2633, 0]
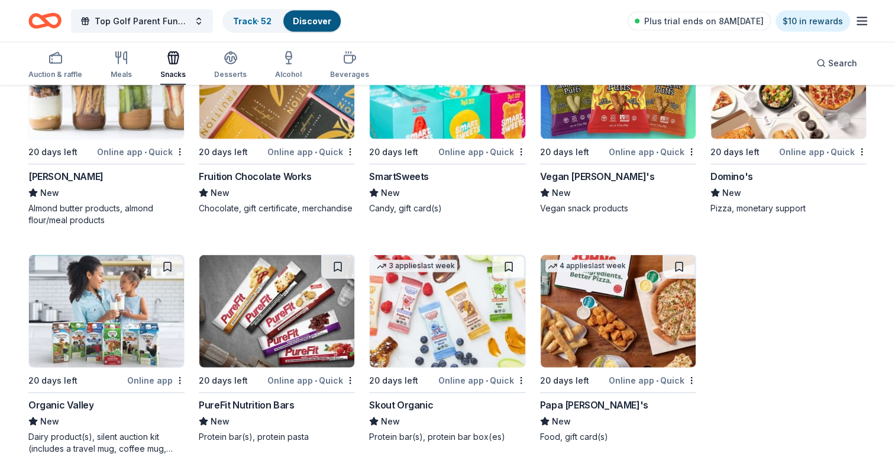
click at [99, 331] on img at bounding box center [106, 311] width 155 height 112
click at [392, 320] on img at bounding box center [447, 311] width 155 height 112
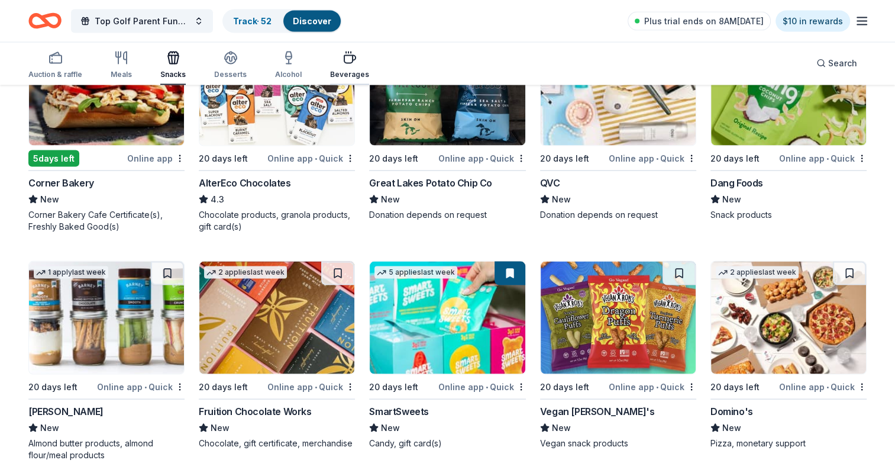
scroll to position [2397, 0]
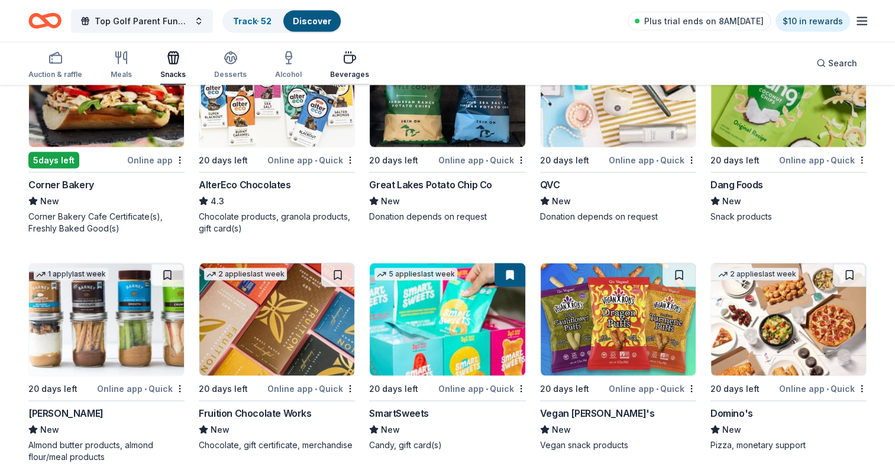
click at [343, 65] on icon "button" at bounding box center [350, 58] width 14 height 14
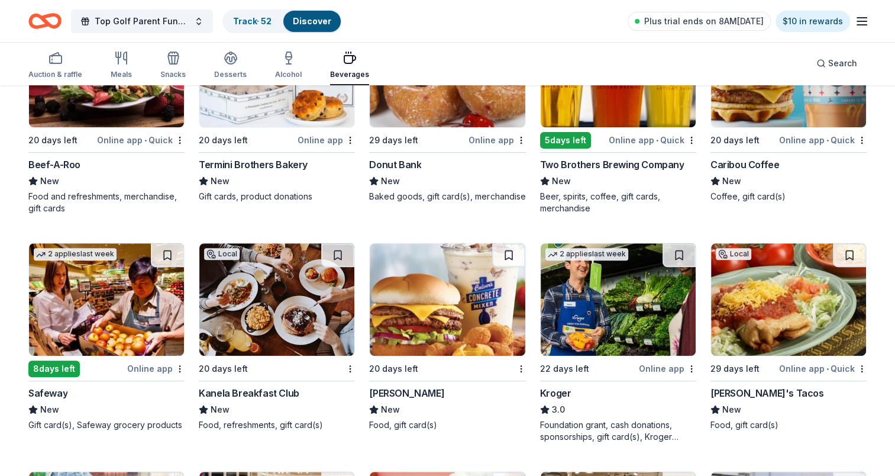
scroll to position [372, 0]
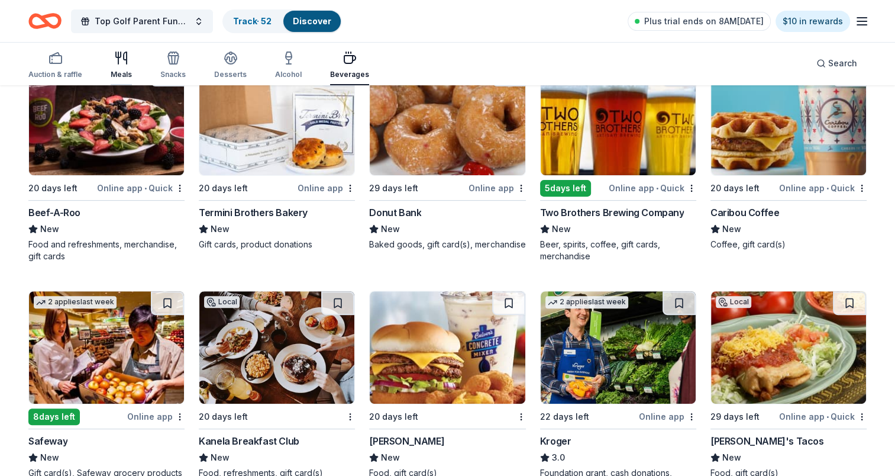
click at [130, 67] on div "Meals" at bounding box center [121, 65] width 21 height 28
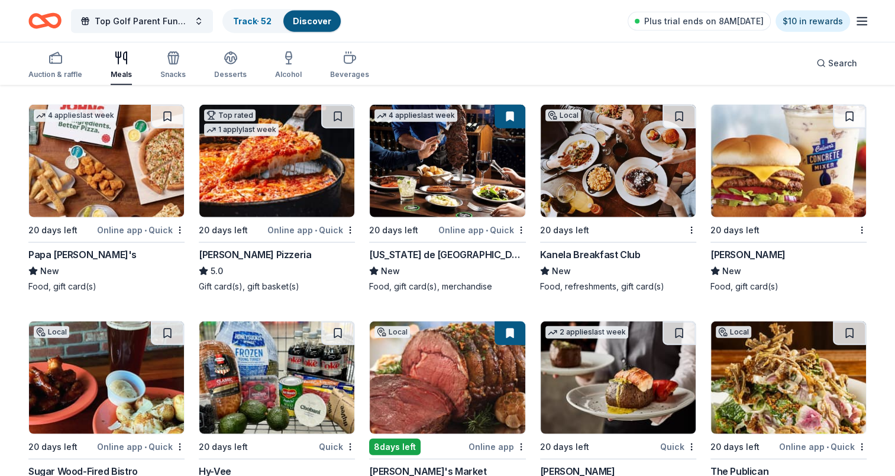
scroll to position [2933, 0]
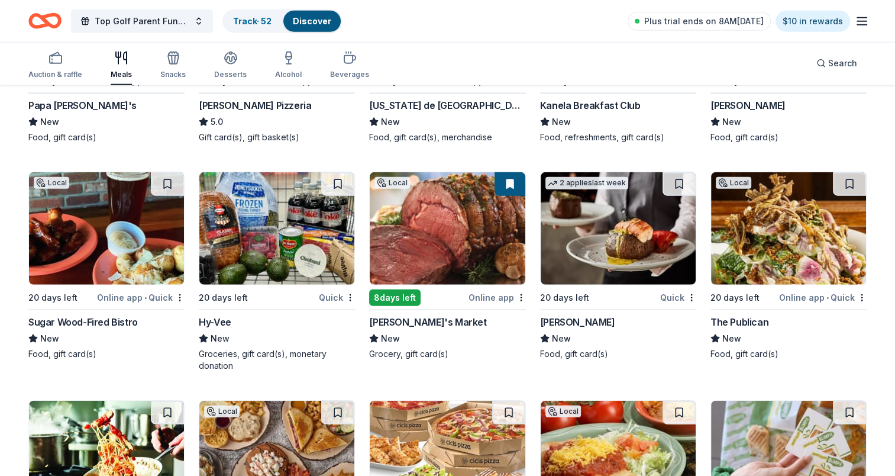
click at [791, 211] on img at bounding box center [788, 228] width 155 height 112
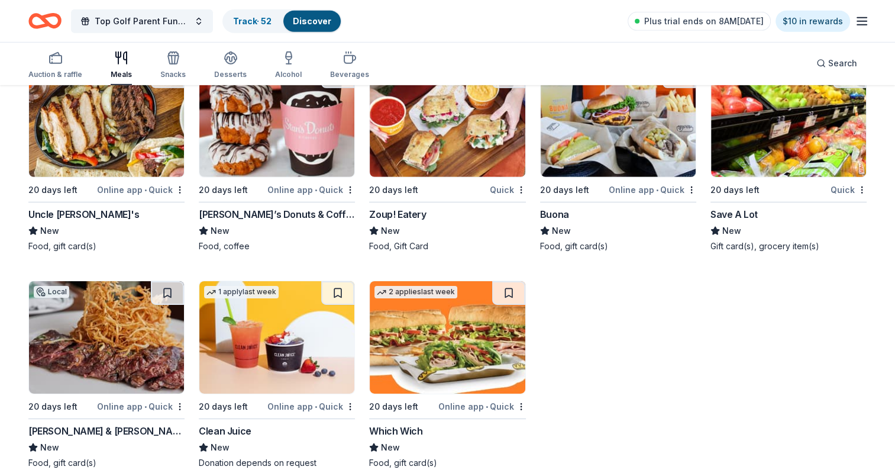
scroll to position [3728, 0]
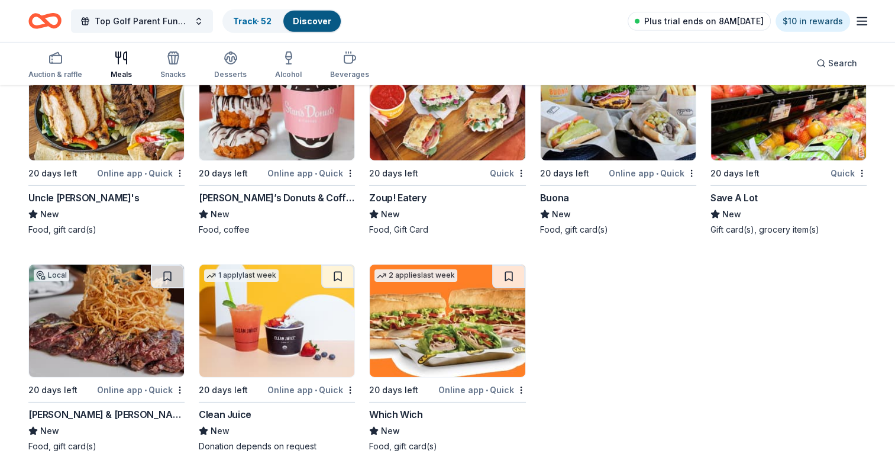
click at [712, 17] on span "Plus trial ends on 8AM, 9/24" at bounding box center [704, 21] width 120 height 14
click at [712, 22] on span "Plus trial ends on 8AM, 9/24" at bounding box center [704, 21] width 120 height 14
click at [857, 26] on icon "button" at bounding box center [862, 21] width 14 height 14
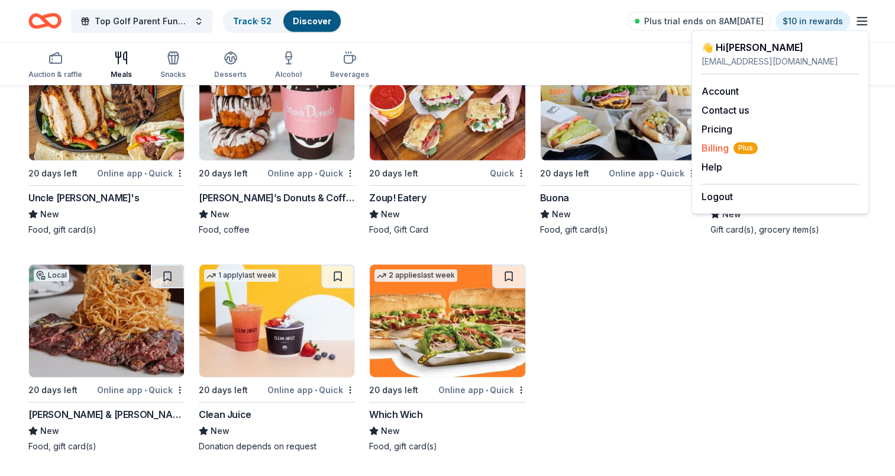
click at [721, 146] on span "Billing Plus" at bounding box center [730, 148] width 56 height 14
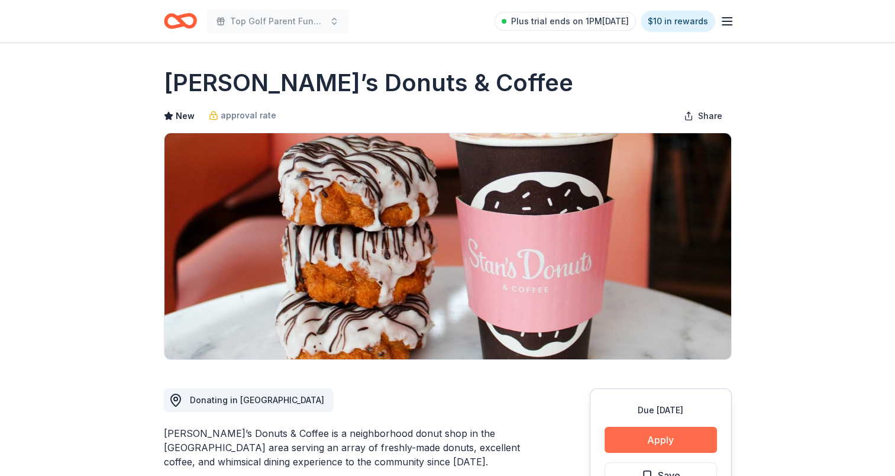
click at [633, 444] on button "Apply" at bounding box center [661, 440] width 112 height 26
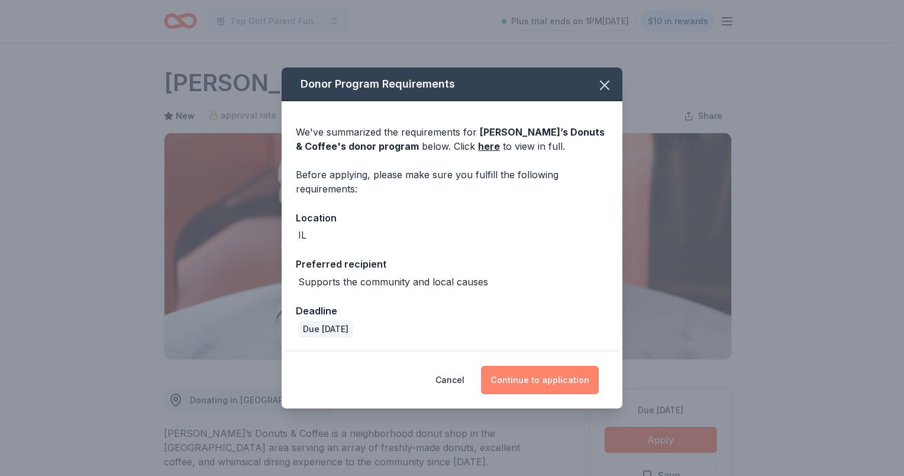
click at [525, 375] on button "Continue to application" at bounding box center [540, 380] width 118 height 28
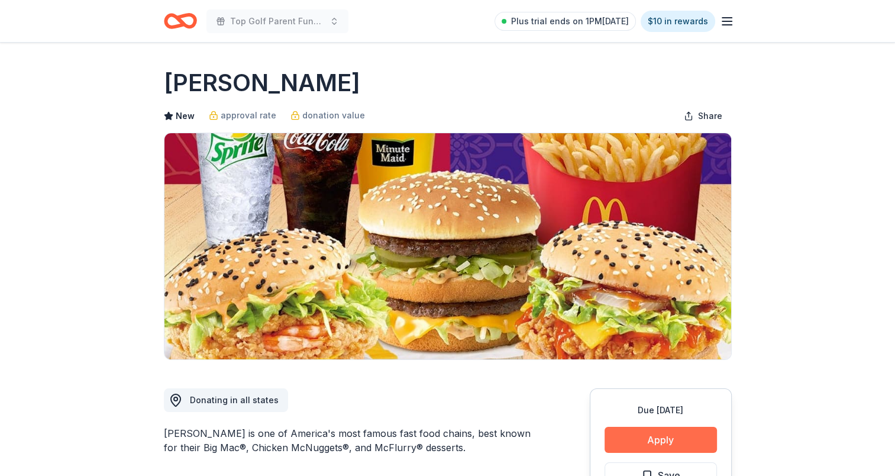
click at [660, 435] on button "Apply" at bounding box center [661, 440] width 112 height 26
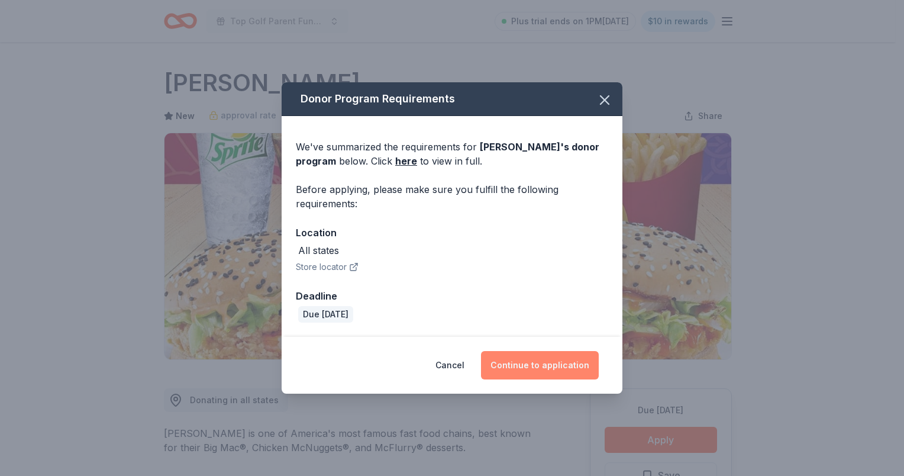
click at [534, 365] on button "Continue to application" at bounding box center [540, 365] width 118 height 28
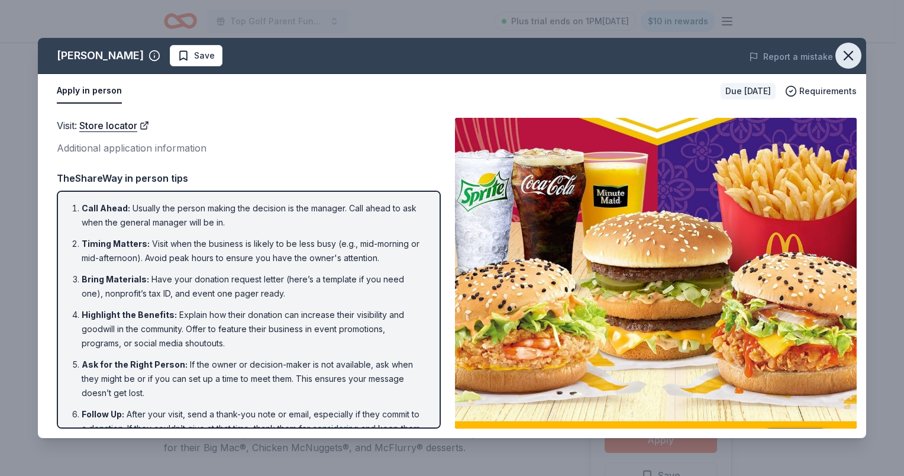
click at [853, 63] on icon "button" at bounding box center [848, 55] width 17 height 17
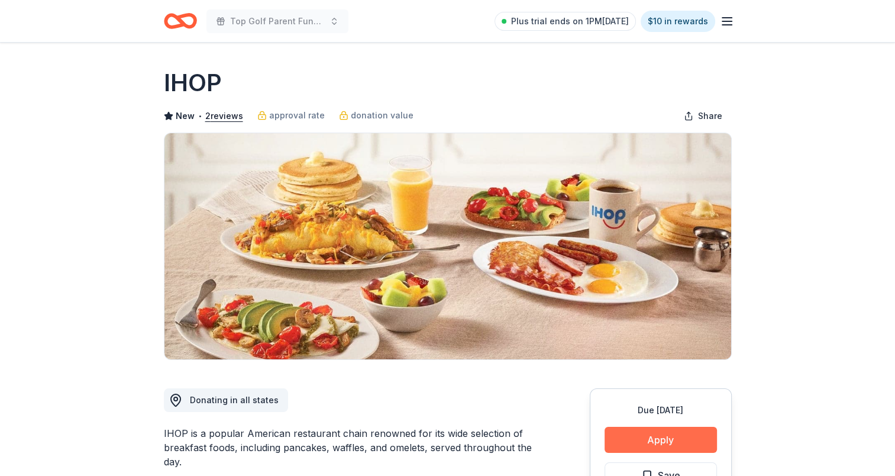
click at [653, 443] on button "Apply" at bounding box center [661, 440] width 112 height 26
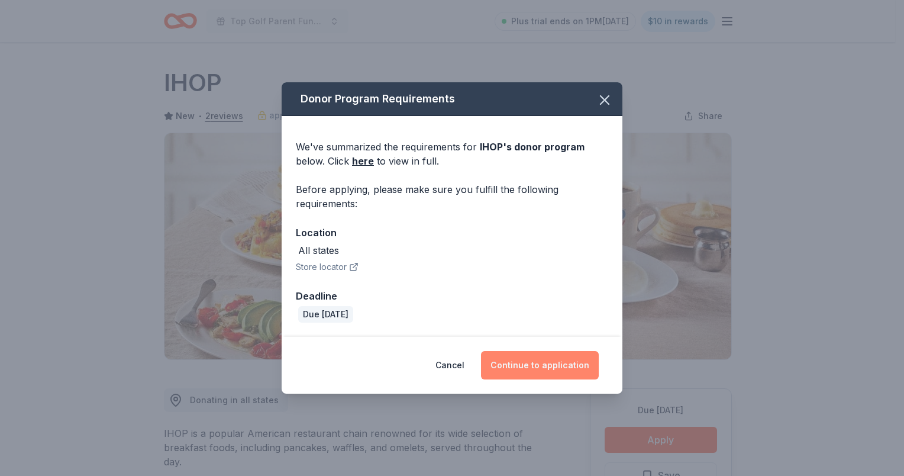
click at [534, 375] on button "Continue to application" at bounding box center [540, 365] width 118 height 28
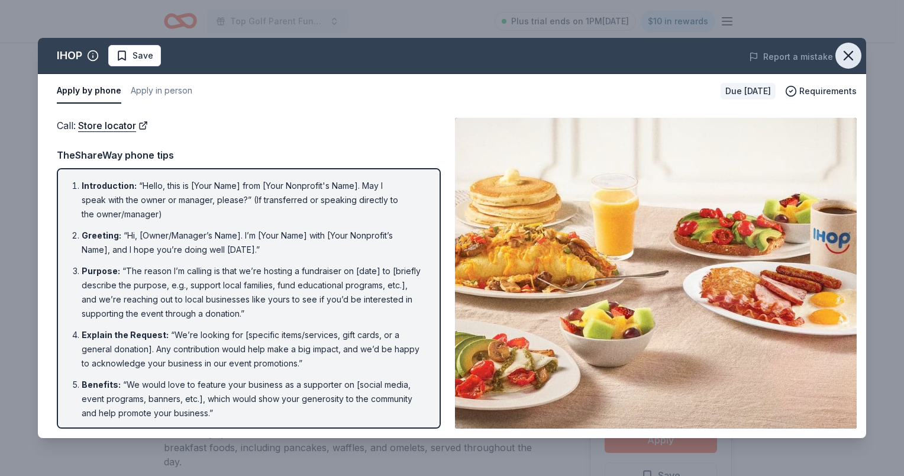
click at [852, 54] on icon "button" at bounding box center [848, 55] width 17 height 17
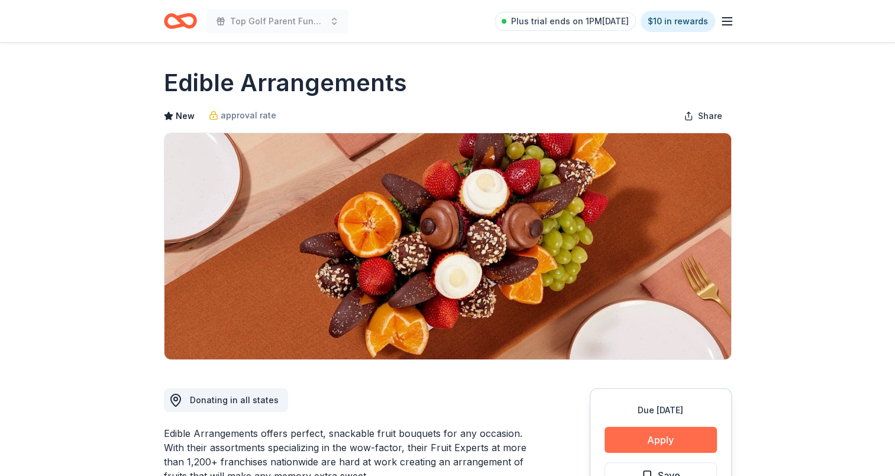
click at [672, 434] on button "Apply" at bounding box center [661, 440] width 112 height 26
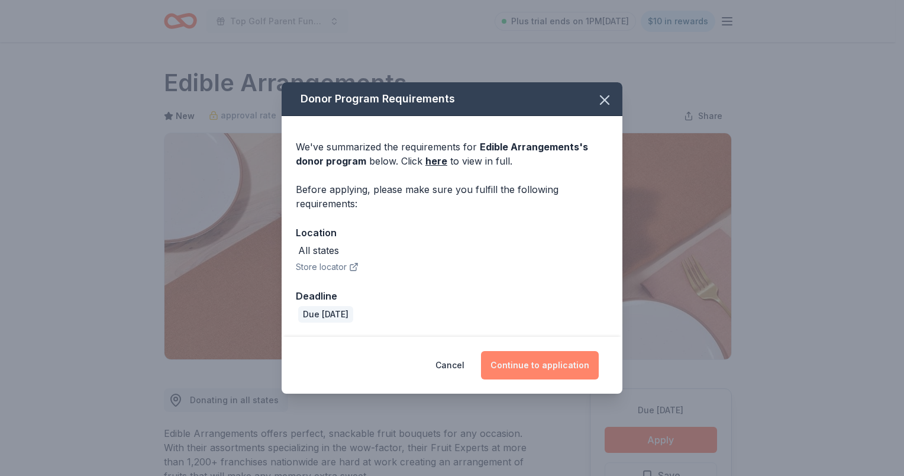
click at [530, 370] on button "Continue to application" at bounding box center [540, 365] width 118 height 28
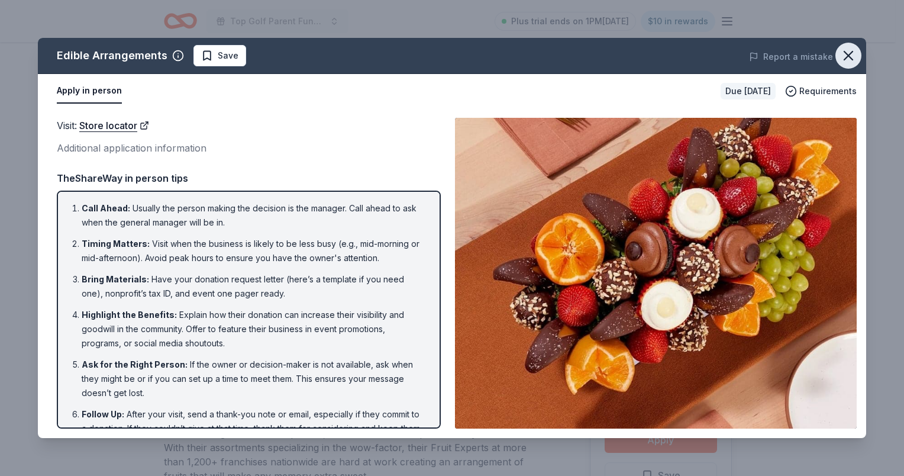
click at [847, 59] on icon "button" at bounding box center [848, 55] width 17 height 17
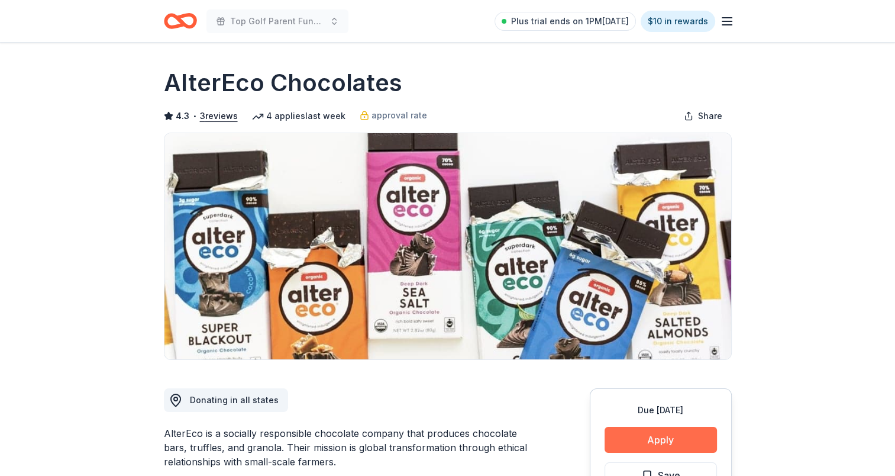
click at [660, 436] on button "Apply" at bounding box center [661, 440] width 112 height 26
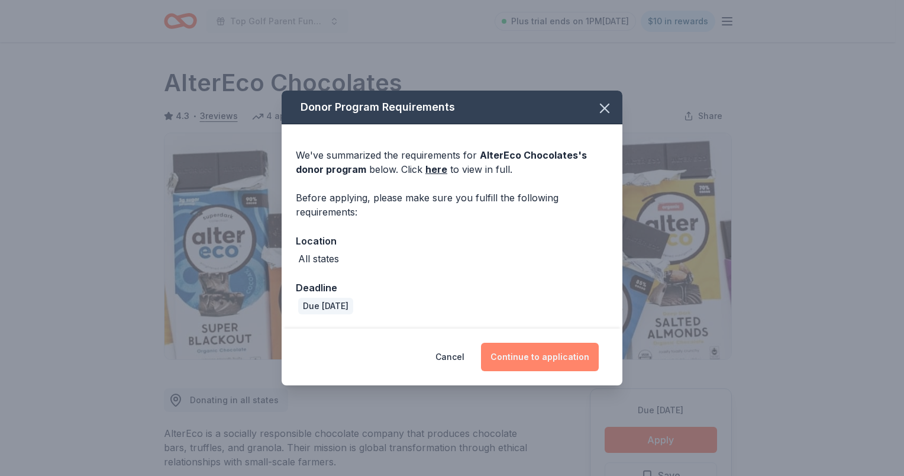
click at [552, 353] on button "Continue to application" at bounding box center [540, 357] width 118 height 28
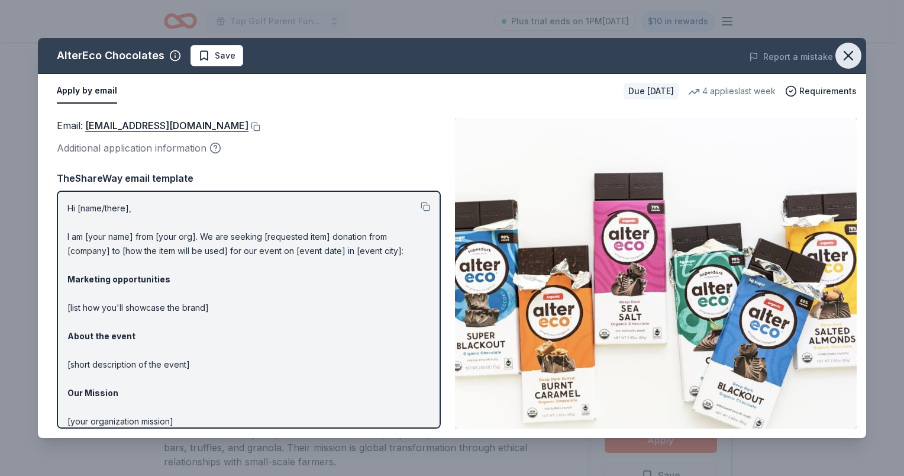
click at [847, 54] on icon "button" at bounding box center [848, 55] width 8 height 8
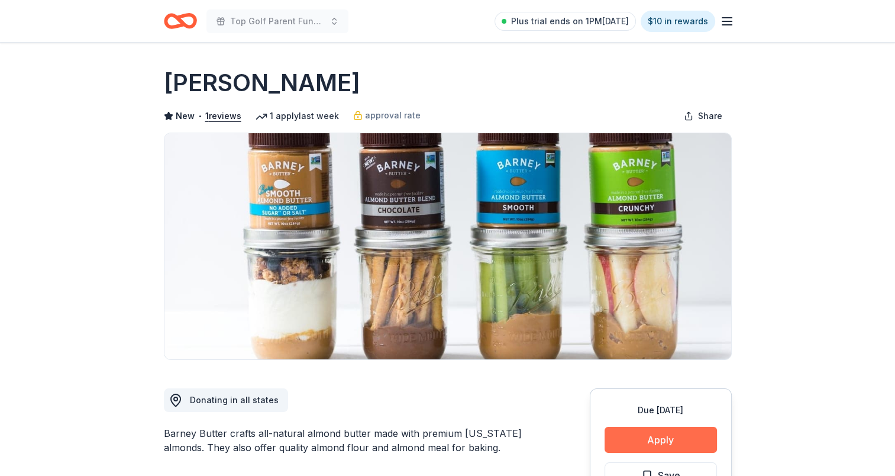
click at [658, 436] on button "Apply" at bounding box center [661, 440] width 112 height 26
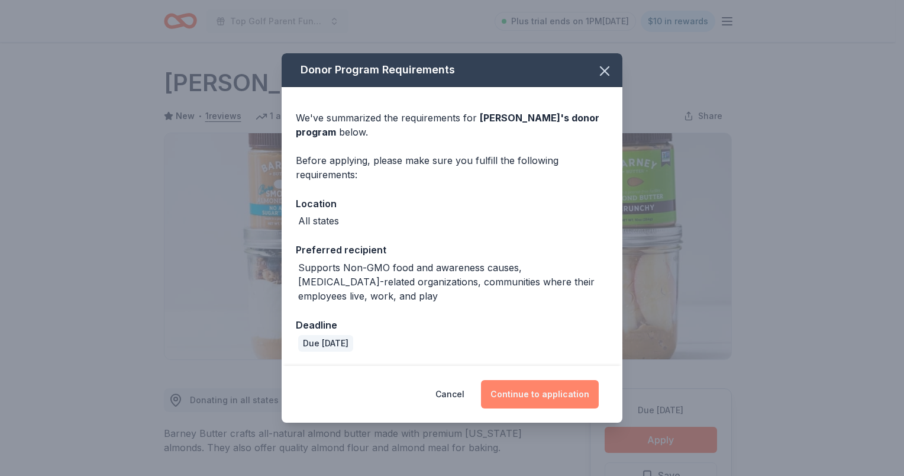
click at [520, 389] on button "Continue to application" at bounding box center [540, 394] width 118 height 28
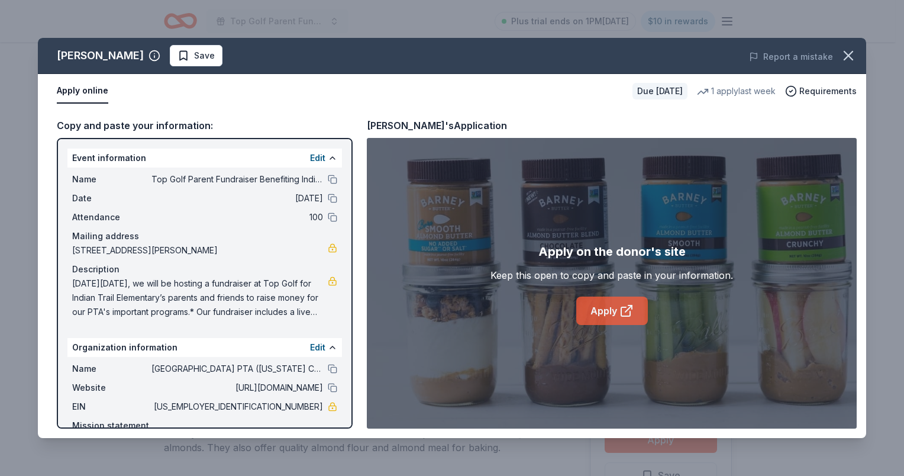
click at [602, 307] on link "Apply" at bounding box center [612, 310] width 72 height 28
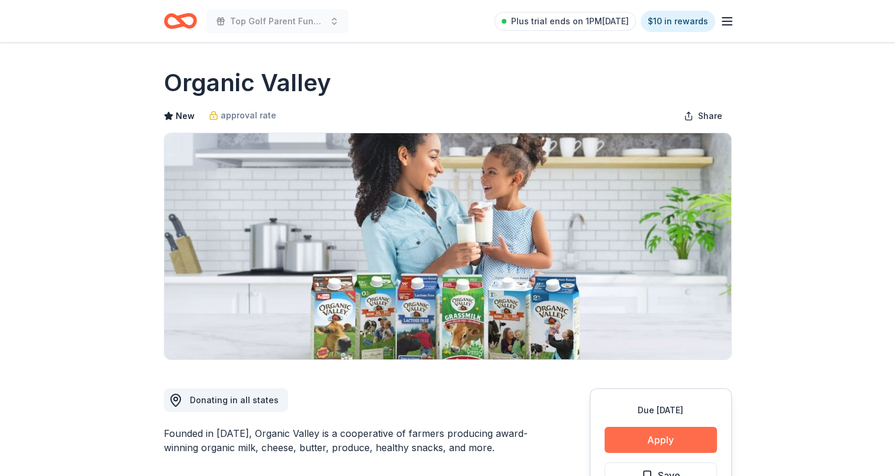
click at [665, 430] on button "Apply" at bounding box center [661, 440] width 112 height 26
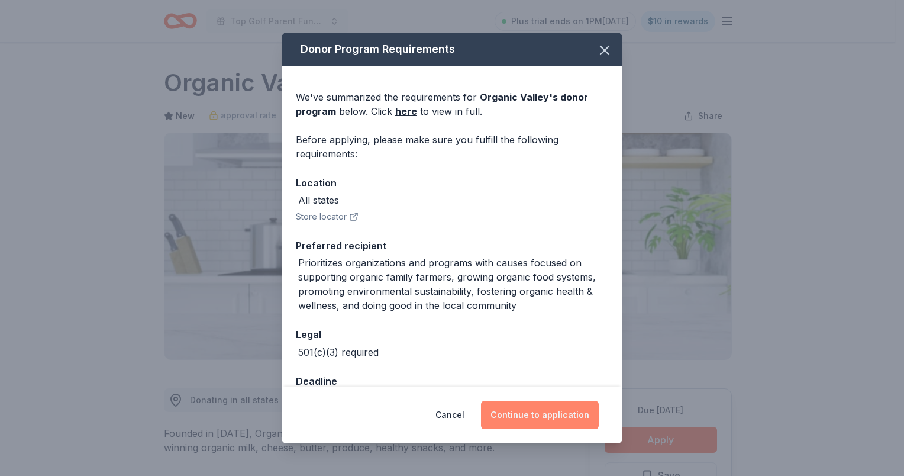
click at [561, 412] on button "Continue to application" at bounding box center [540, 415] width 118 height 28
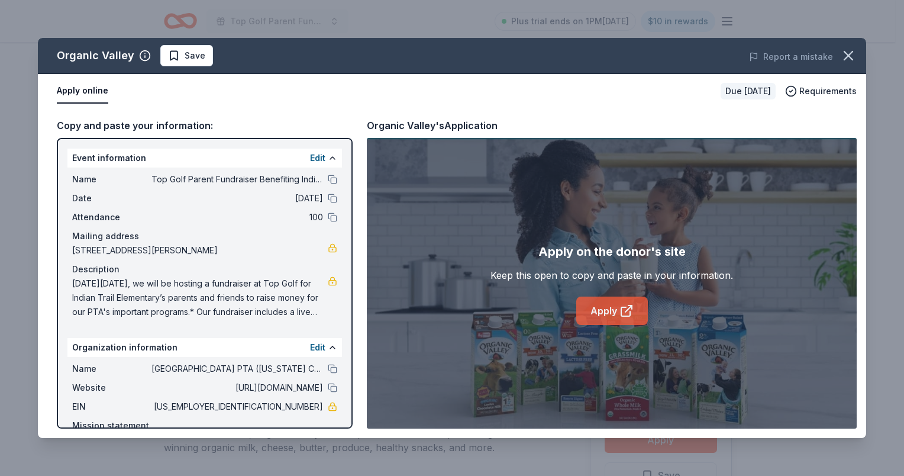
click at [602, 311] on link "Apply" at bounding box center [612, 310] width 72 height 28
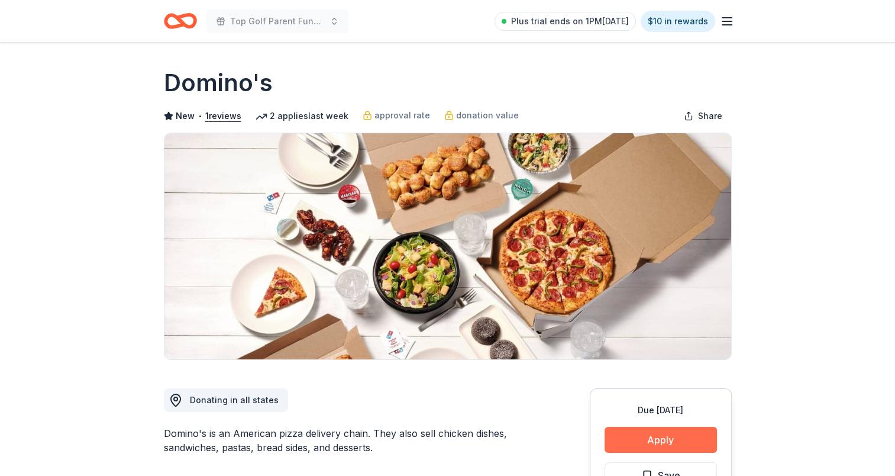
click at [675, 440] on button "Apply" at bounding box center [661, 440] width 112 height 26
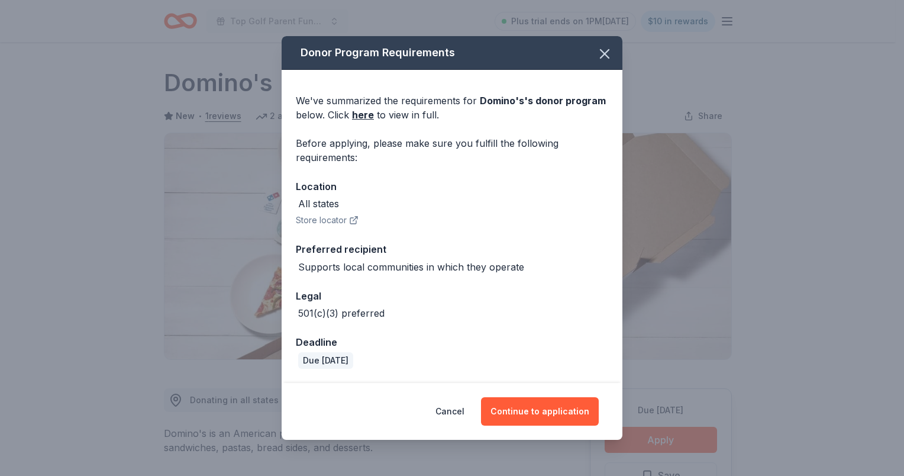
click at [541, 412] on button "Continue to application" at bounding box center [540, 411] width 118 height 28
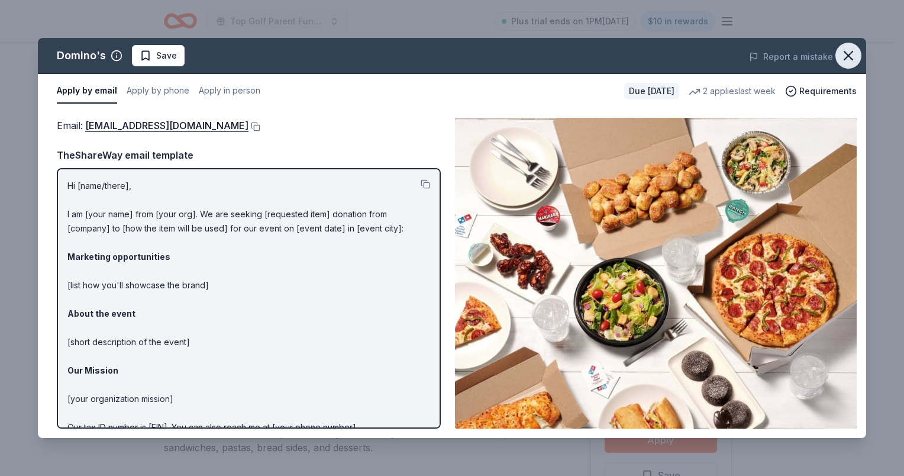
click at [852, 62] on icon "button" at bounding box center [848, 55] width 17 height 17
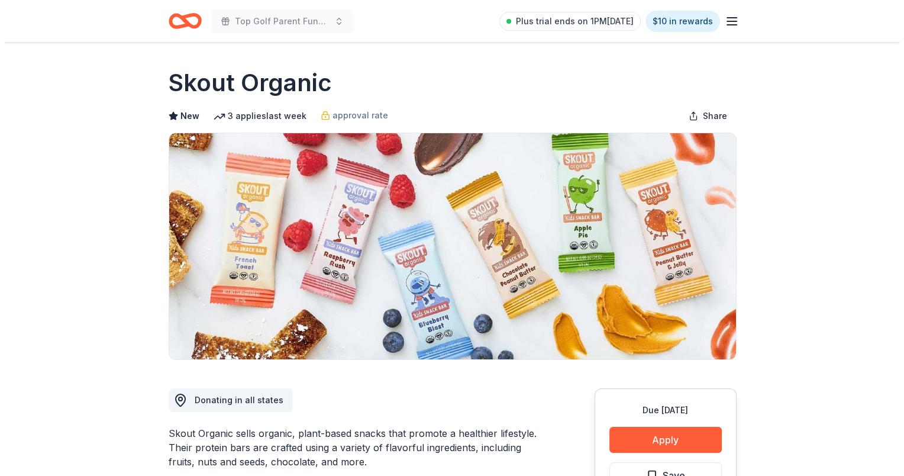
scroll to position [178, 0]
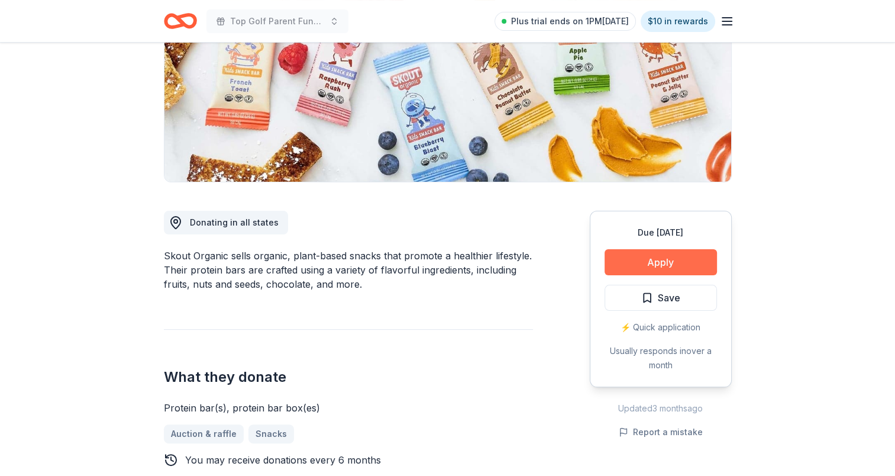
click at [647, 270] on button "Apply" at bounding box center [661, 262] width 112 height 26
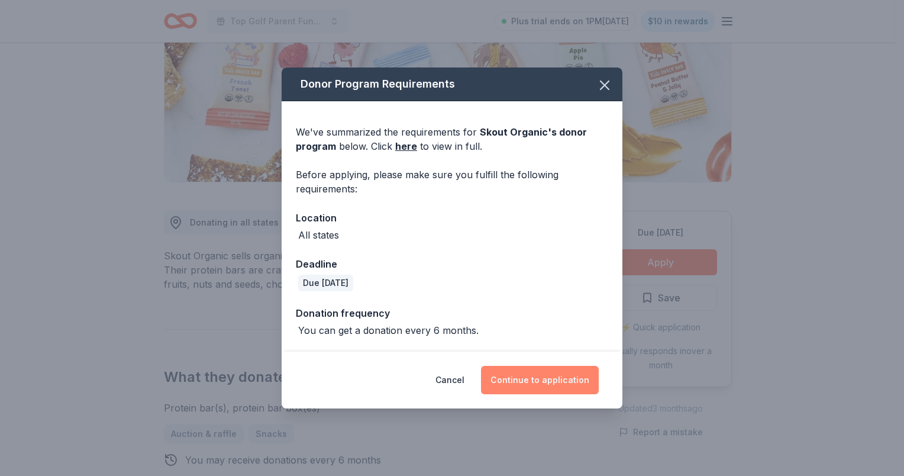
click at [525, 376] on button "Continue to application" at bounding box center [540, 380] width 118 height 28
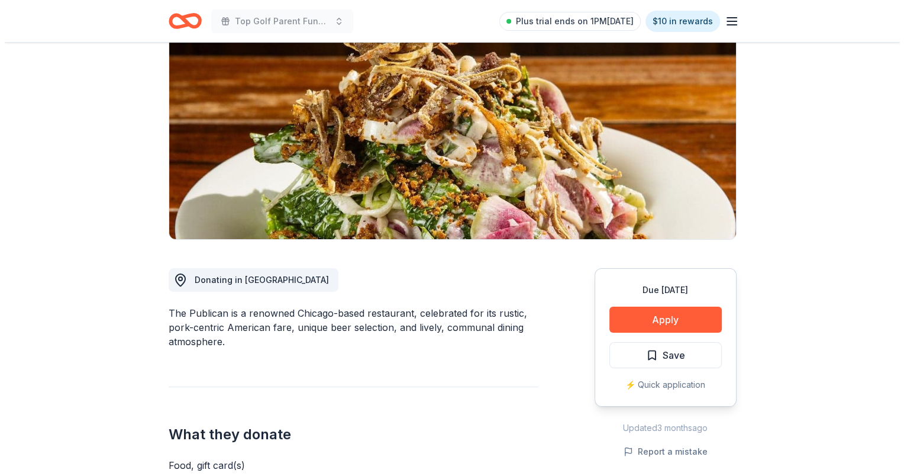
scroll to position [178, 0]
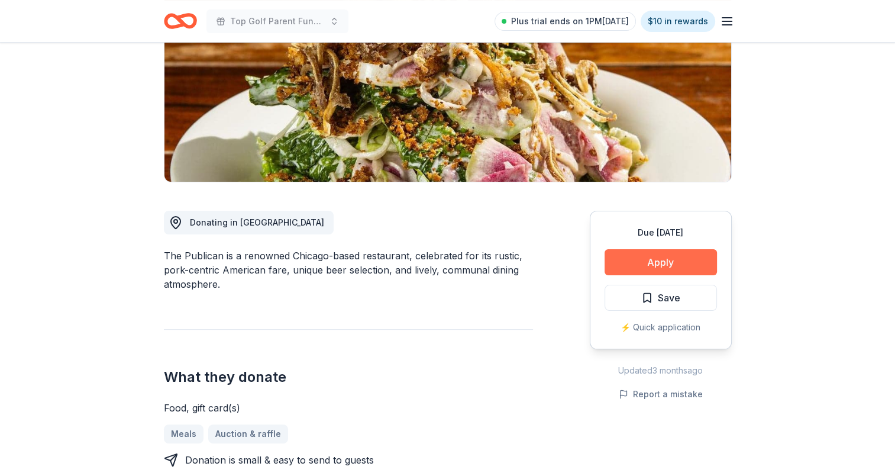
click at [640, 261] on button "Apply" at bounding box center [661, 262] width 112 height 26
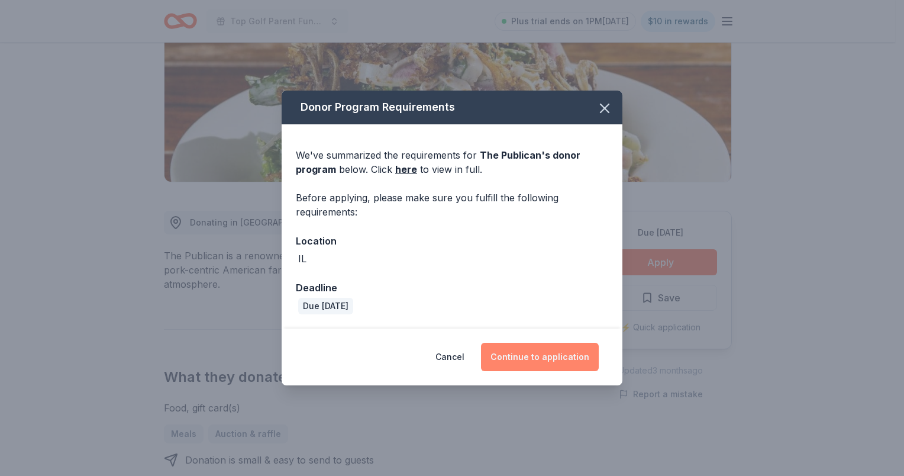
click at [540, 365] on button "Continue to application" at bounding box center [540, 357] width 118 height 28
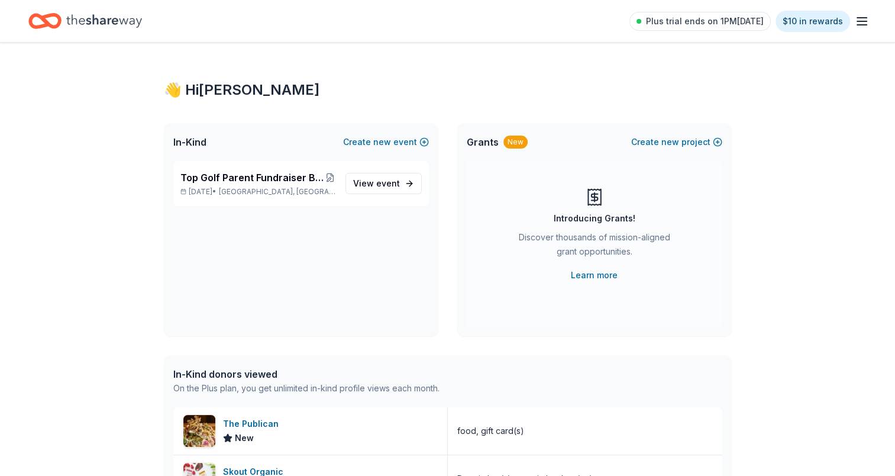
click at [869, 21] on div "Plus trial ends on 1PM[DATE] $10 in rewards" at bounding box center [447, 21] width 895 height 42
click at [863, 22] on icon "button" at bounding box center [862, 21] width 14 height 14
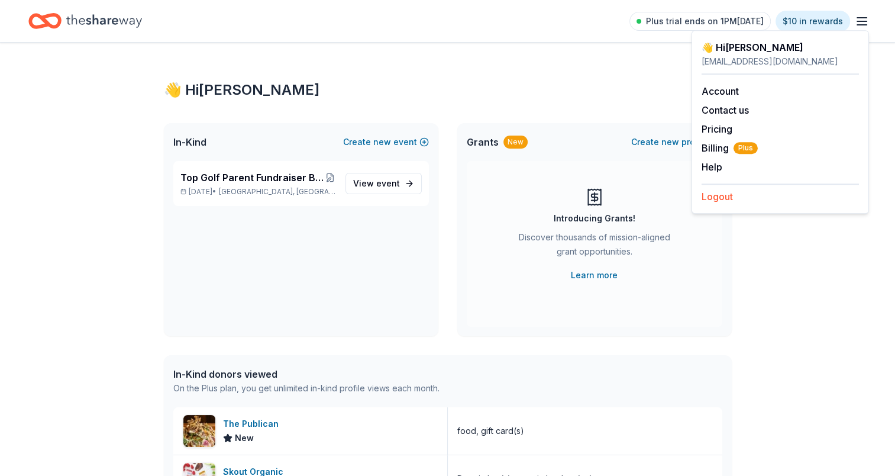
click at [726, 199] on button "Logout" at bounding box center [717, 196] width 31 height 14
